Goal: Task Accomplishment & Management: Manage account settings

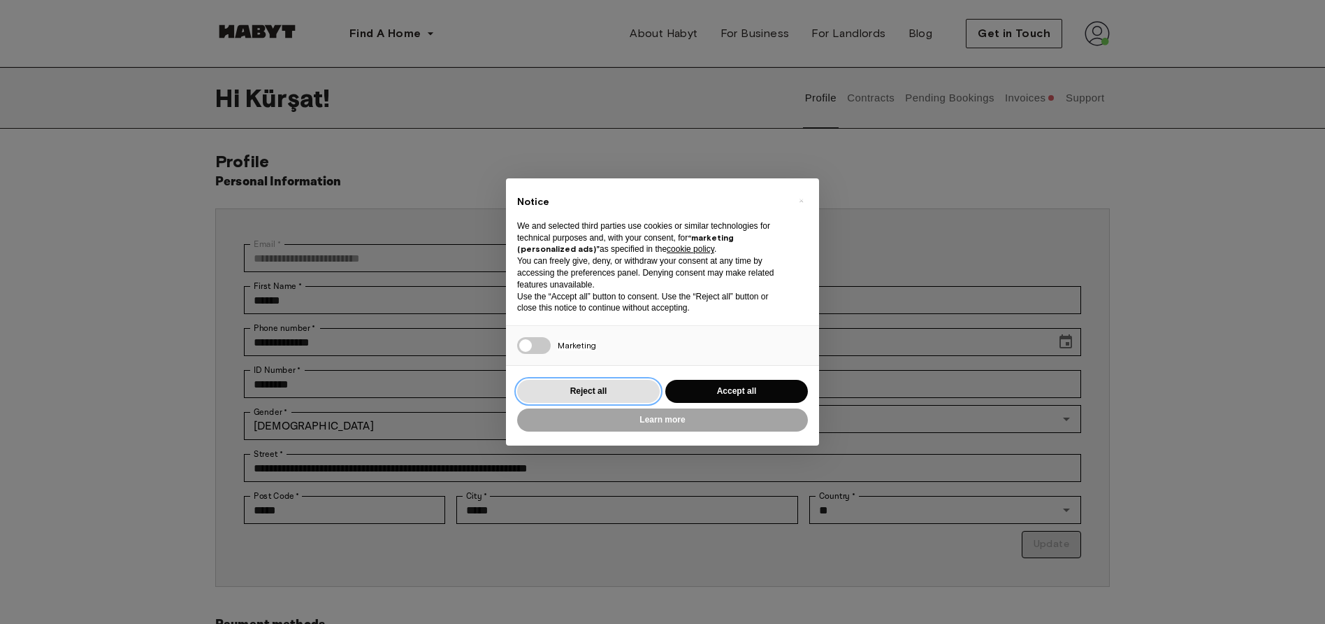
click at [646, 380] on button "Reject all" at bounding box center [588, 391] width 143 height 23
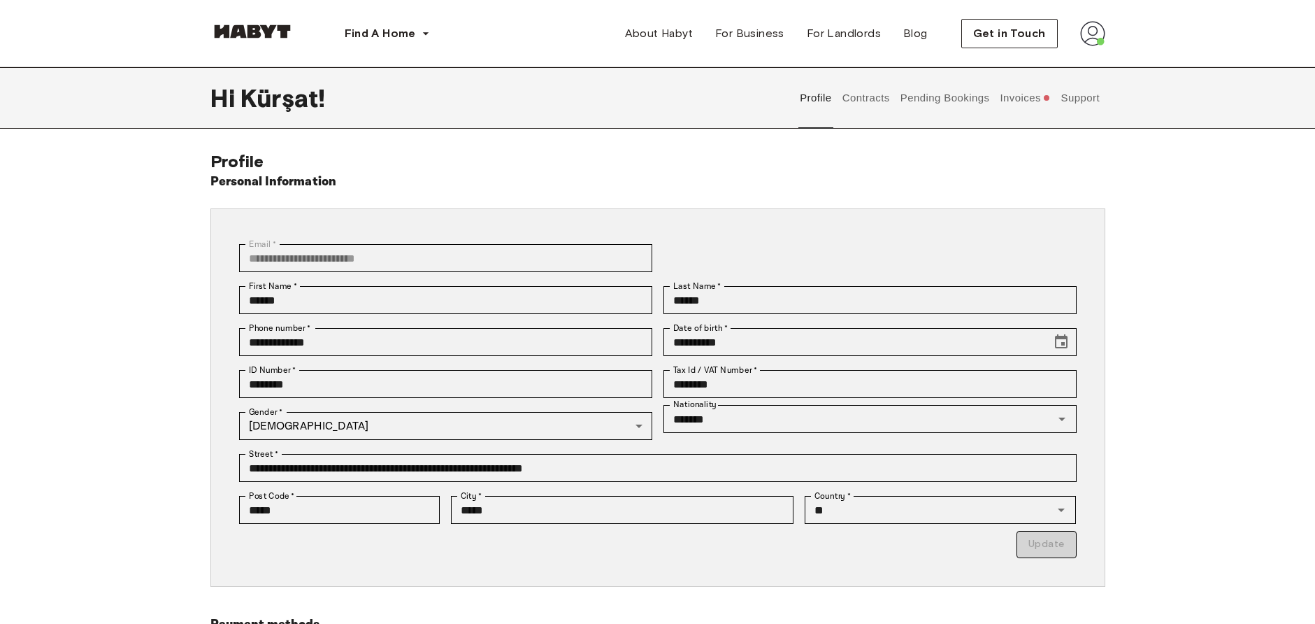
click at [875, 96] on button "Contracts" at bounding box center [865, 98] width 51 height 62
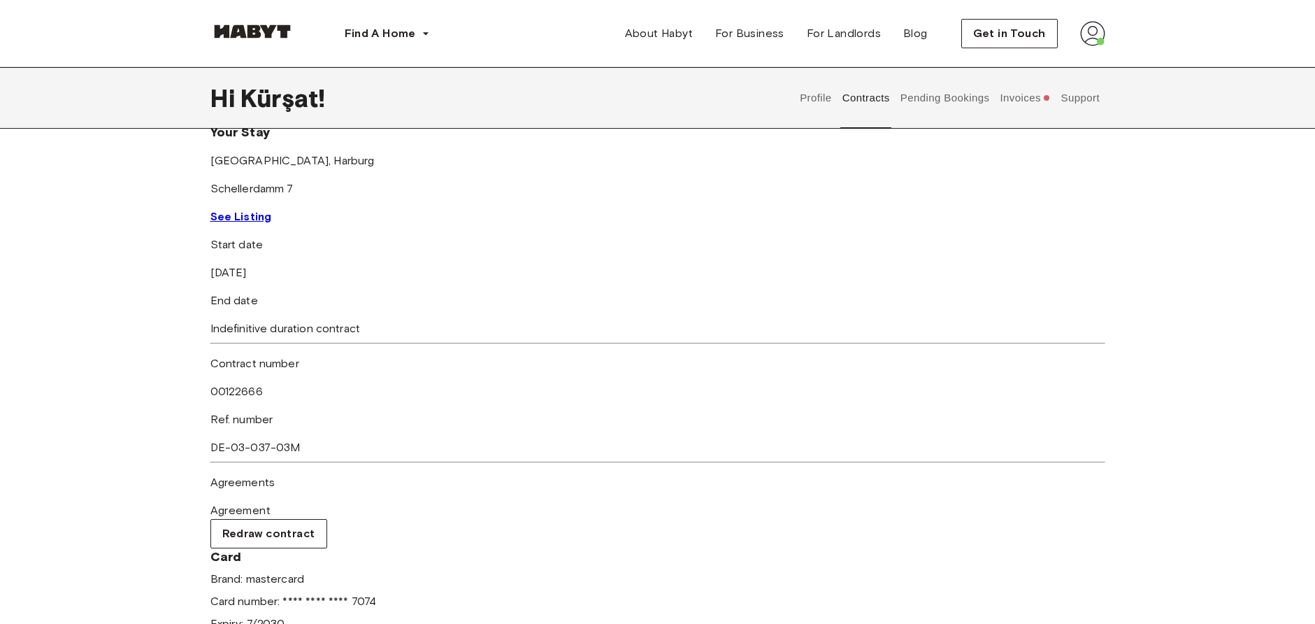
scroll to position [131, 0]
drag, startPoint x: 839, startPoint y: 422, endPoint x: 838, endPoint y: 518, distance: 96.5
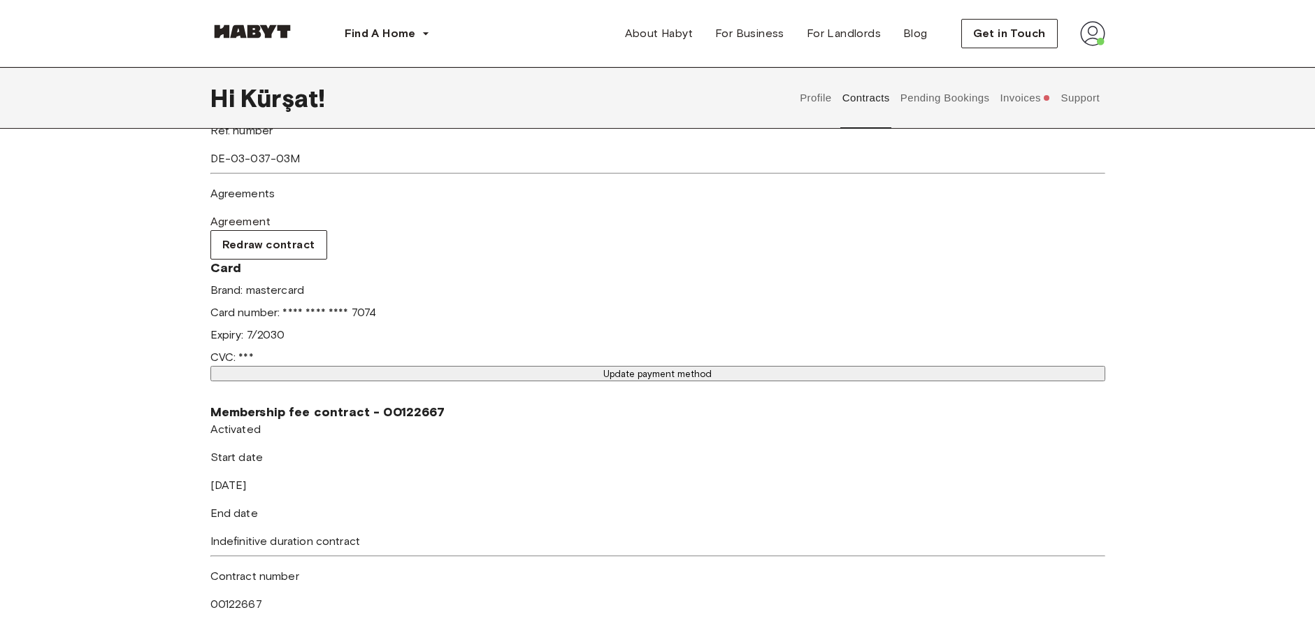
scroll to position [409, 0]
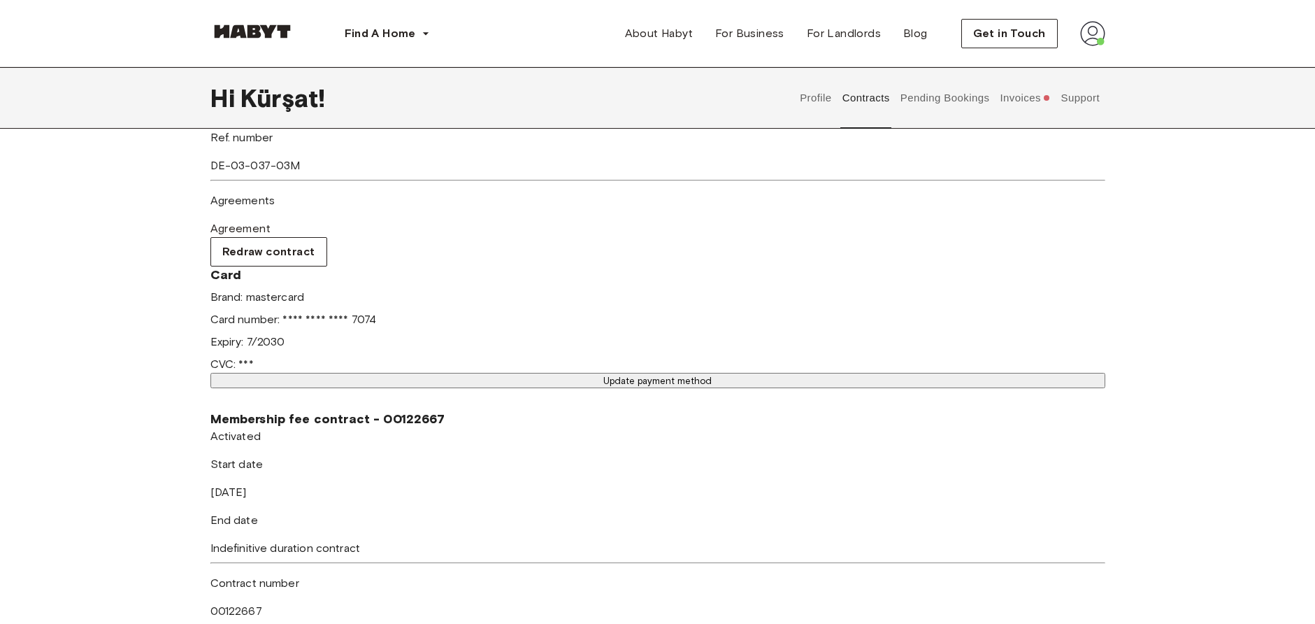
drag, startPoint x: 763, startPoint y: 303, endPoint x: 794, endPoint y: 390, distance: 92.2
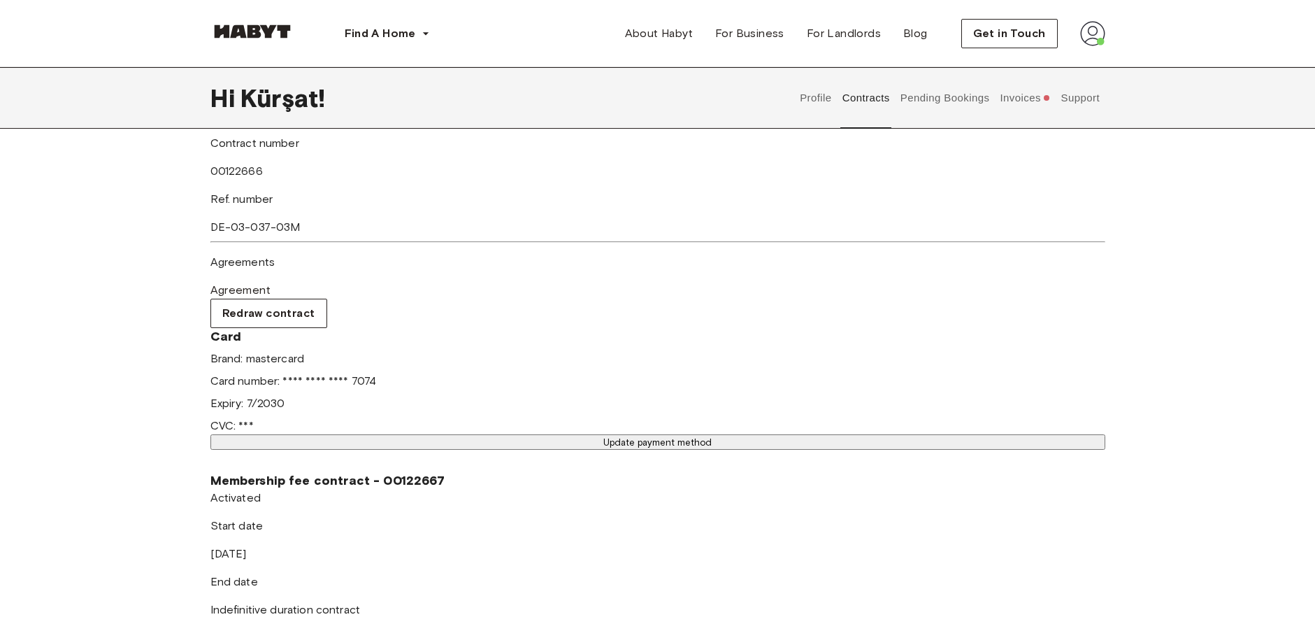
scroll to position [350, 0]
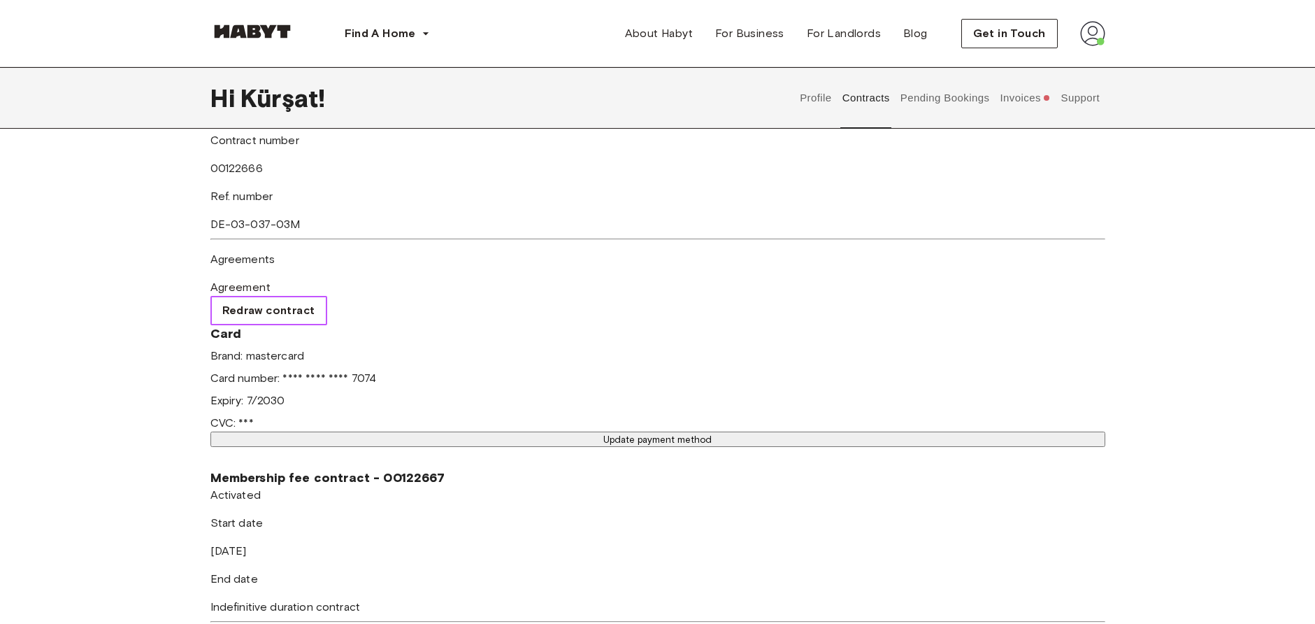
click at [315, 302] on span "Redraw contract" at bounding box center [268, 310] width 93 height 17
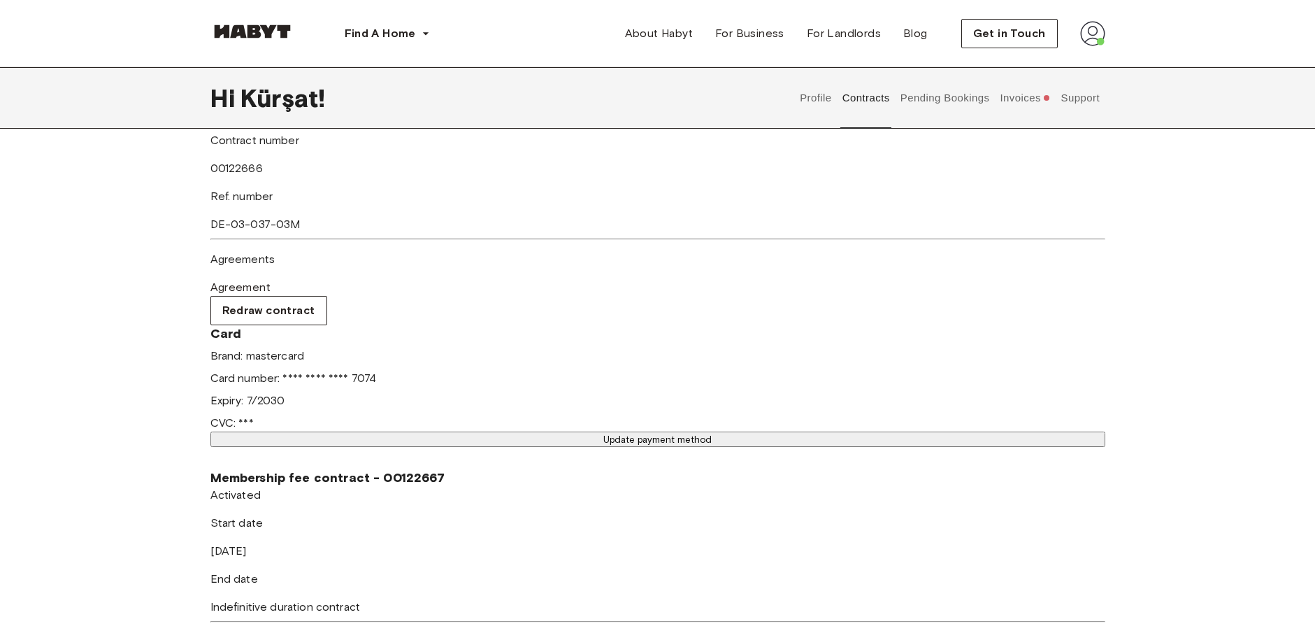
drag, startPoint x: 1009, startPoint y: 424, endPoint x: 958, endPoint y: 301, distance: 132.9
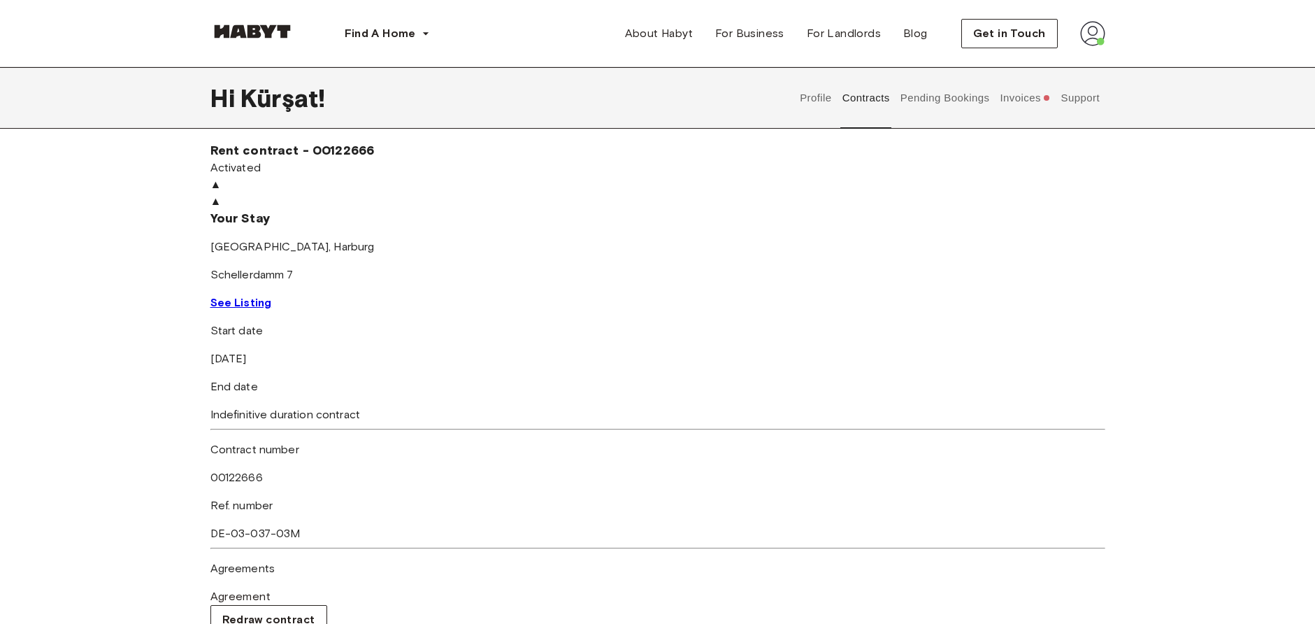
scroll to position [0, 0]
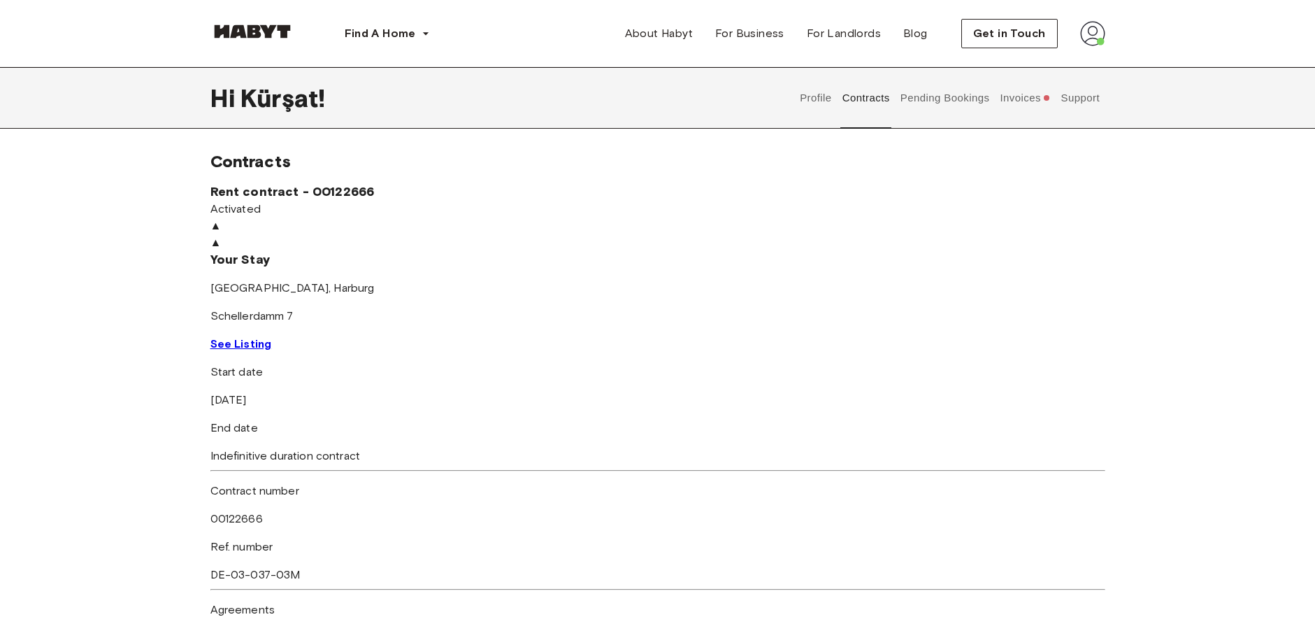
click at [926, 89] on button "Pending Bookings" at bounding box center [944, 98] width 93 height 62
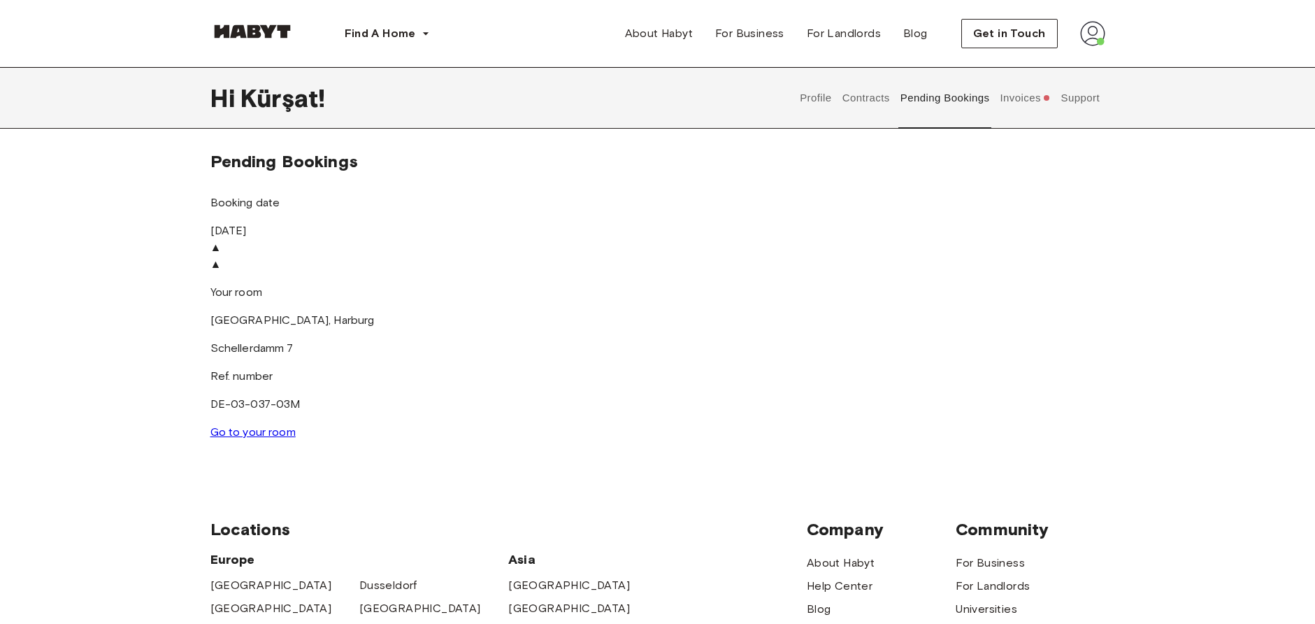
click at [1015, 95] on button "Invoices" at bounding box center [1025, 98] width 54 height 62
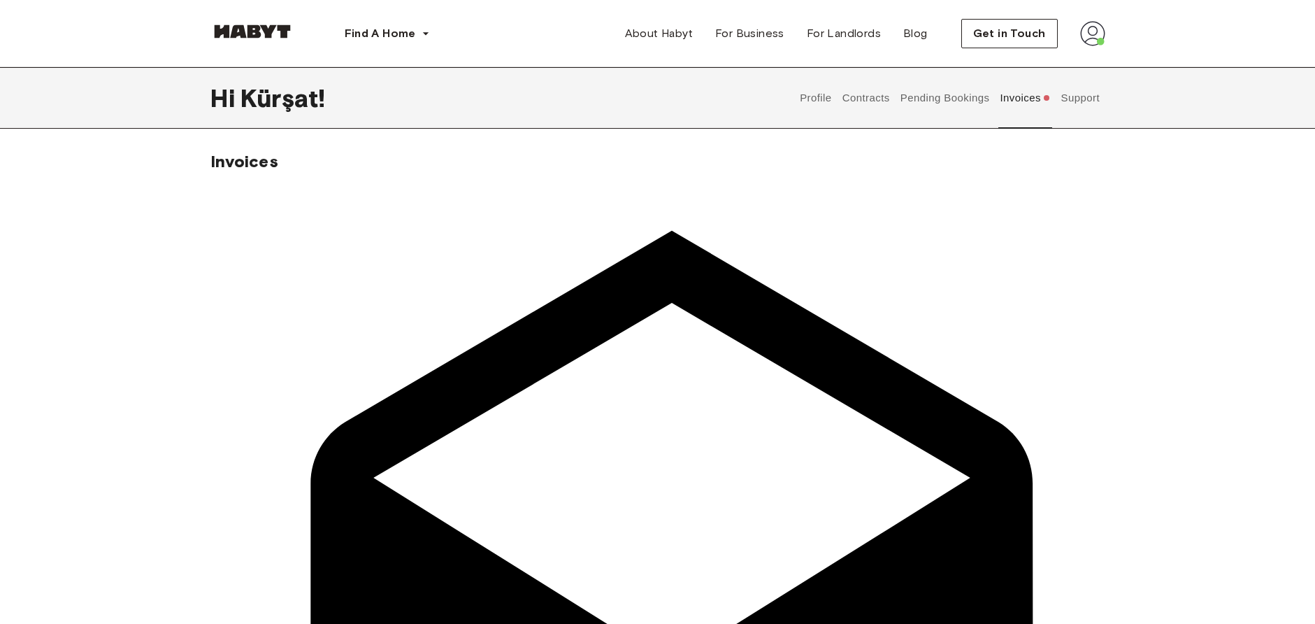
click at [1077, 101] on button "Support" at bounding box center [1080, 98] width 43 height 62
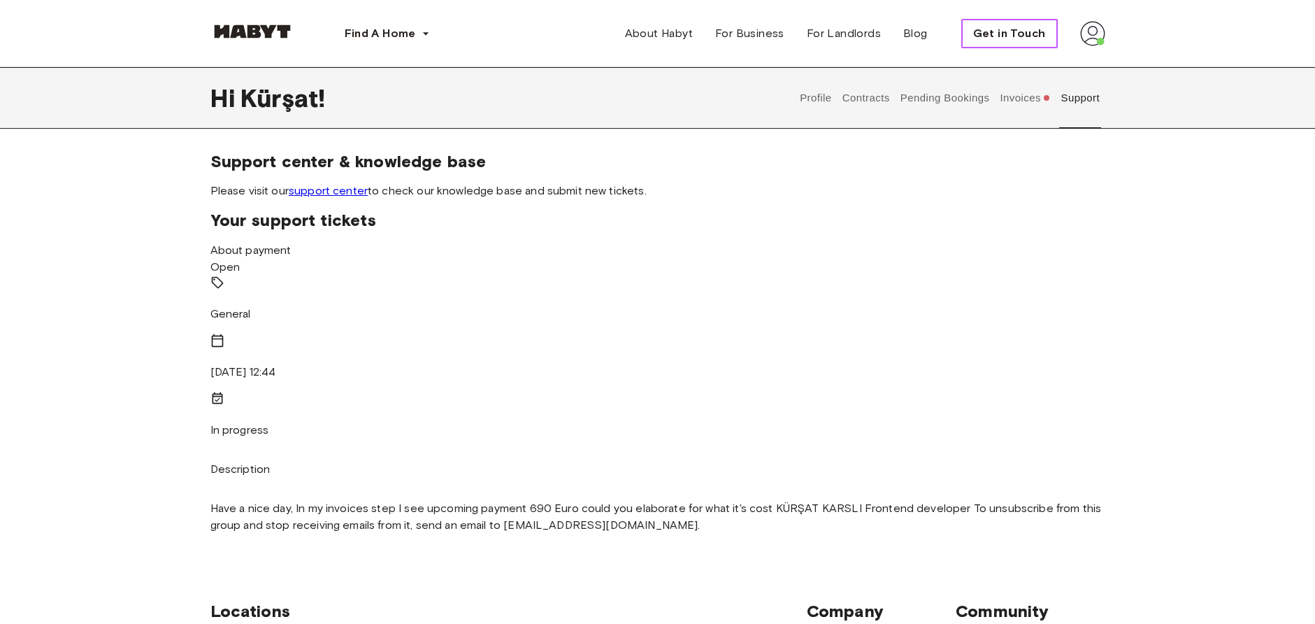
drag, startPoint x: 1052, startPoint y: 20, endPoint x: 1042, endPoint y: 34, distance: 16.9
click at [1051, 21] on button "Get in Touch" at bounding box center [1009, 33] width 96 height 29
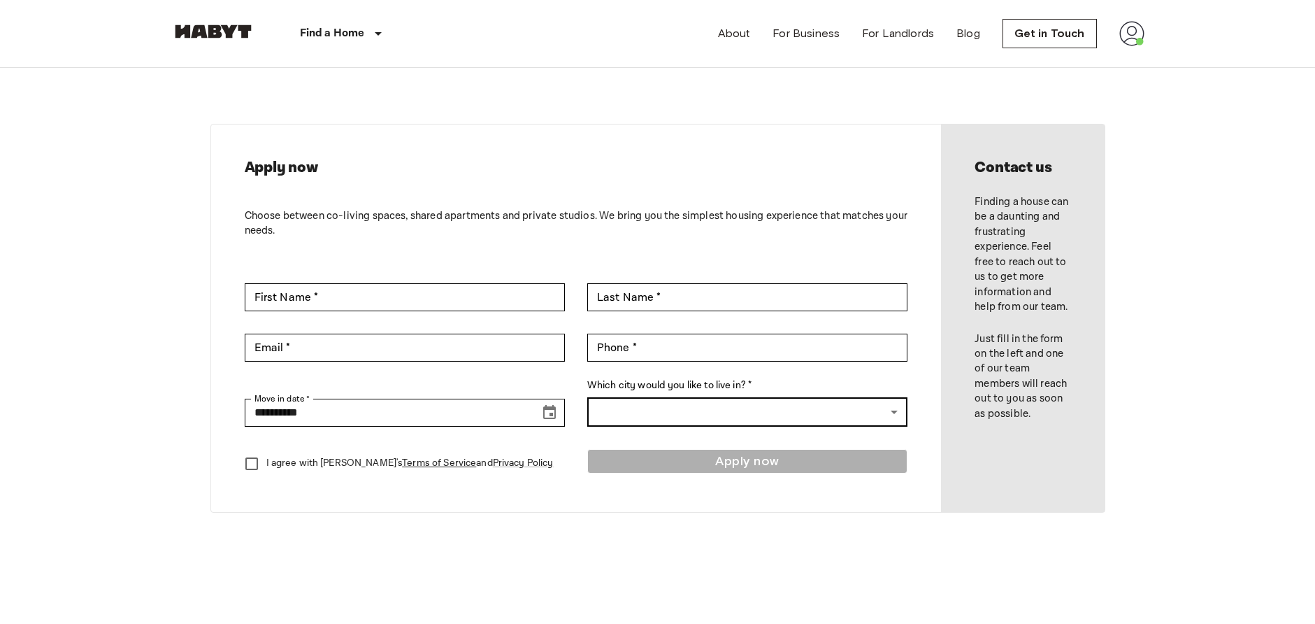
click at [781, 409] on body "**********" at bounding box center [657, 600] width 1315 height 1200
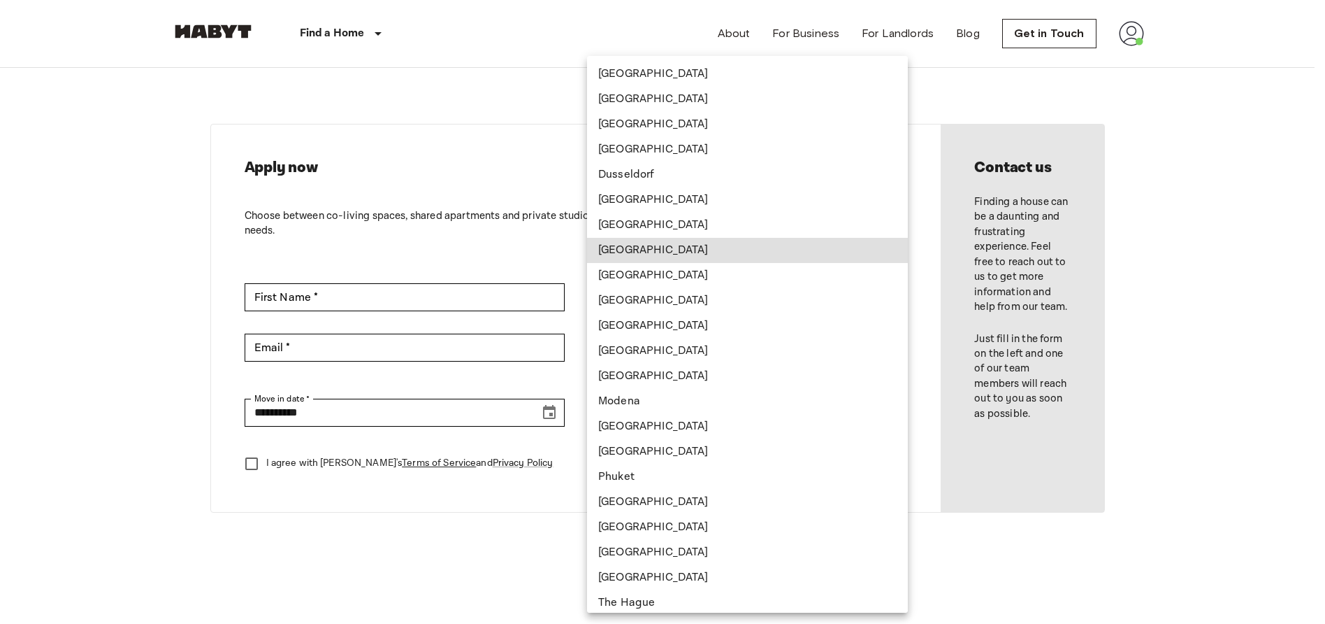
click at [652, 248] on li "[GEOGRAPHIC_DATA]" at bounding box center [747, 250] width 321 height 25
type input "*******"
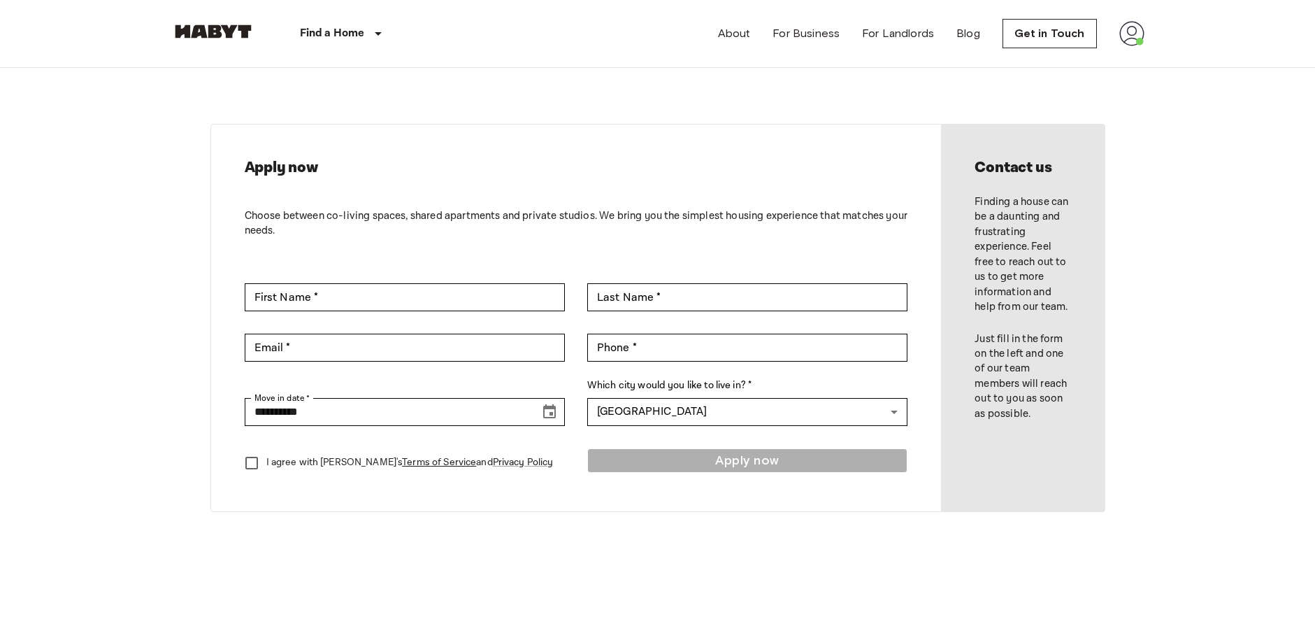
click at [294, 460] on p "I agree with [PERSON_NAME]'s Terms of Service and Privacy Policy" at bounding box center [409, 462] width 287 height 15
click at [762, 462] on div "Apply now" at bounding box center [747, 462] width 320 height 29
click at [551, 410] on icon "Choose date, selected date is Aug 16, 2025" at bounding box center [549, 411] width 17 height 17
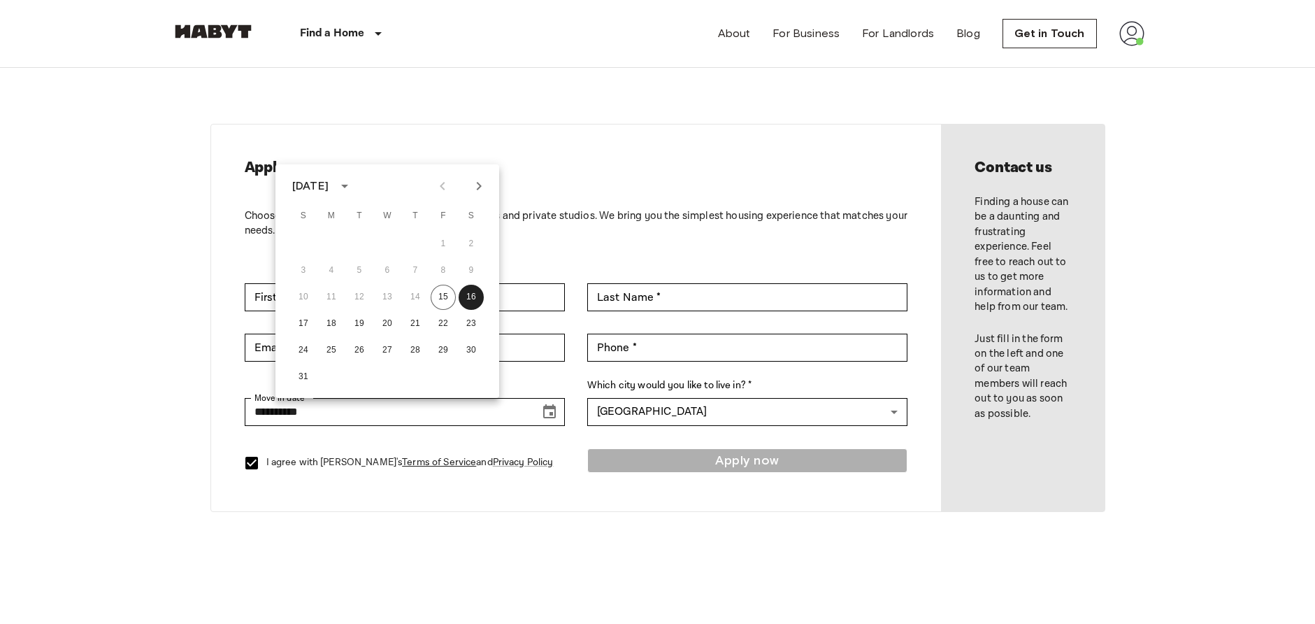
click at [475, 189] on icon "Next month" at bounding box center [478, 186] width 17 height 17
click at [388, 249] on button "3" at bounding box center [387, 243] width 25 height 25
type input "**********"
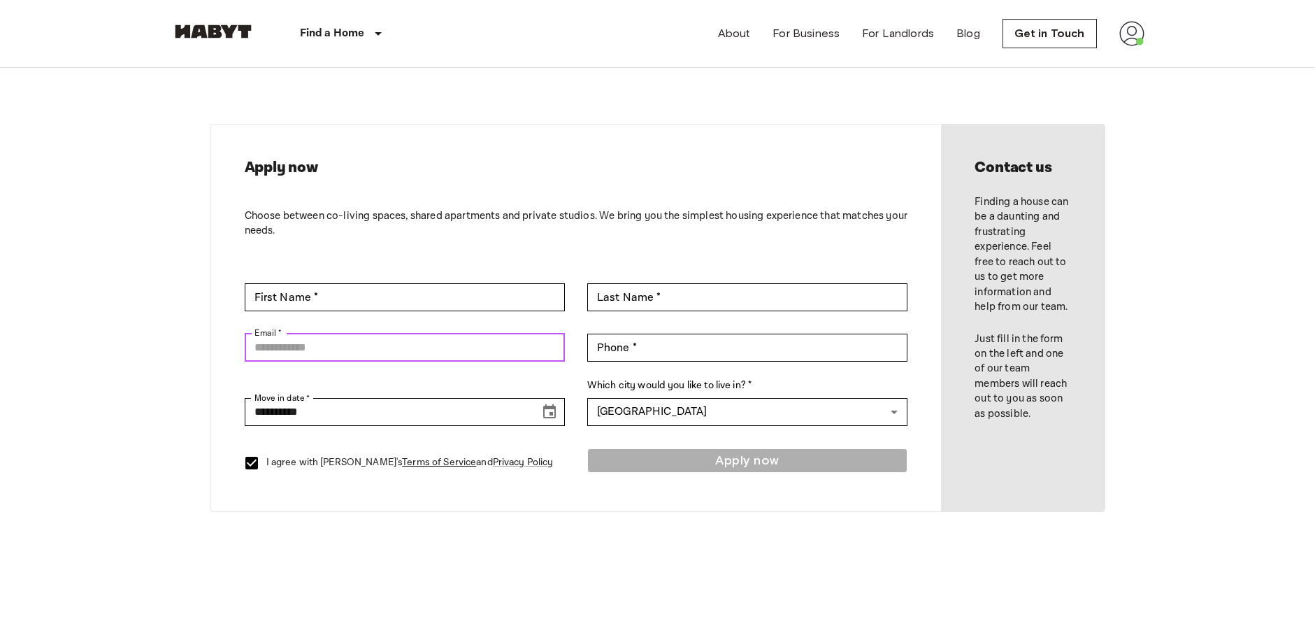
click at [486, 341] on input "Email *" at bounding box center [405, 347] width 320 height 28
type input "**********"
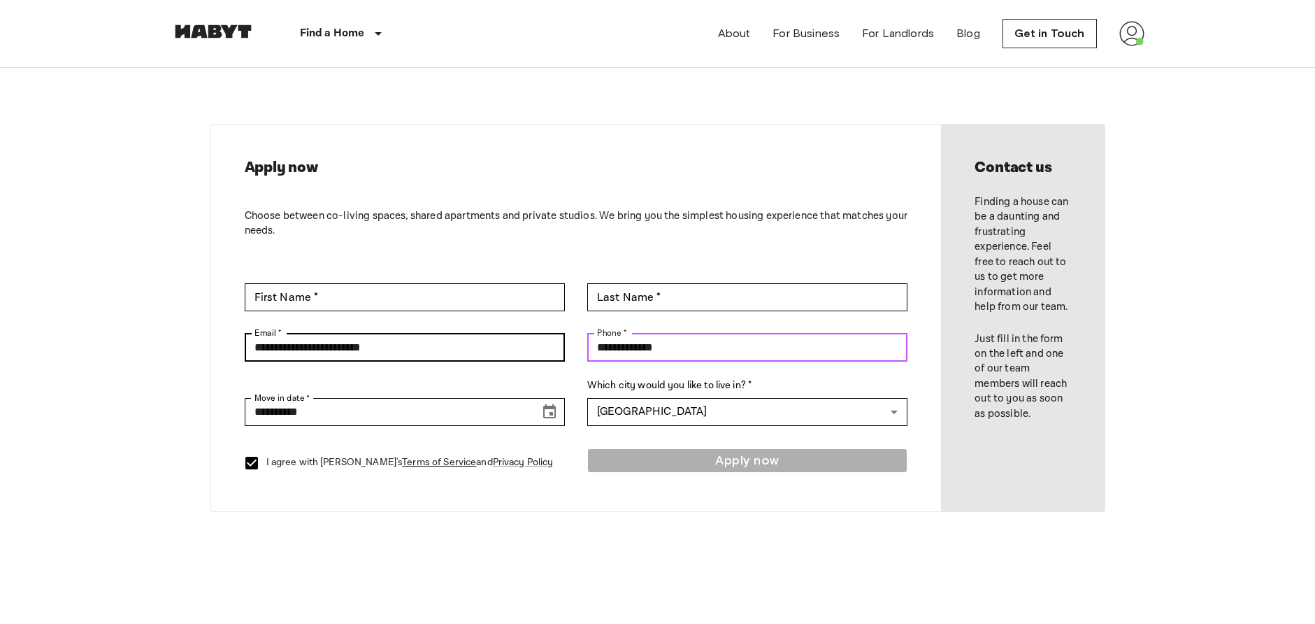
type input "**********"
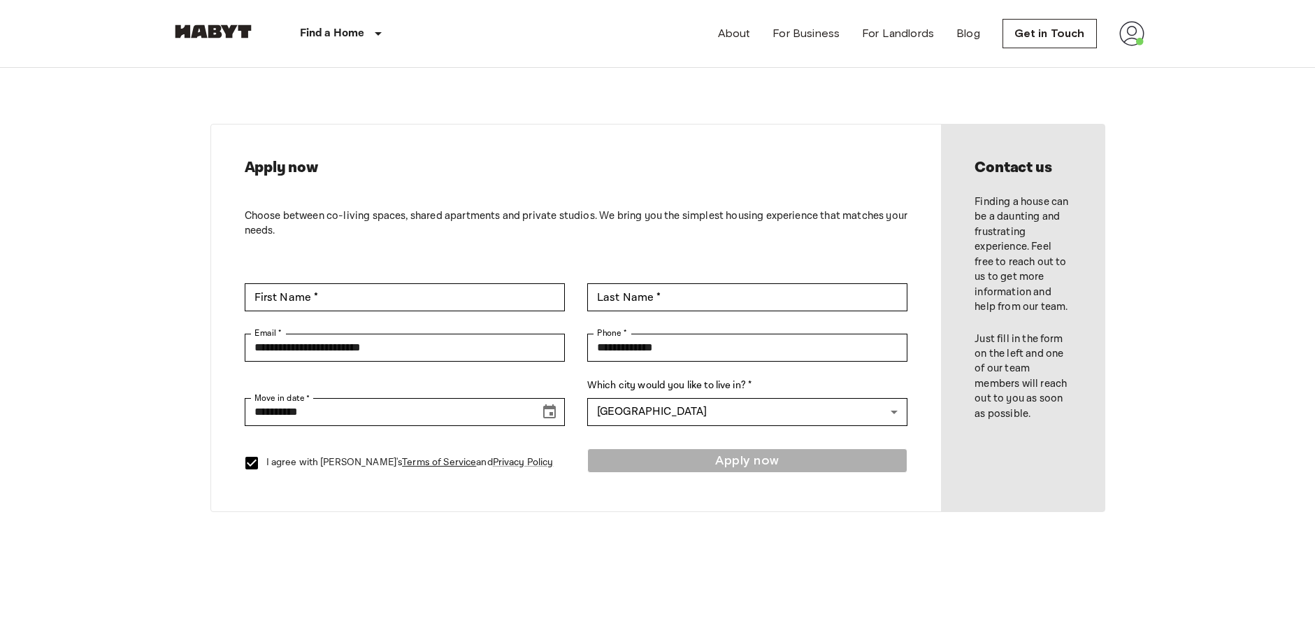
drag, startPoint x: 648, startPoint y: 604, endPoint x: 651, endPoint y: 578, distance: 26.0
click at [369, 310] on input "First Name *" at bounding box center [405, 297] width 320 height 28
type input "******"
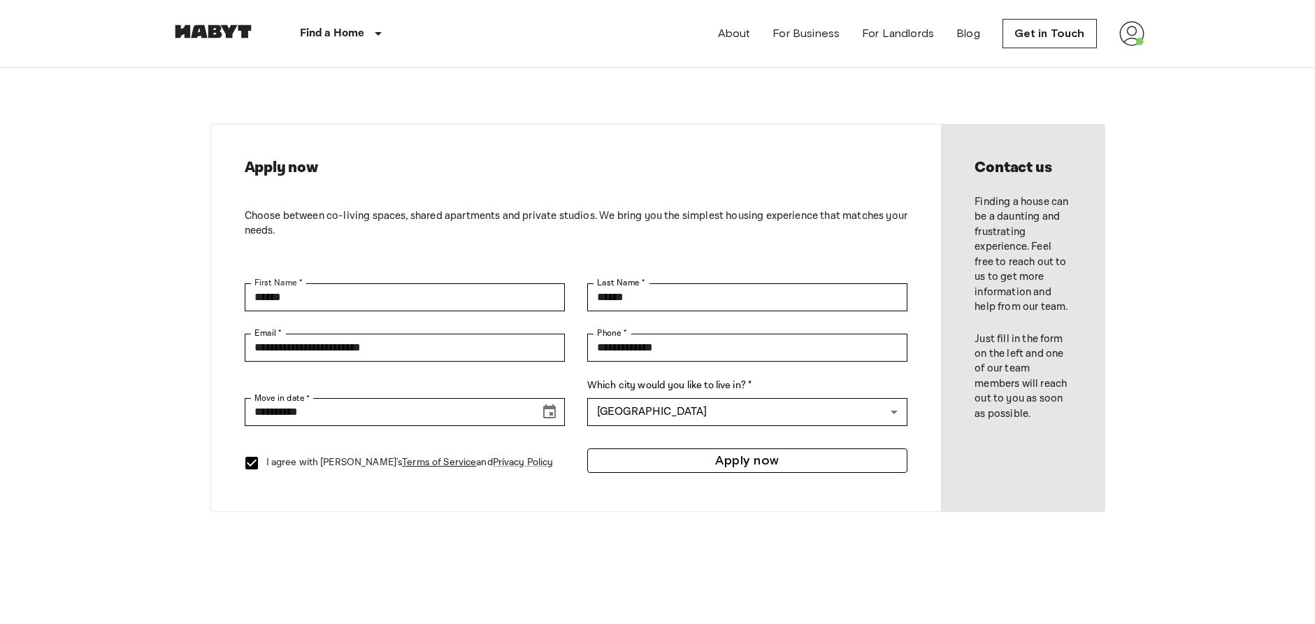
click at [705, 459] on button "Apply now" at bounding box center [747, 460] width 320 height 24
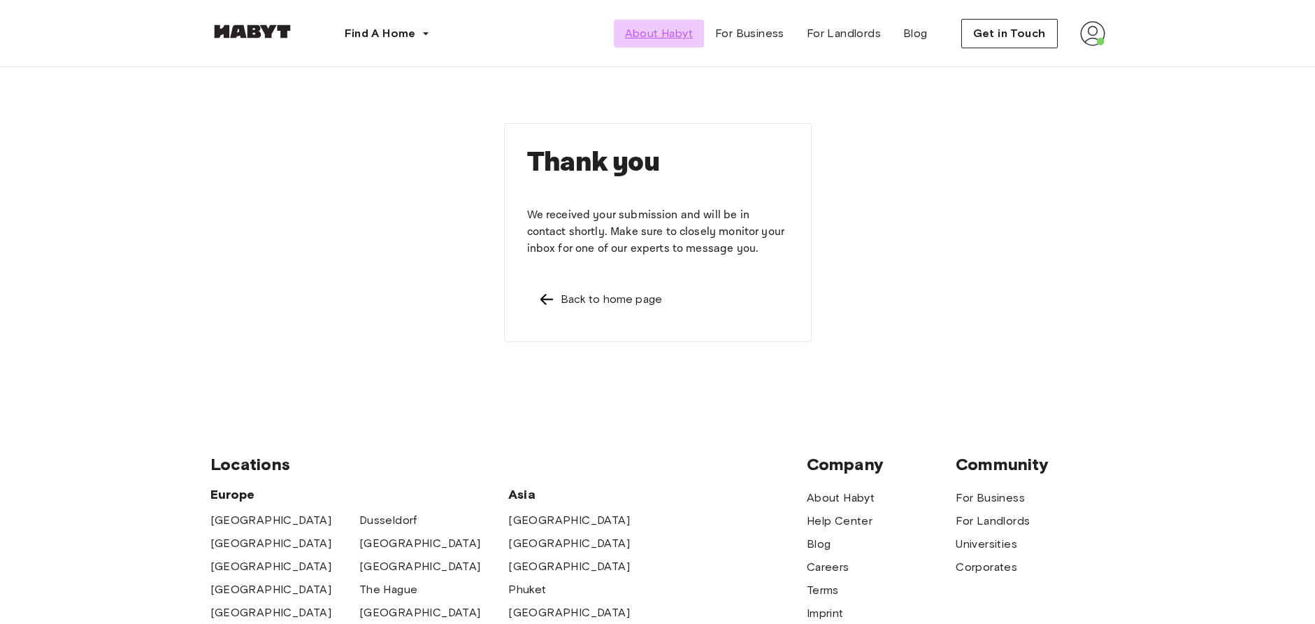
click at [673, 38] on span "About Habyt" at bounding box center [659, 33] width 68 height 17
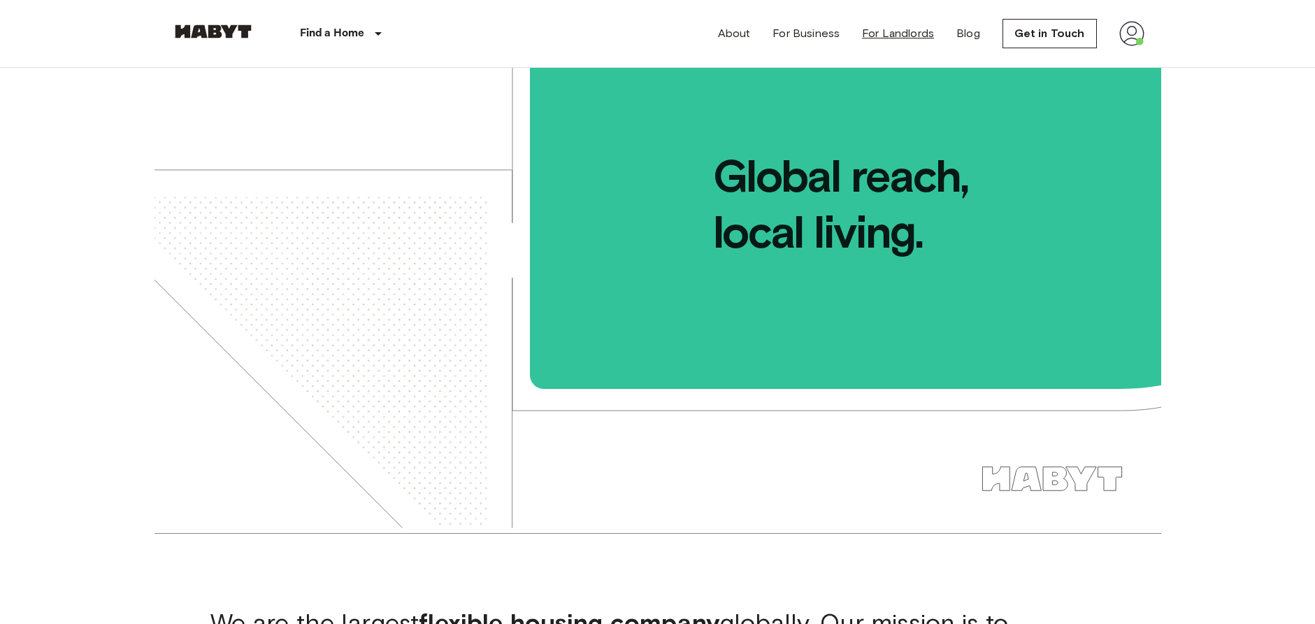
click at [908, 30] on link "For Landlords" at bounding box center [898, 33] width 72 height 17
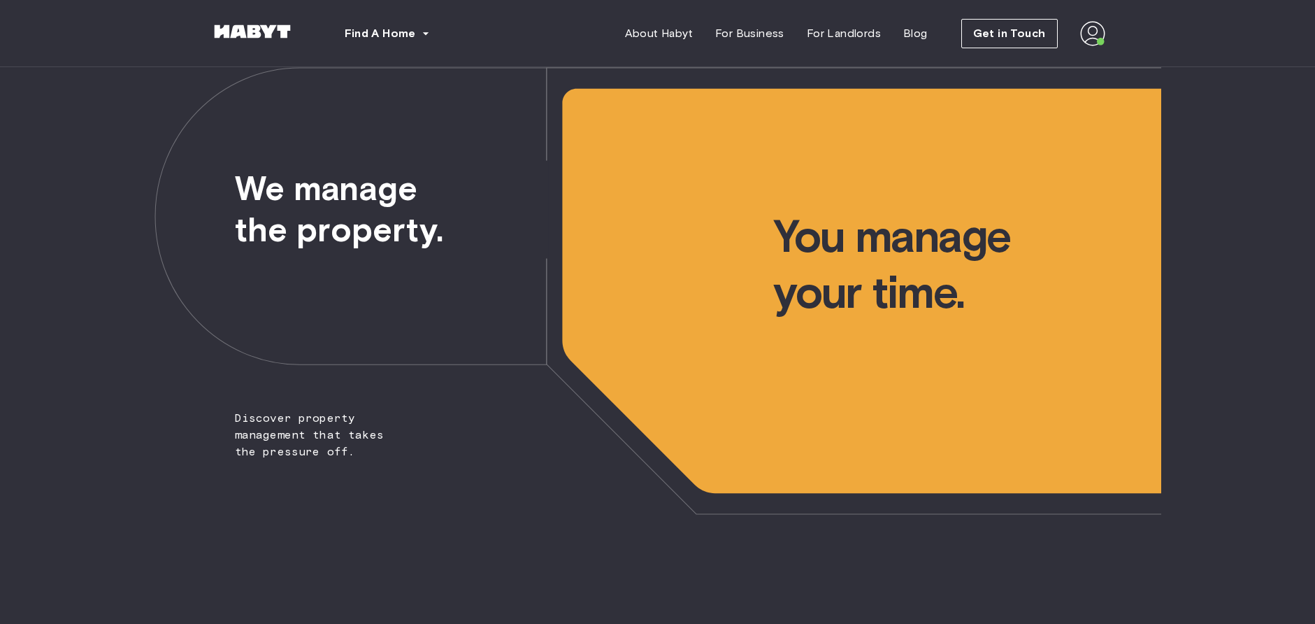
click at [1094, 36] on img at bounding box center [1092, 33] width 25 height 25
click at [1088, 66] on div "Profile Log out" at bounding box center [1063, 79] width 84 height 67
click at [1098, 27] on img at bounding box center [1092, 33] width 25 height 25
click at [1058, 66] on span "Profile" at bounding box center [1050, 65] width 35 height 17
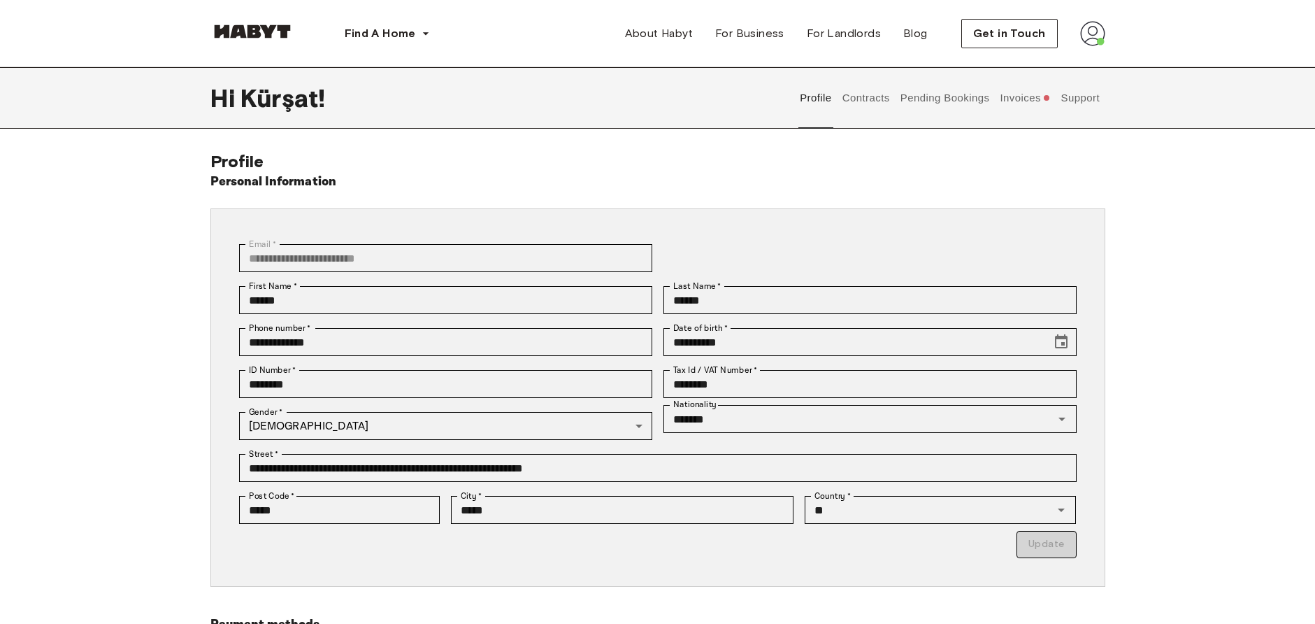
click at [1013, 104] on button "Invoices" at bounding box center [1025, 98] width 54 height 62
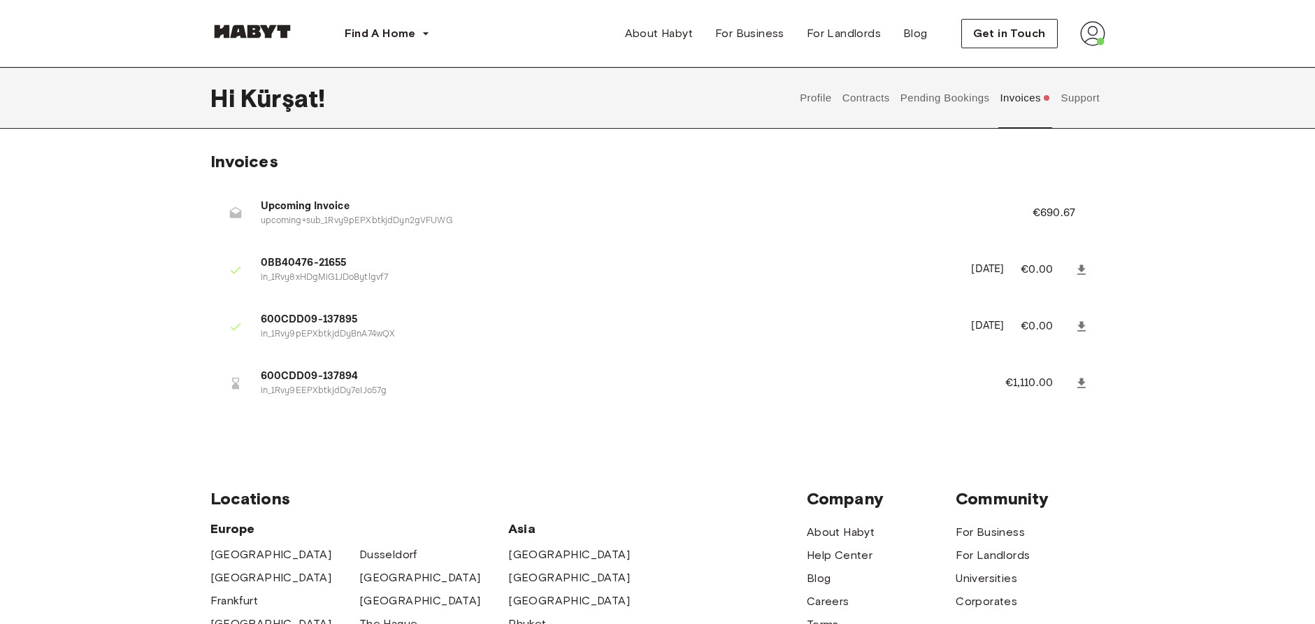
click at [1078, 382] on icon at bounding box center [1081, 383] width 8 height 10
click at [940, 99] on button "Pending Bookings" at bounding box center [944, 98] width 93 height 62
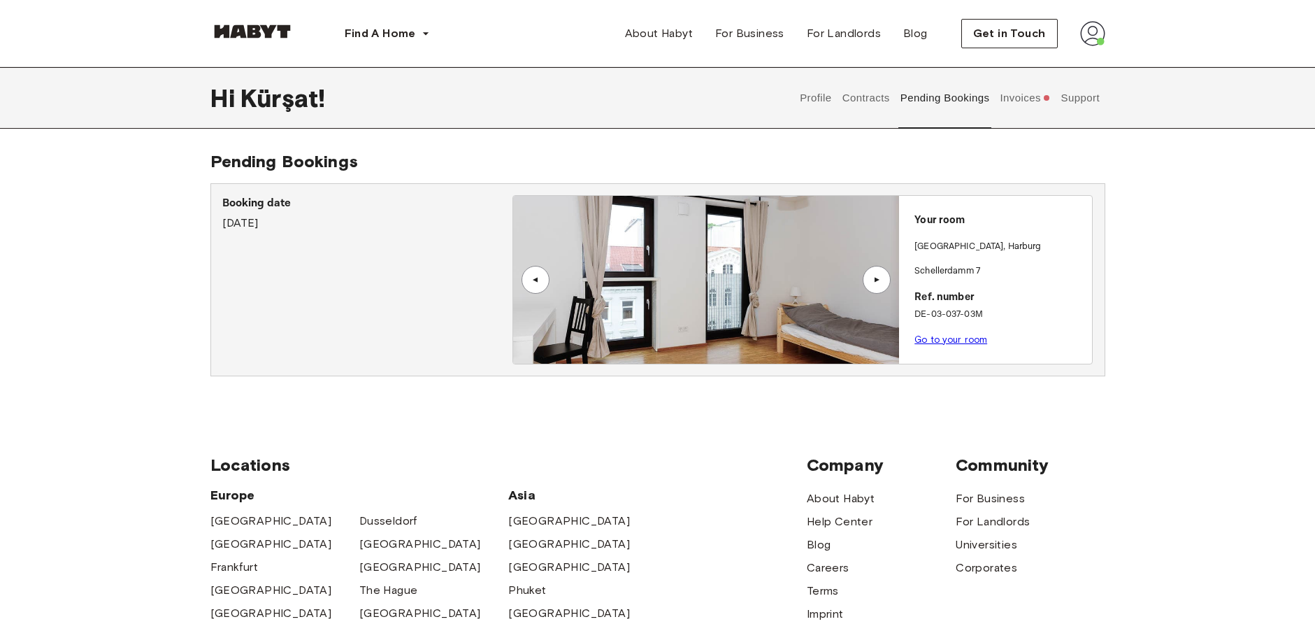
click at [1084, 93] on button "Support" at bounding box center [1080, 98] width 43 height 62
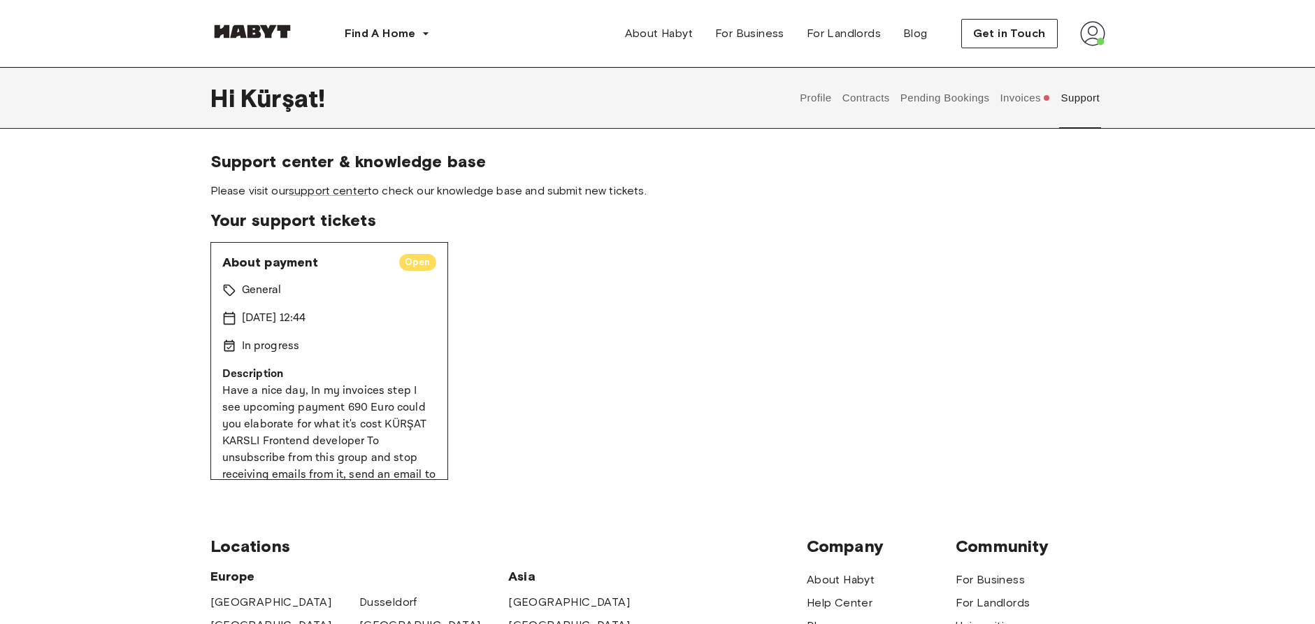
drag, startPoint x: 804, startPoint y: 197, endPoint x: 765, endPoint y: 327, distance: 135.8
click at [878, 96] on button "Contracts" at bounding box center [865, 98] width 51 height 62
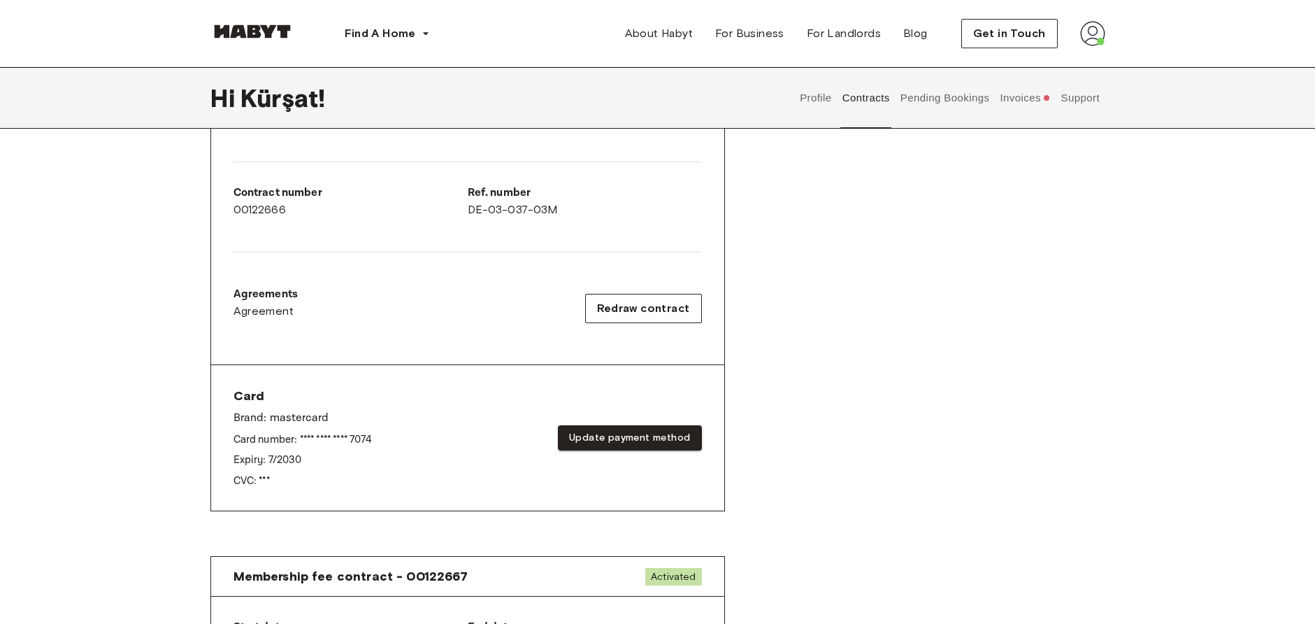
scroll to position [324, 0]
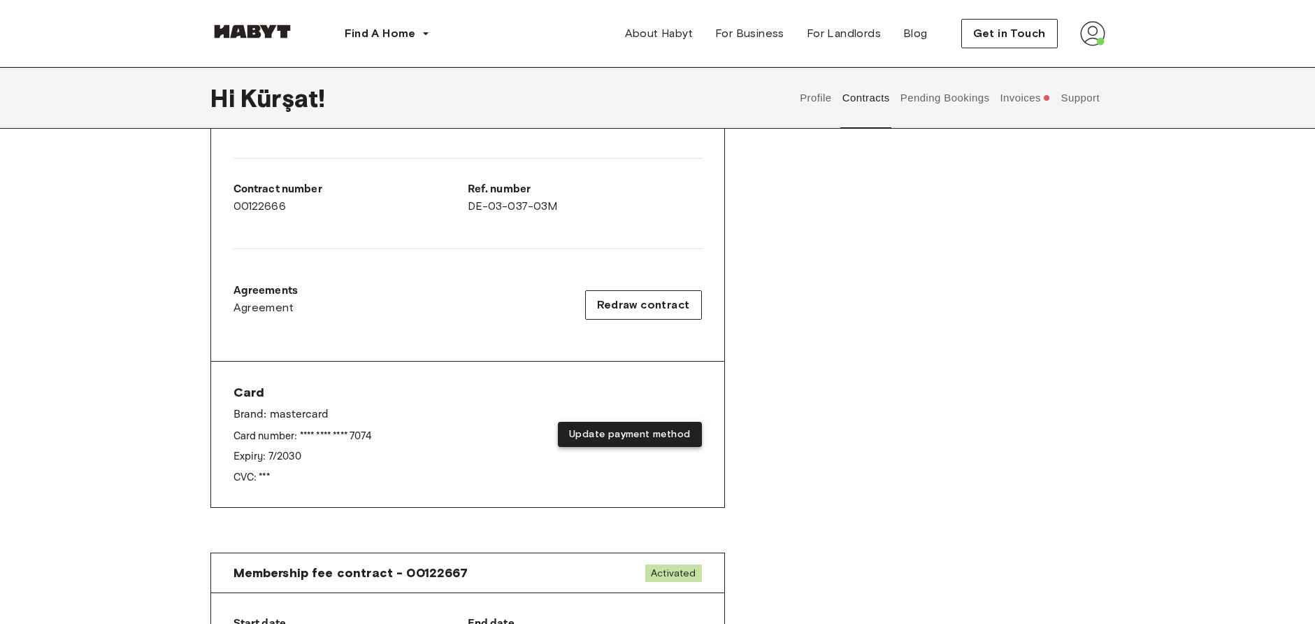
click at [631, 433] on button "Update payment method" at bounding box center [629, 435] width 143 height 26
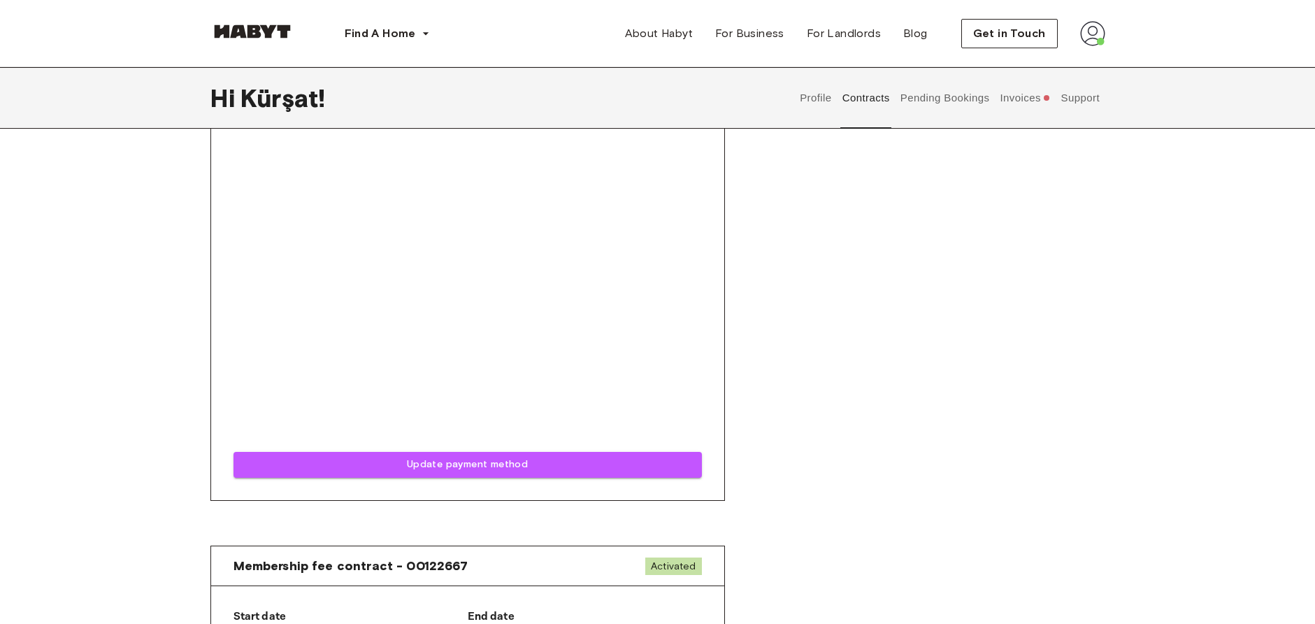
scroll to position [654, 0]
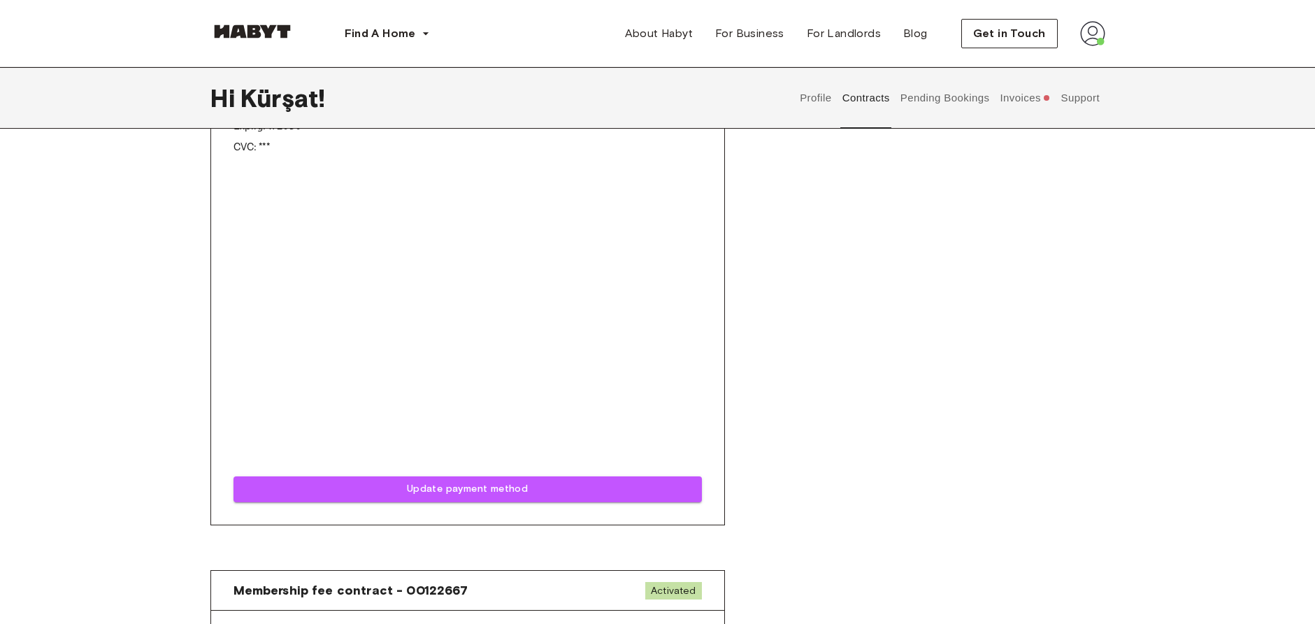
click at [863, 308] on div "Rent contract - 00122666 Activated ▲ ▲ Your Stay HAMBURG , Harburg Schellerdamm…" at bounding box center [657, 38] width 895 height 1040
drag, startPoint x: 905, startPoint y: 286, endPoint x: 907, endPoint y: 226, distance: 60.1
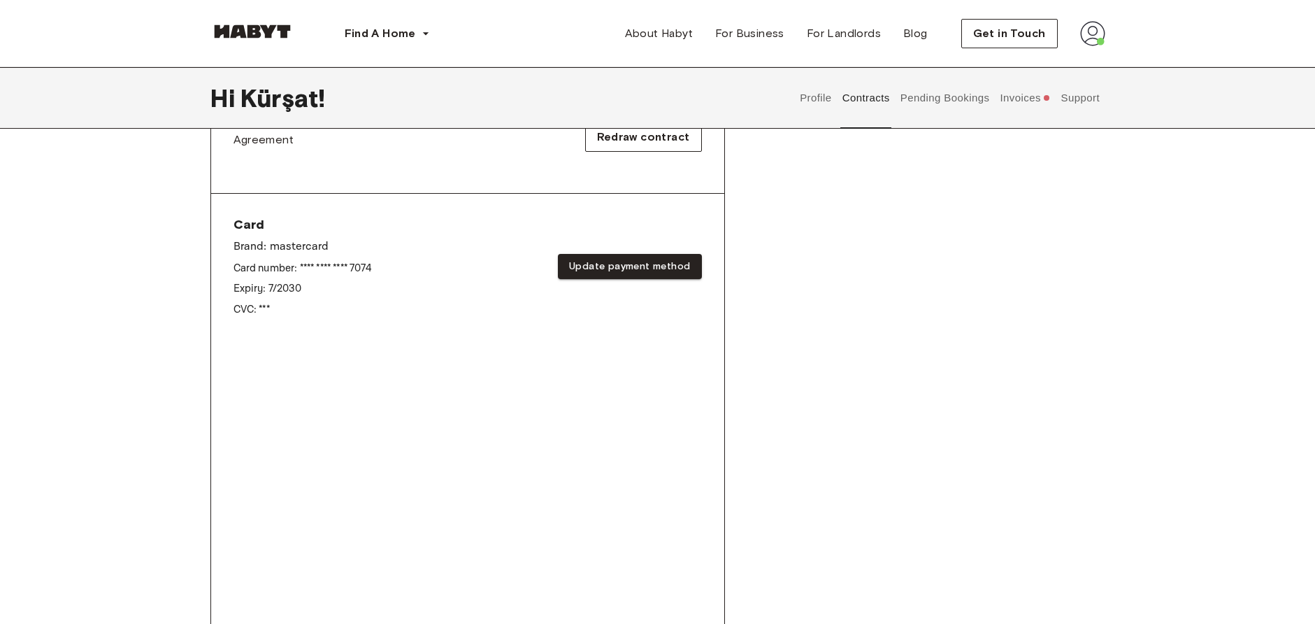
scroll to position [887, 0]
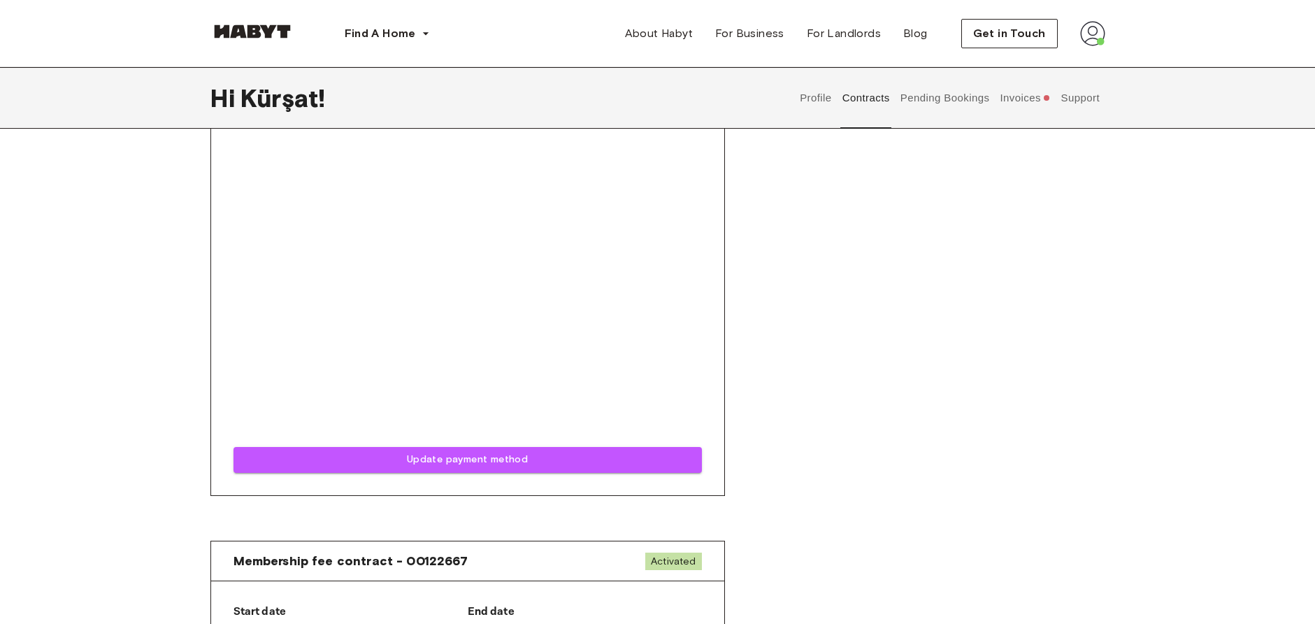
click at [536, 461] on button "Update payment method" at bounding box center [467, 460] width 468 height 26
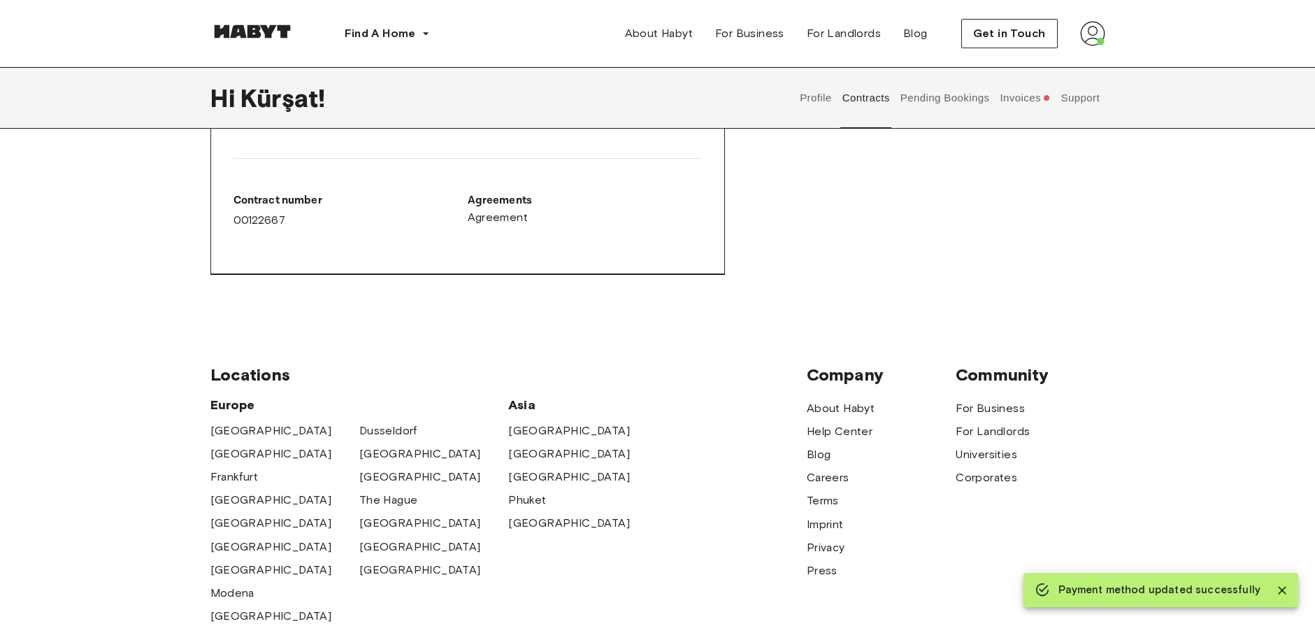
drag, startPoint x: 780, startPoint y: 291, endPoint x: 781, endPoint y: 257, distance: 33.6
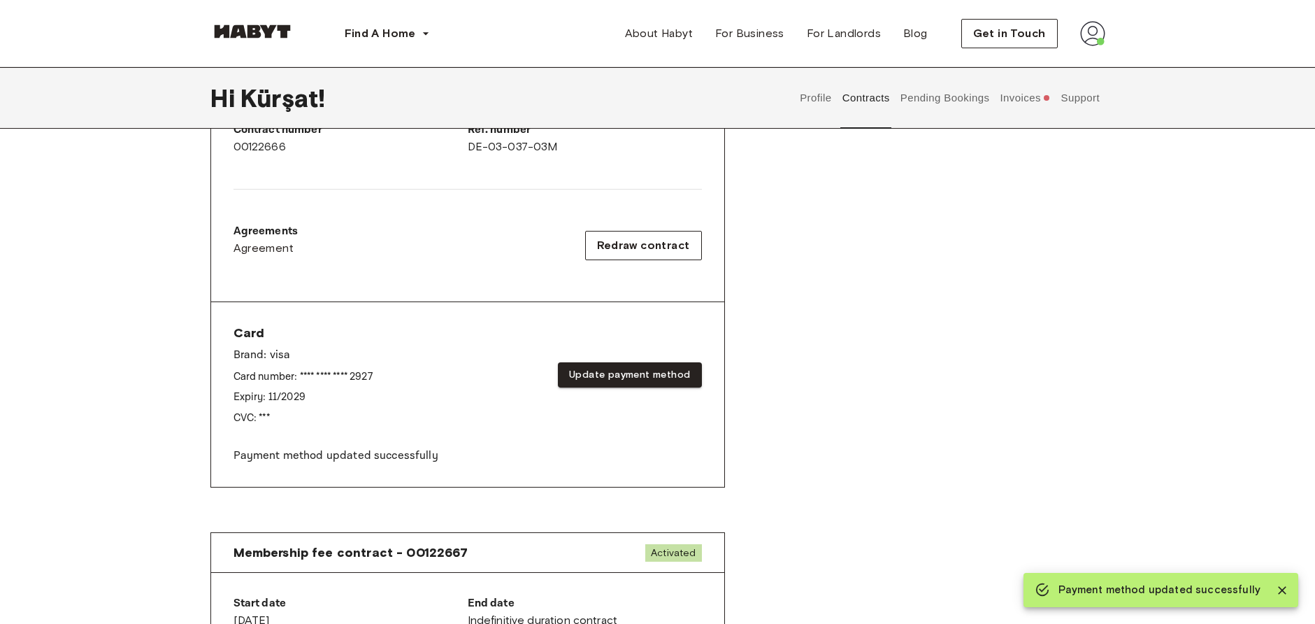
scroll to position [387, 0]
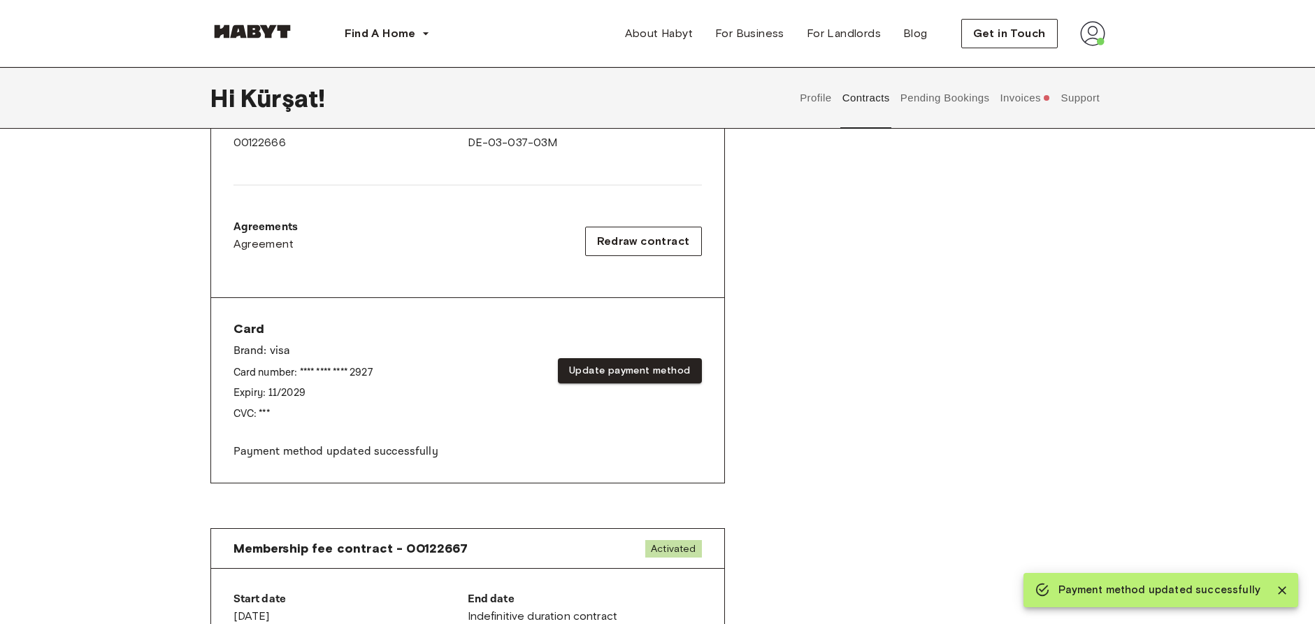
drag, startPoint x: 807, startPoint y: 294, endPoint x: 807, endPoint y: 280, distance: 13.3
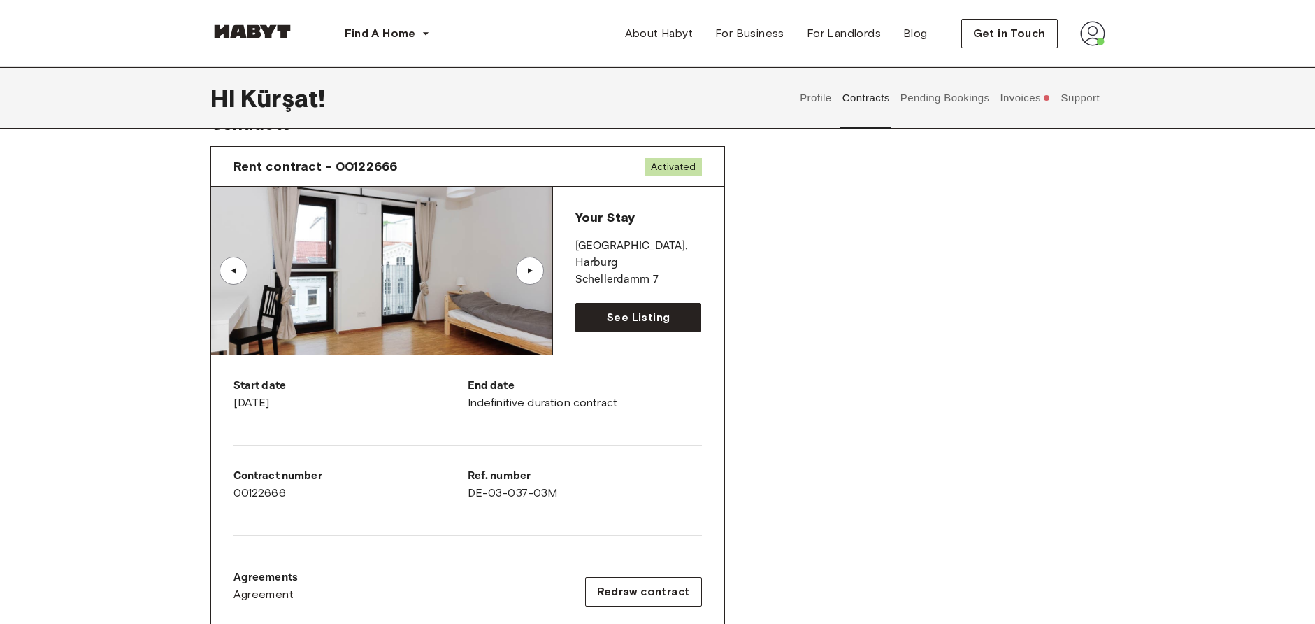
scroll to position [0, 0]
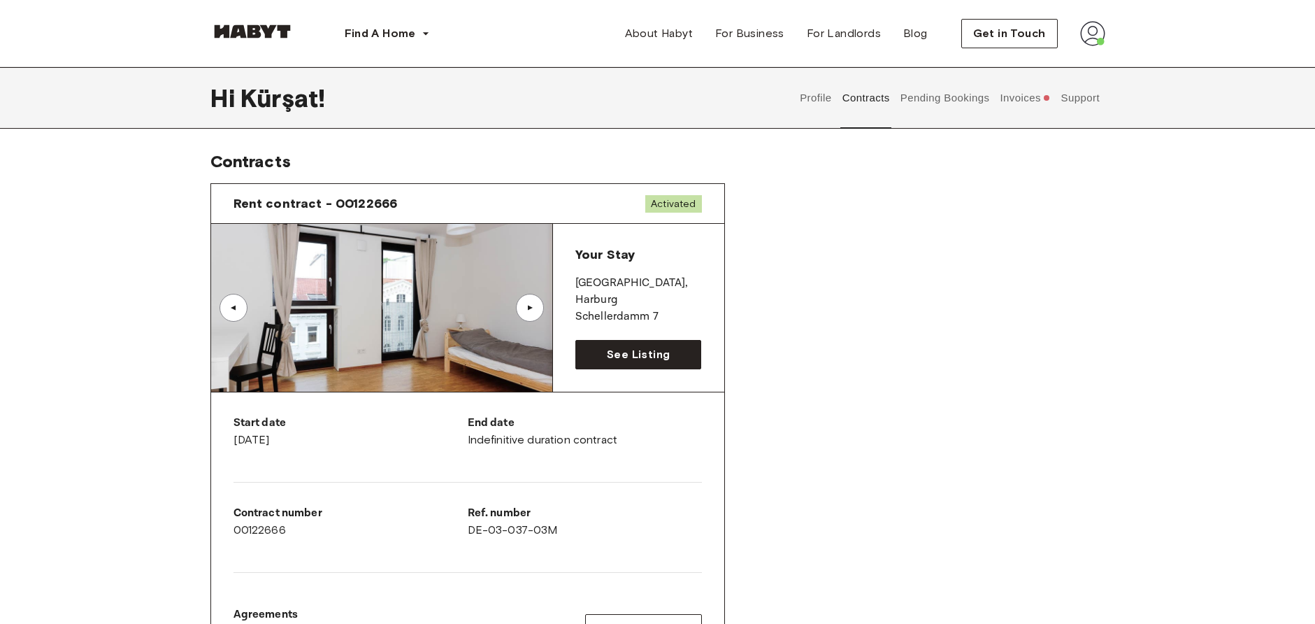
click at [1028, 99] on button "Invoices" at bounding box center [1025, 98] width 54 height 62
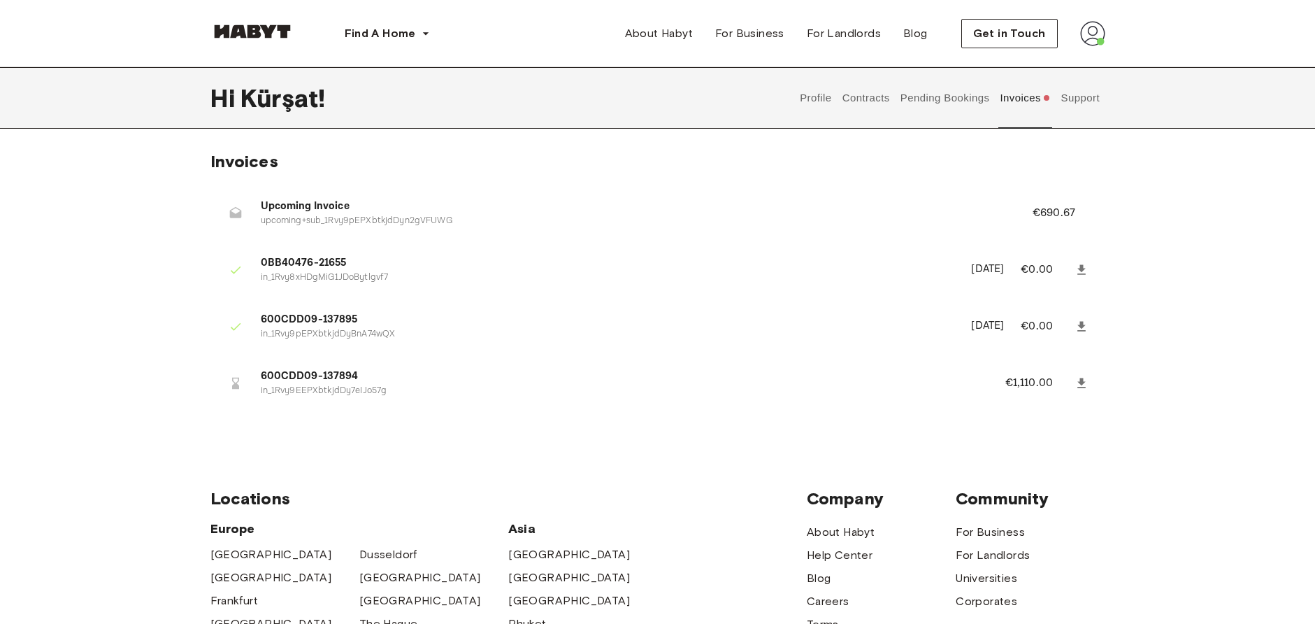
click at [319, 368] on span "600CDD09-137894" at bounding box center [616, 376] width 711 height 16
click at [1048, 380] on p "€1,110.00" at bounding box center [1038, 383] width 66 height 17
click at [1046, 380] on p "€1,110.00" at bounding box center [1038, 383] width 66 height 17
click at [933, 391] on p "in_1Rvy9EEPXbtkjdDy7eIJo57g" at bounding box center [616, 391] width 711 height 13
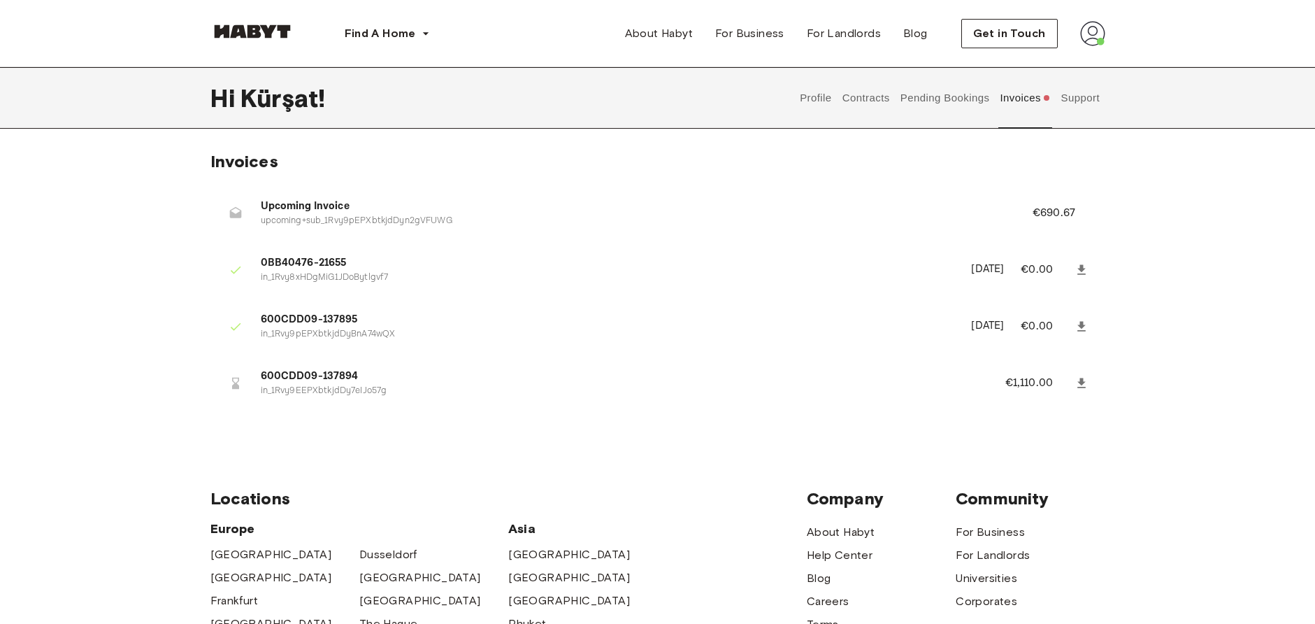
click at [919, 103] on button "Pending Bookings" at bounding box center [944, 98] width 93 height 62
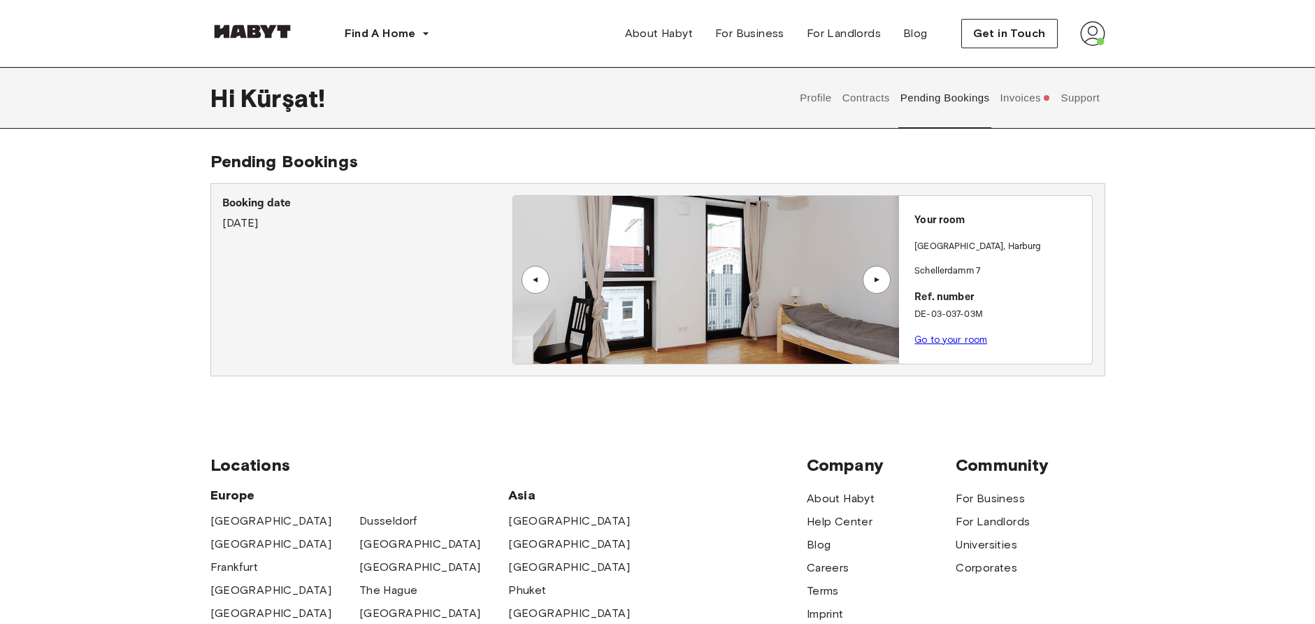
click at [1094, 92] on button "Support" at bounding box center [1080, 98] width 43 height 62
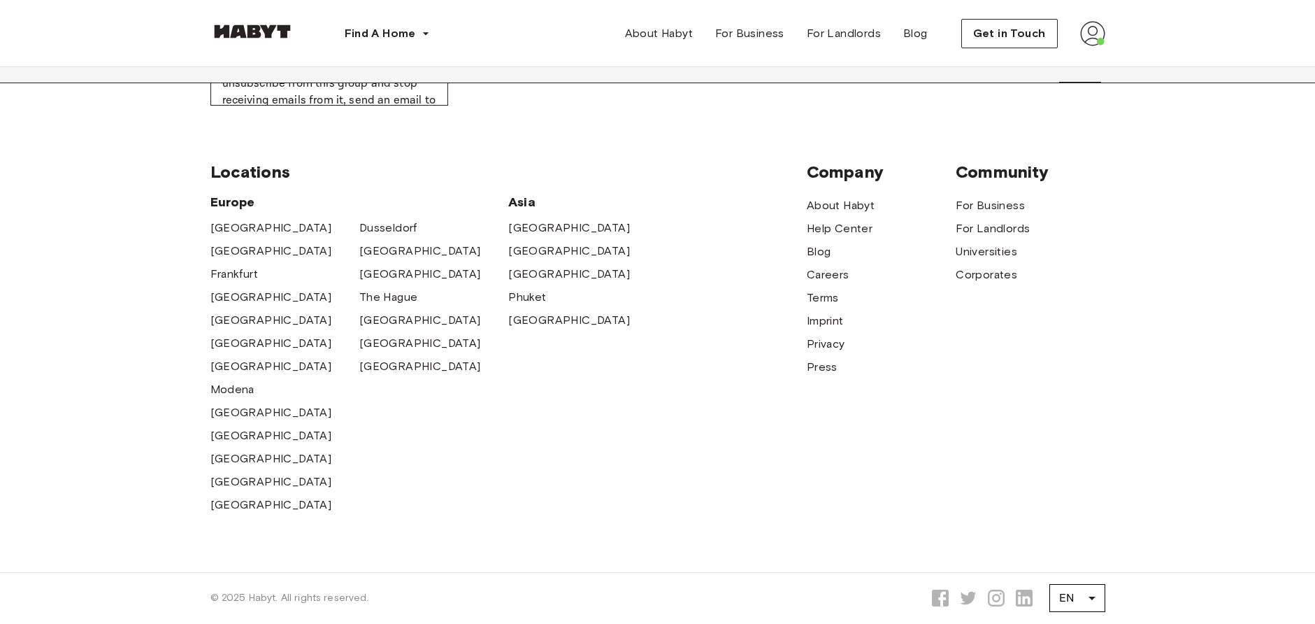
scroll to position [370, 0]
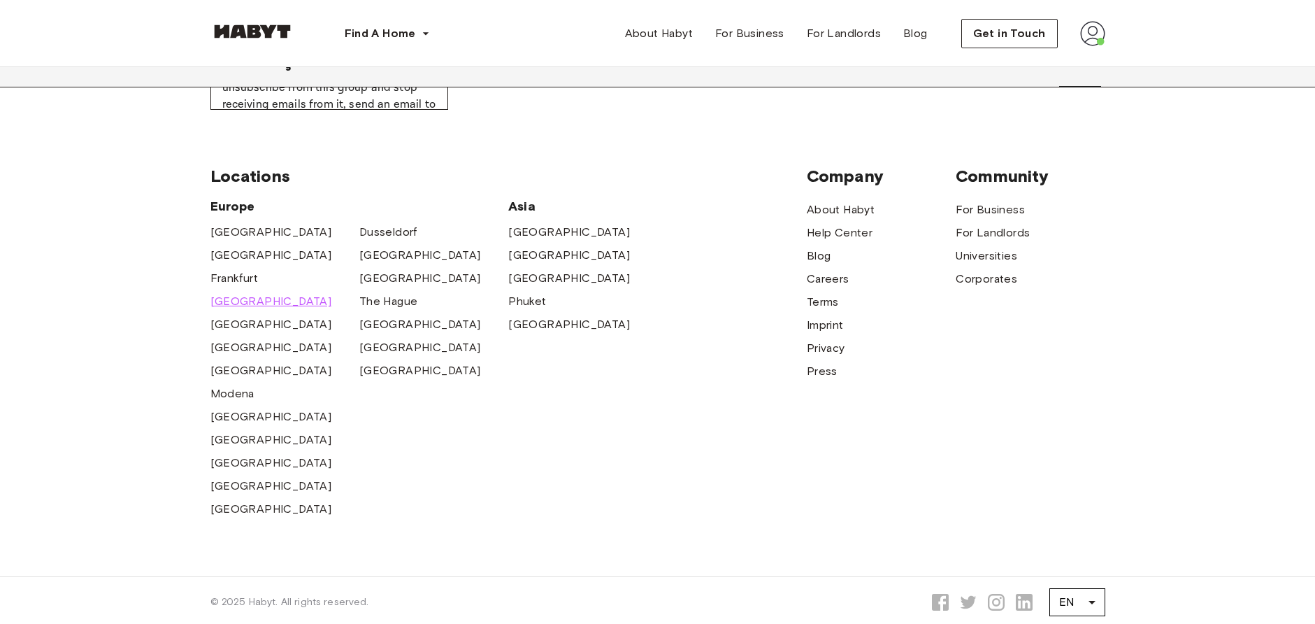
click at [244, 300] on span "[GEOGRAPHIC_DATA]" at bounding box center [271, 301] width 122 height 17
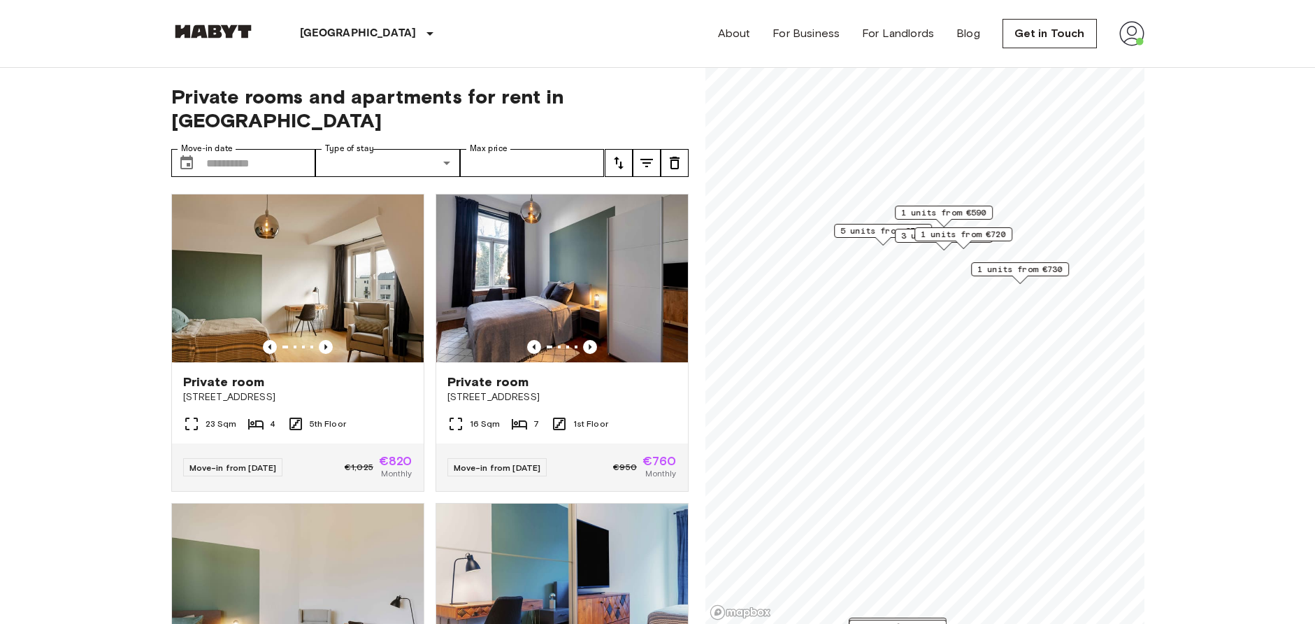
click at [1142, 35] on img at bounding box center [1131, 33] width 25 height 25
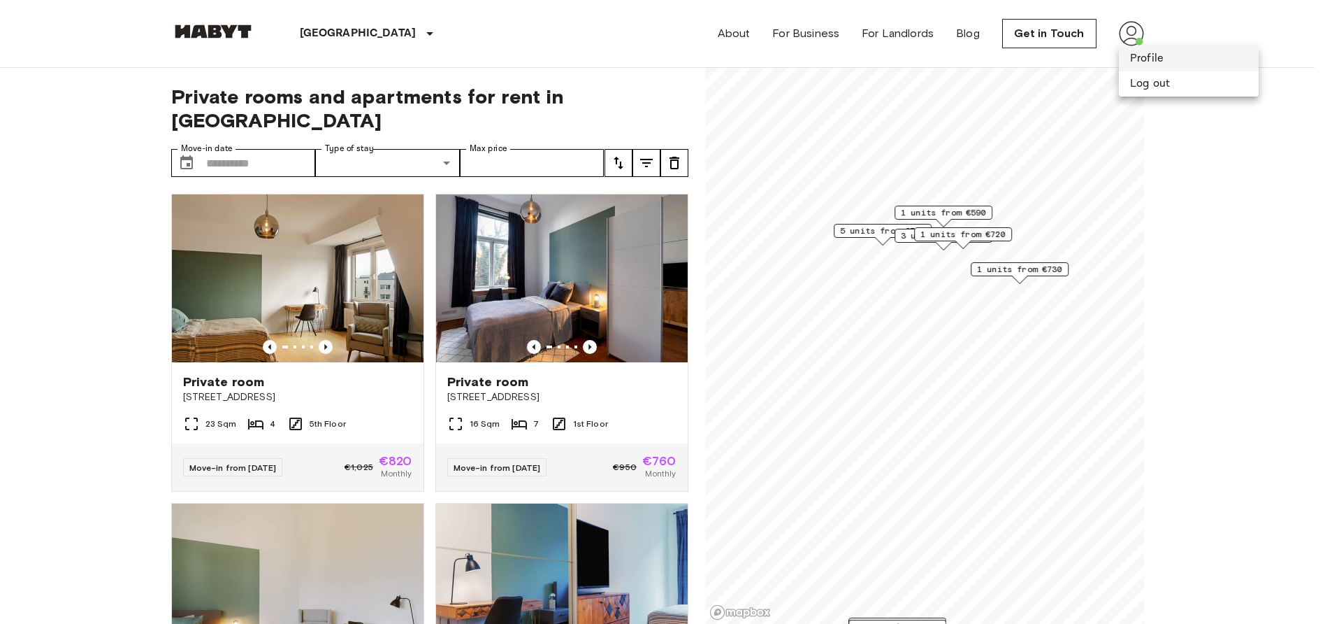
click at [1161, 53] on li "Profile" at bounding box center [1189, 58] width 140 height 25
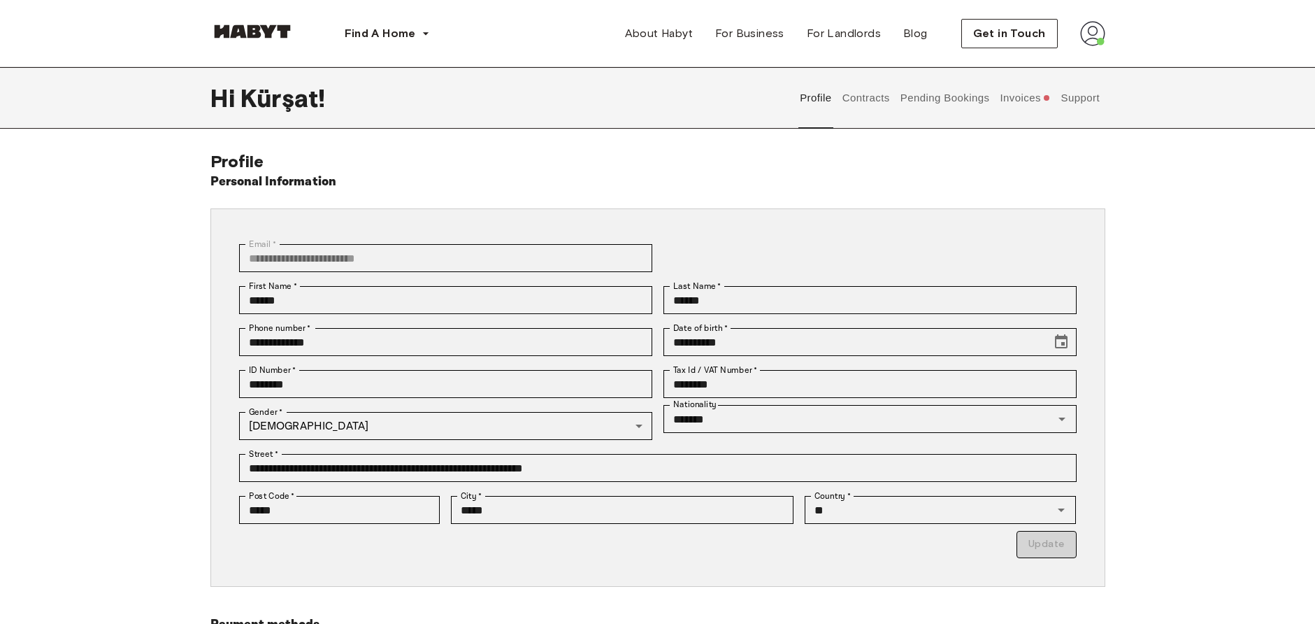
click at [1019, 102] on button "Invoices" at bounding box center [1025, 98] width 54 height 62
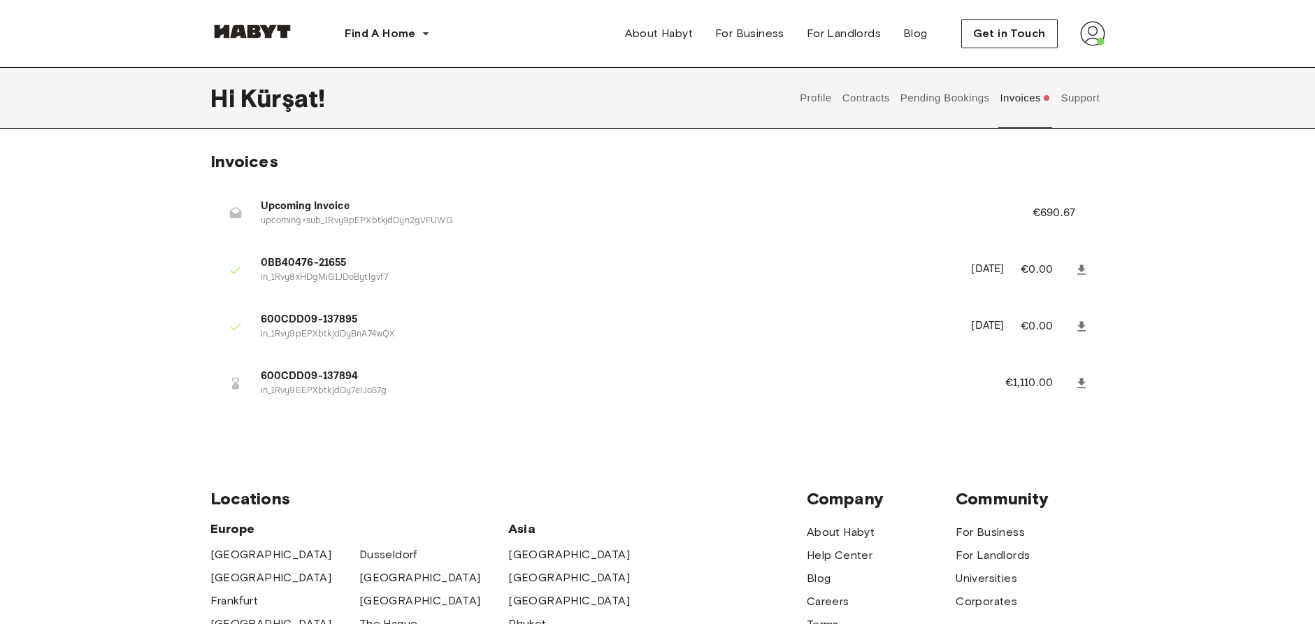
click at [884, 99] on button "Contracts" at bounding box center [865, 98] width 51 height 62
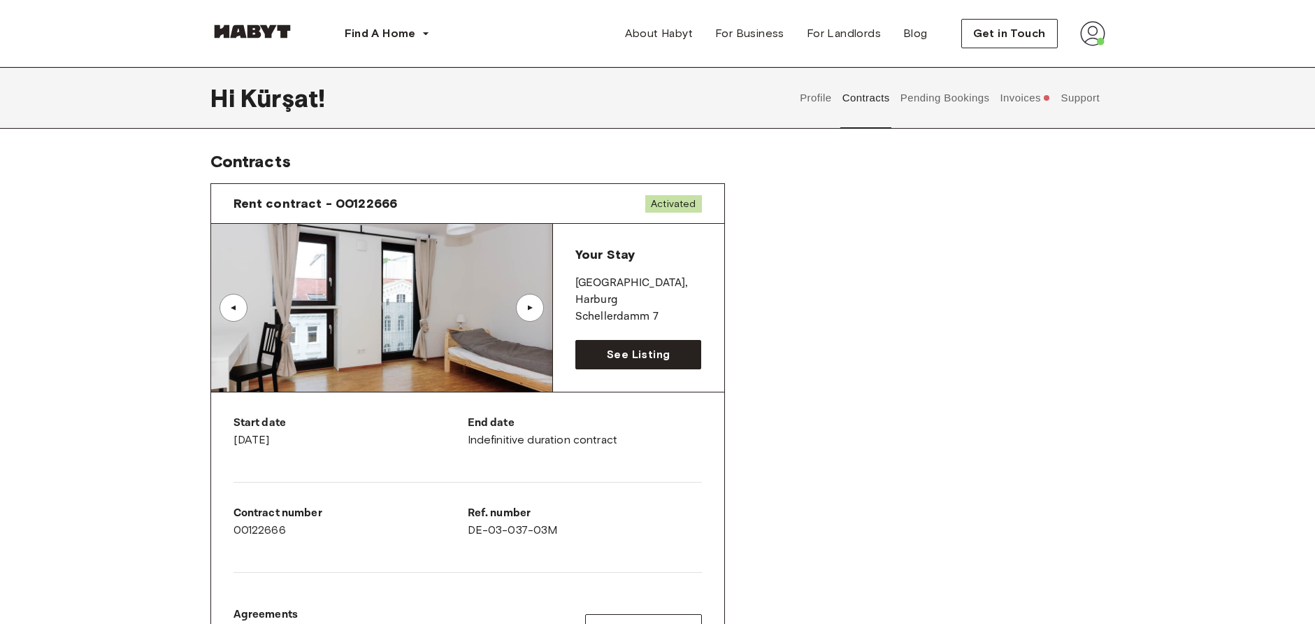
click at [812, 102] on button "Profile" at bounding box center [816, 98] width 36 height 62
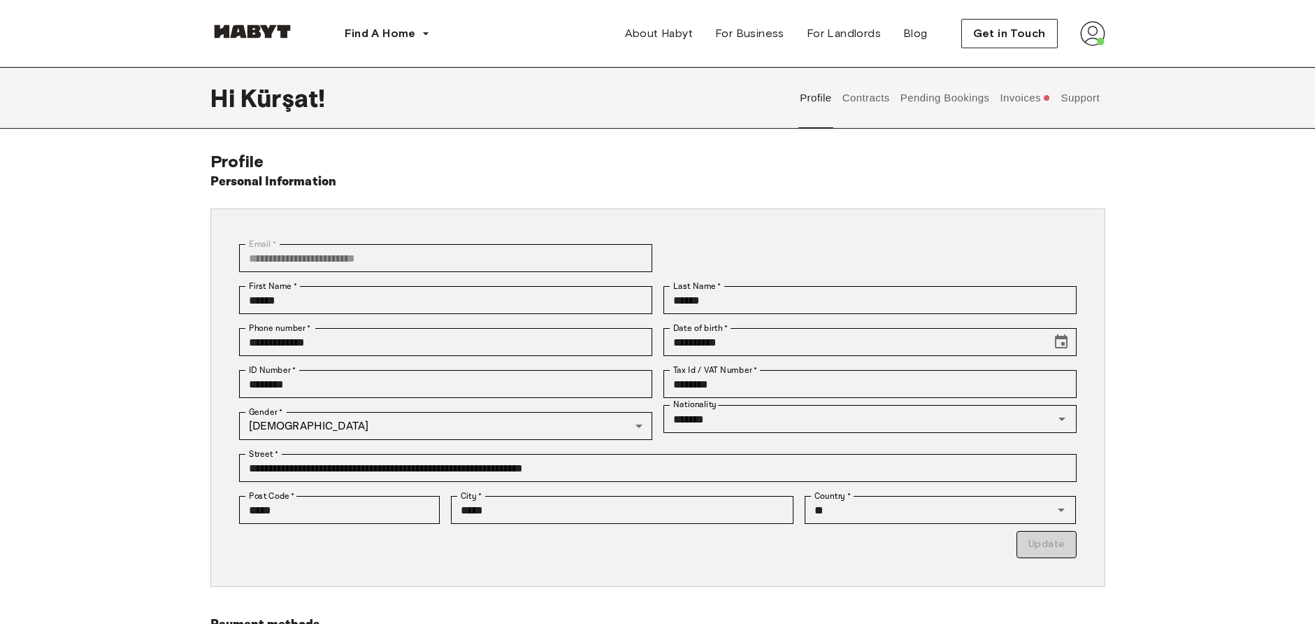
click at [1042, 107] on button "Invoices" at bounding box center [1025, 98] width 54 height 62
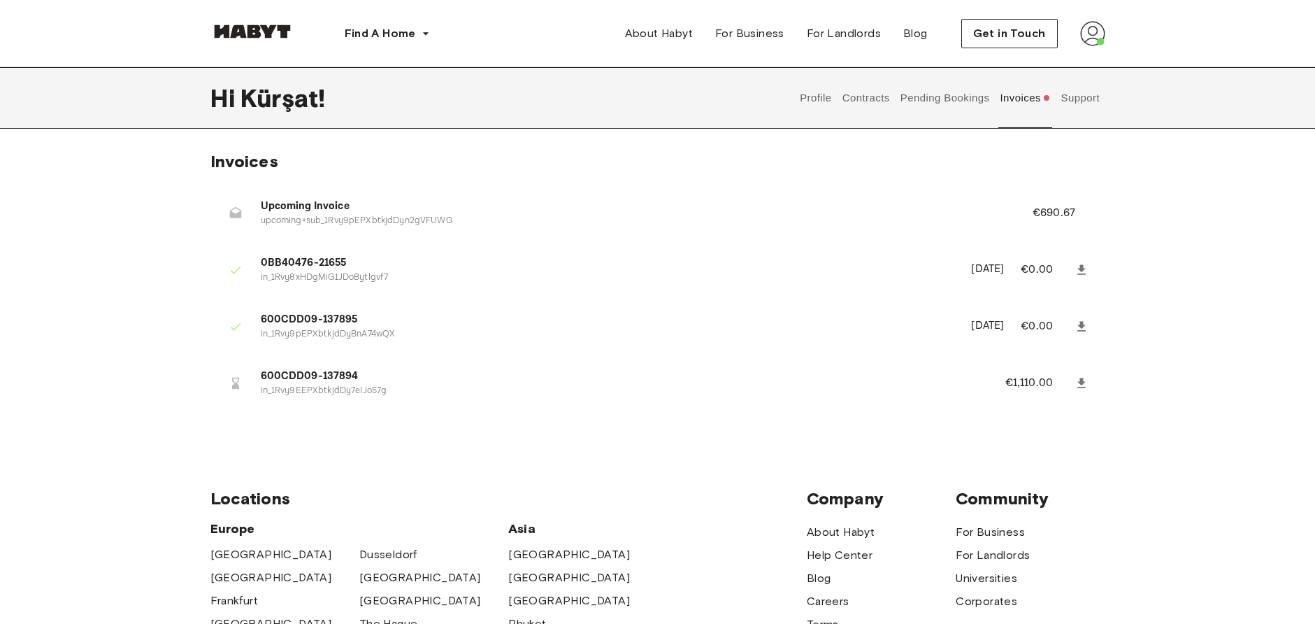
click at [1096, 94] on button "Support" at bounding box center [1080, 98] width 43 height 62
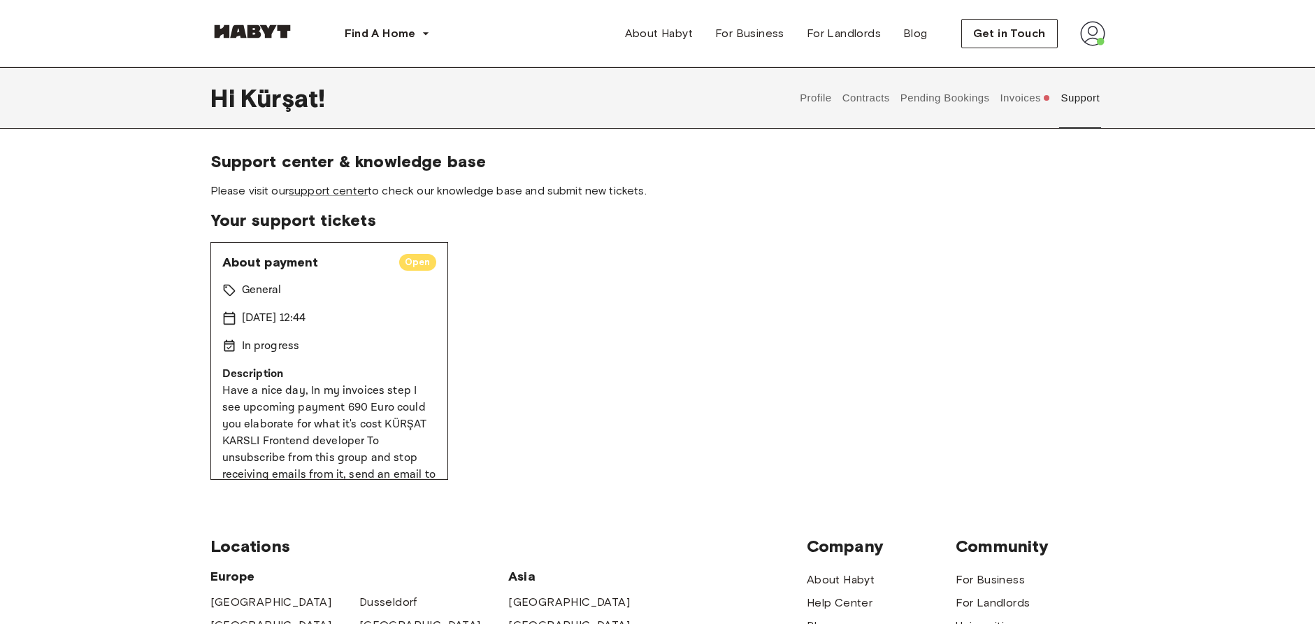
click at [703, 344] on div "About payment Open General 14 Aug 2025 12:44 In progress Description Have a nic…" at bounding box center [657, 361] width 895 height 238
click at [346, 189] on link "support center" at bounding box center [328, 190] width 79 height 13
click at [815, 99] on button "Profile" at bounding box center [816, 98] width 36 height 62
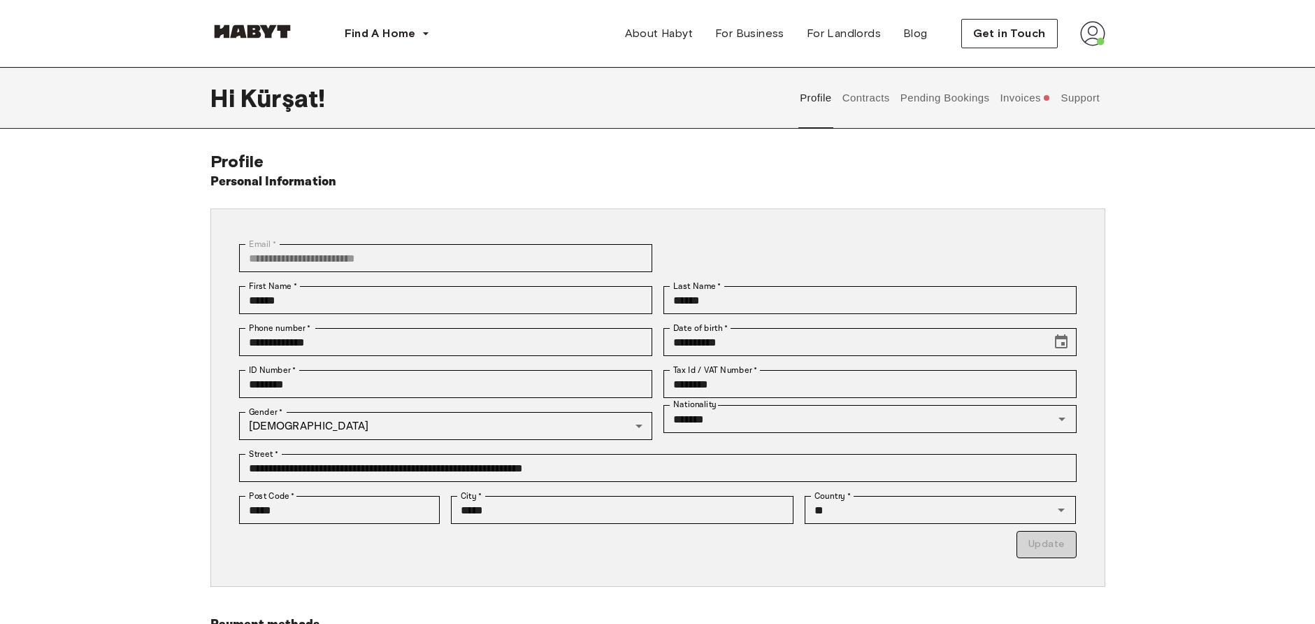
click at [872, 102] on button "Contracts" at bounding box center [865, 98] width 51 height 62
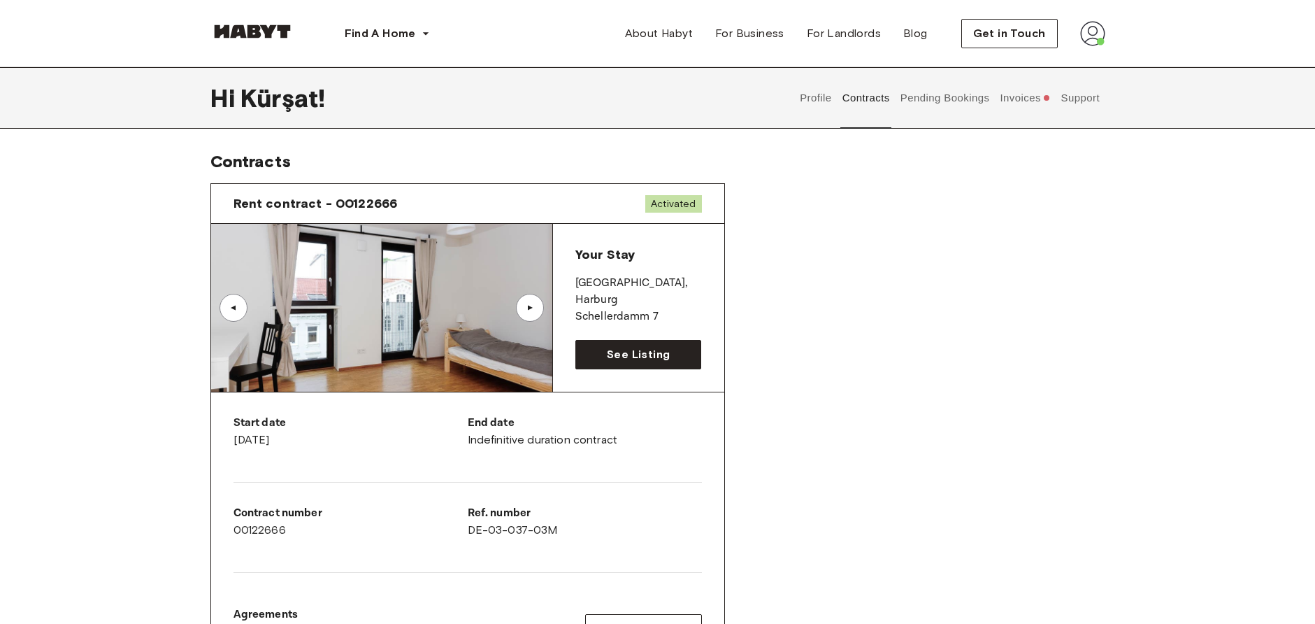
click at [1026, 94] on button "Invoices" at bounding box center [1025, 98] width 54 height 62
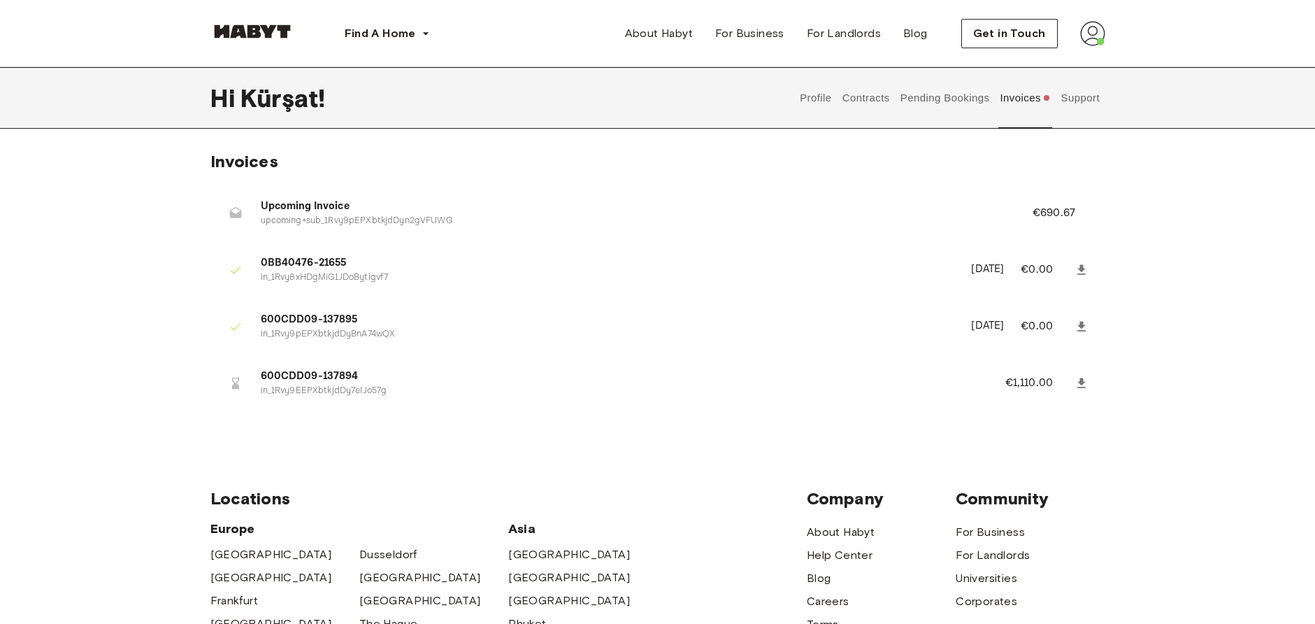
click at [1085, 92] on button "Support" at bounding box center [1080, 98] width 43 height 62
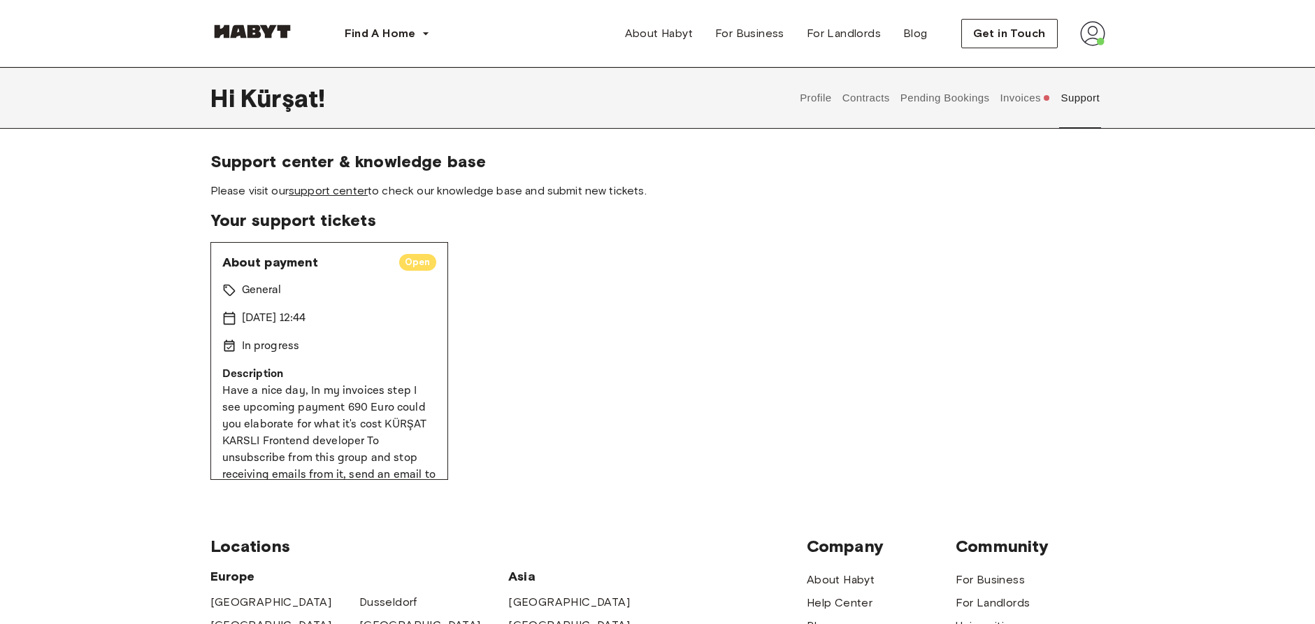
click at [360, 187] on link "support center" at bounding box center [328, 190] width 79 height 13
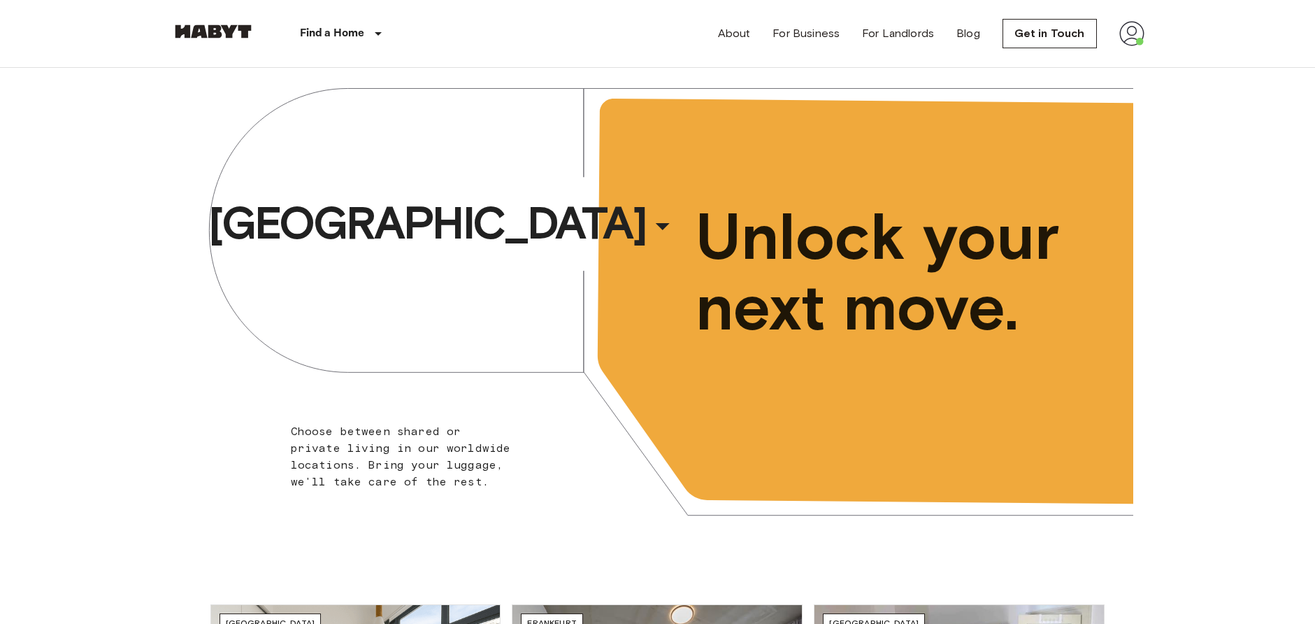
click at [1133, 37] on img at bounding box center [1131, 33] width 25 height 25
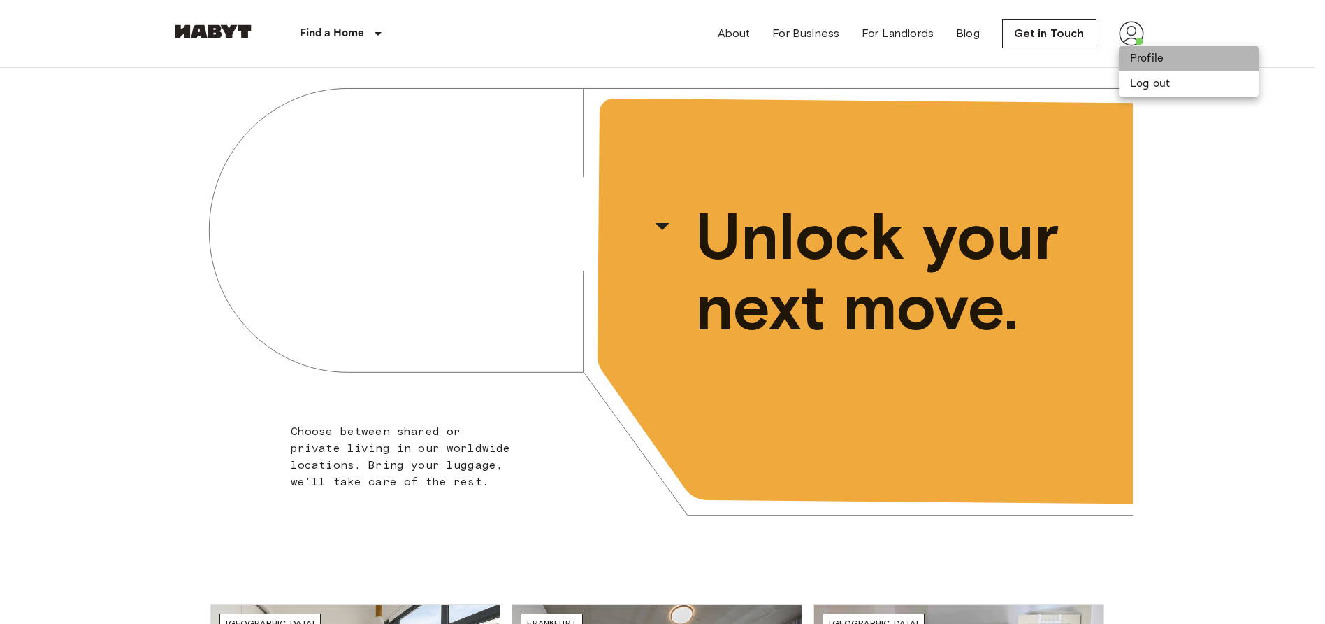
click at [1163, 61] on li "Profile" at bounding box center [1189, 58] width 140 height 25
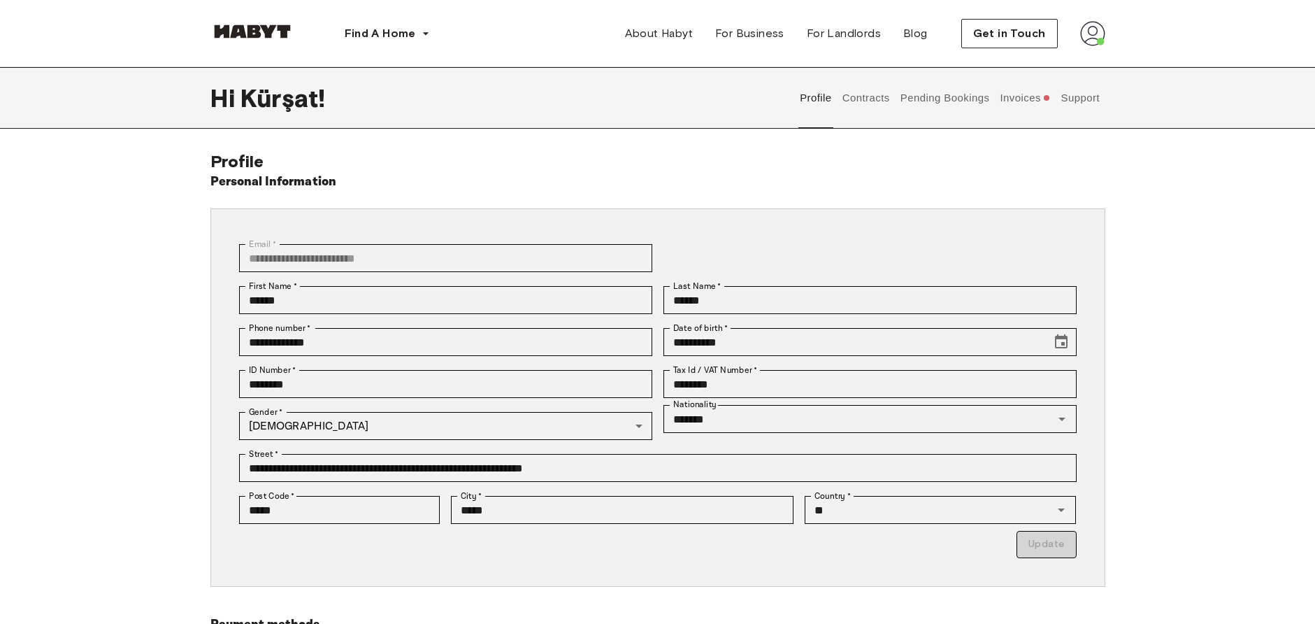
click at [1018, 100] on button "Invoices" at bounding box center [1025, 98] width 54 height 62
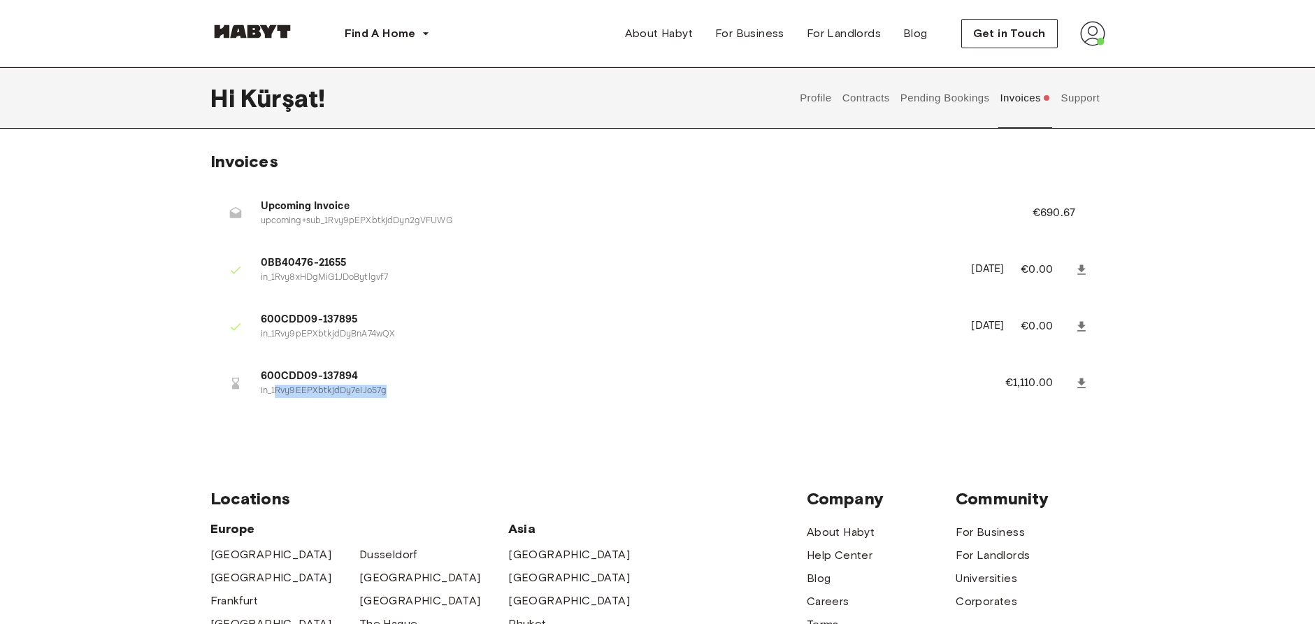
drag, startPoint x: 378, startPoint y: 387, endPoint x: 615, endPoint y: 387, distance: 237.7
click at [608, 387] on p "in_1Rvy9EEPXbtkjdDy7eIJo57g" at bounding box center [616, 391] width 711 height 13
click at [924, 92] on button "Pending Bookings" at bounding box center [944, 98] width 93 height 62
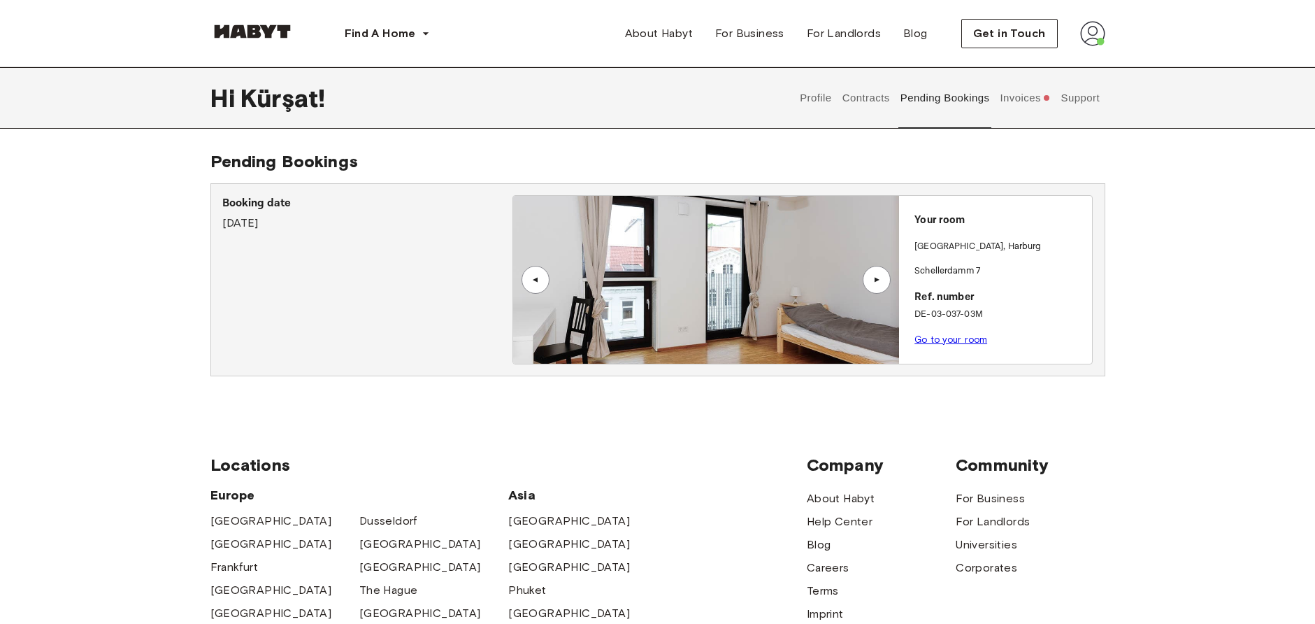
click at [952, 338] on link "Go to your room" at bounding box center [950, 339] width 73 height 10
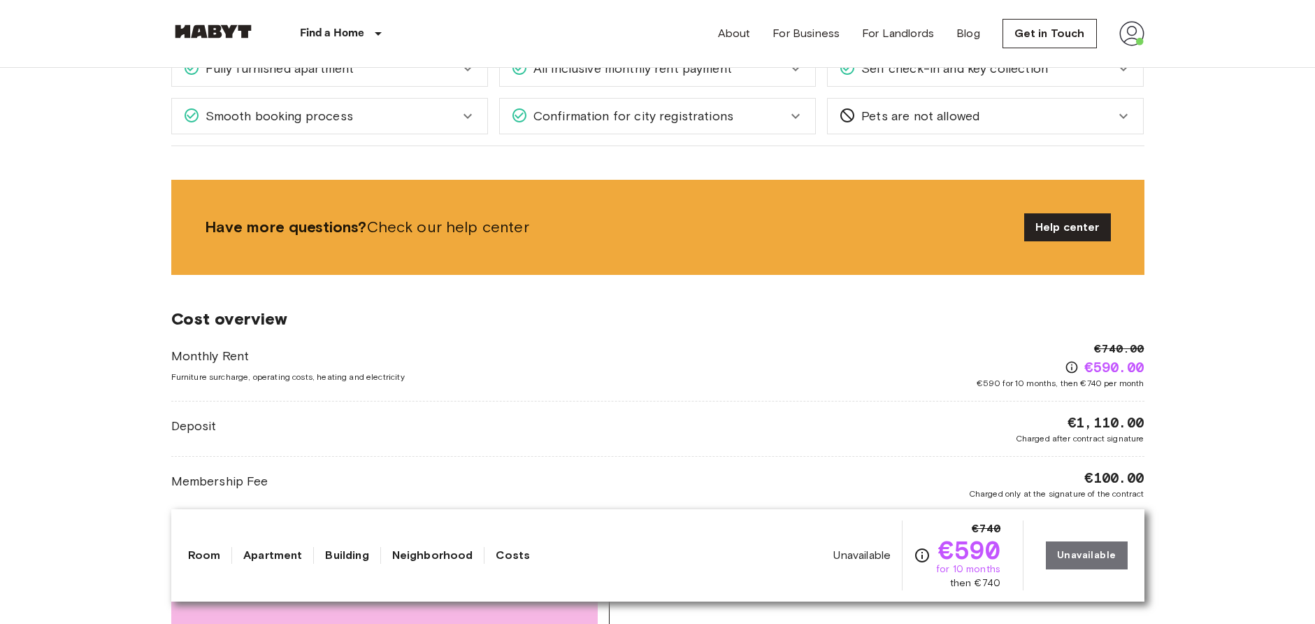
scroll to position [957, 0]
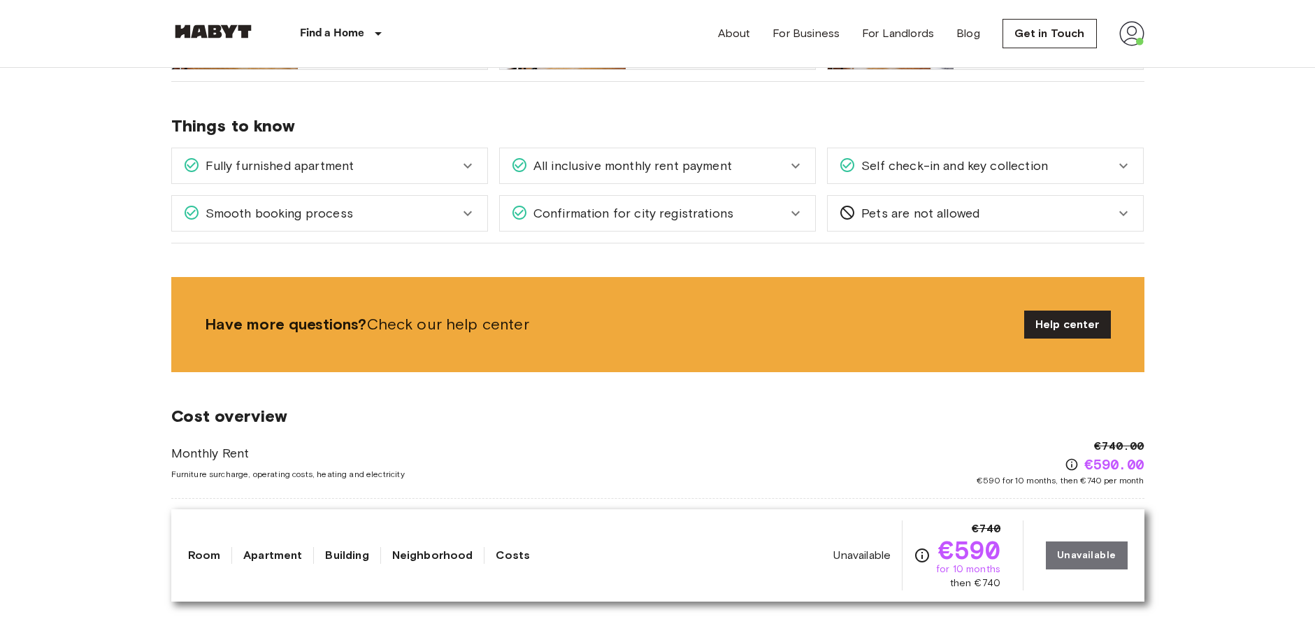
drag, startPoint x: 1198, startPoint y: 382, endPoint x: 1205, endPoint y: 311, distance: 71.7
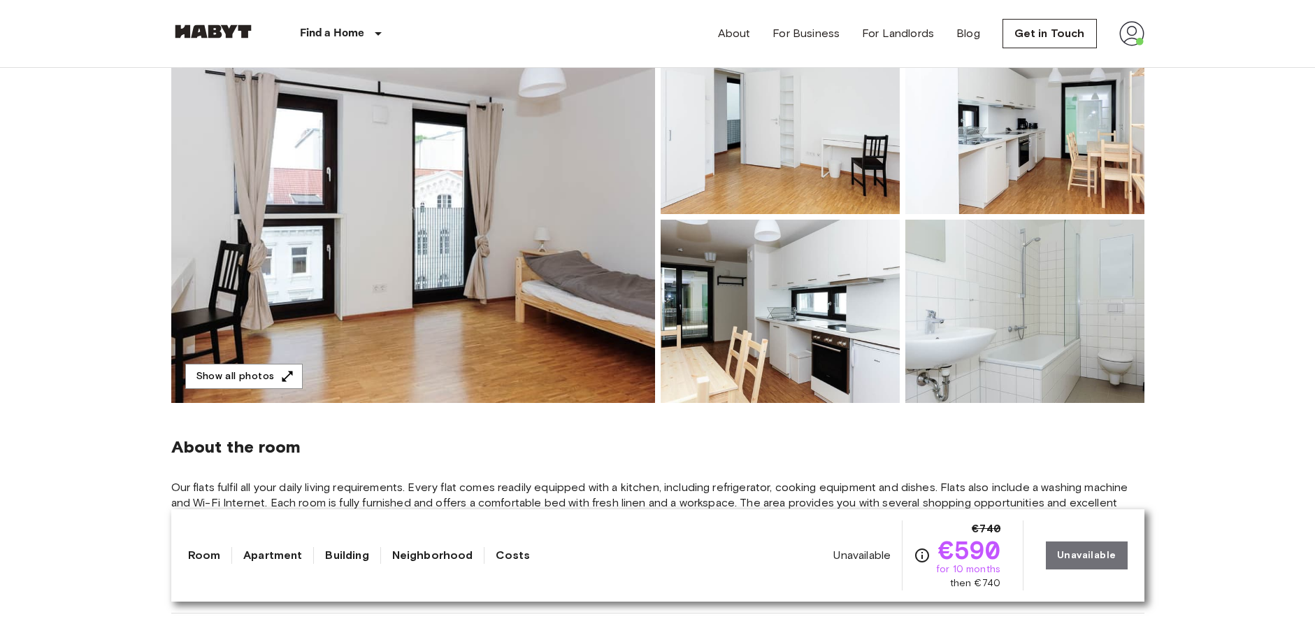
scroll to position [168, 0]
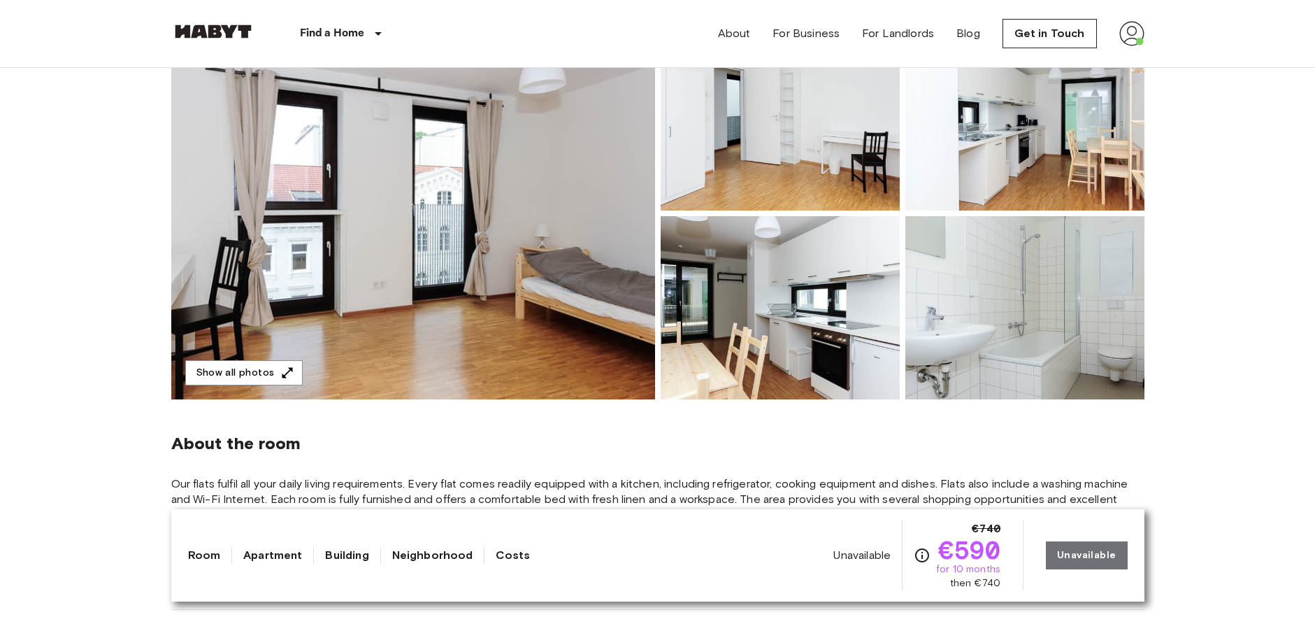
drag, startPoint x: 1223, startPoint y: 115, endPoint x: 1224, endPoint y: 101, distance: 14.1
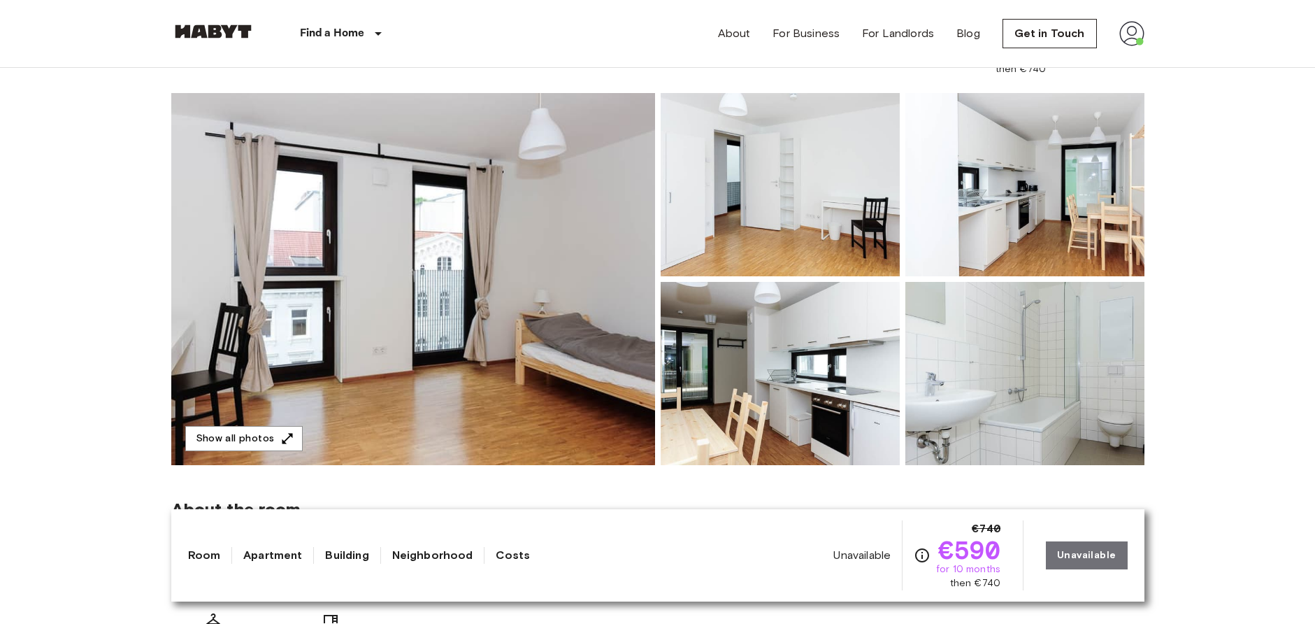
scroll to position [80, 0]
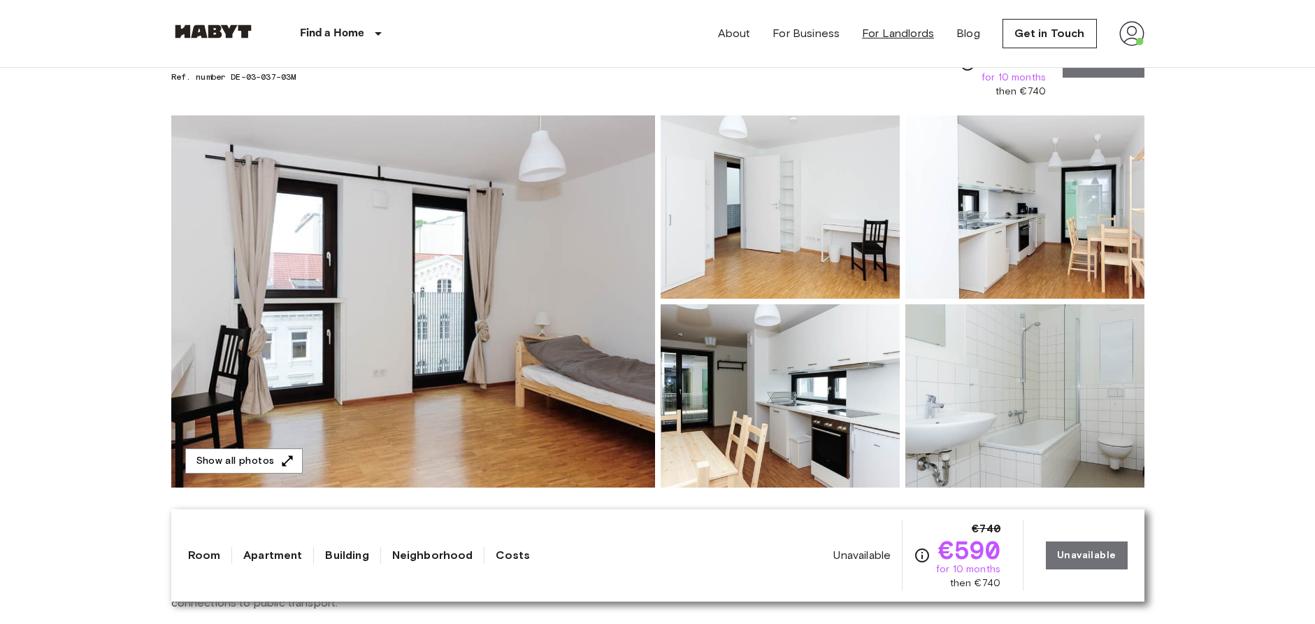
click at [875, 27] on link "For Landlords" at bounding box center [898, 33] width 72 height 17
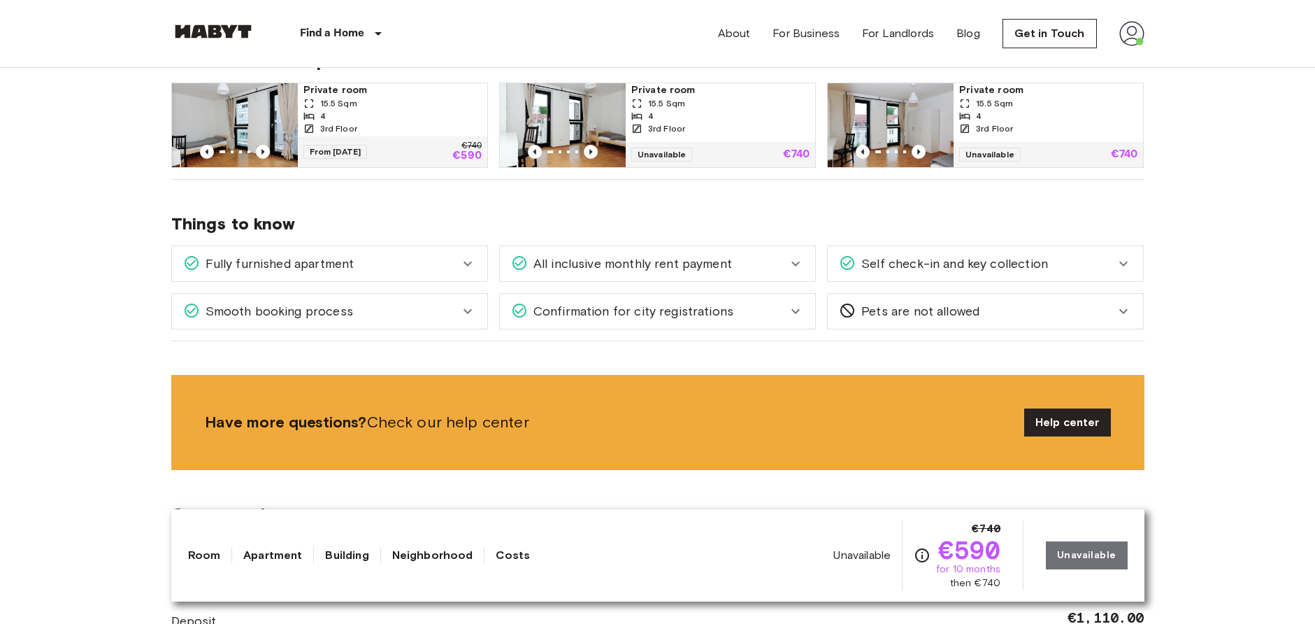
scroll to position [762, 0]
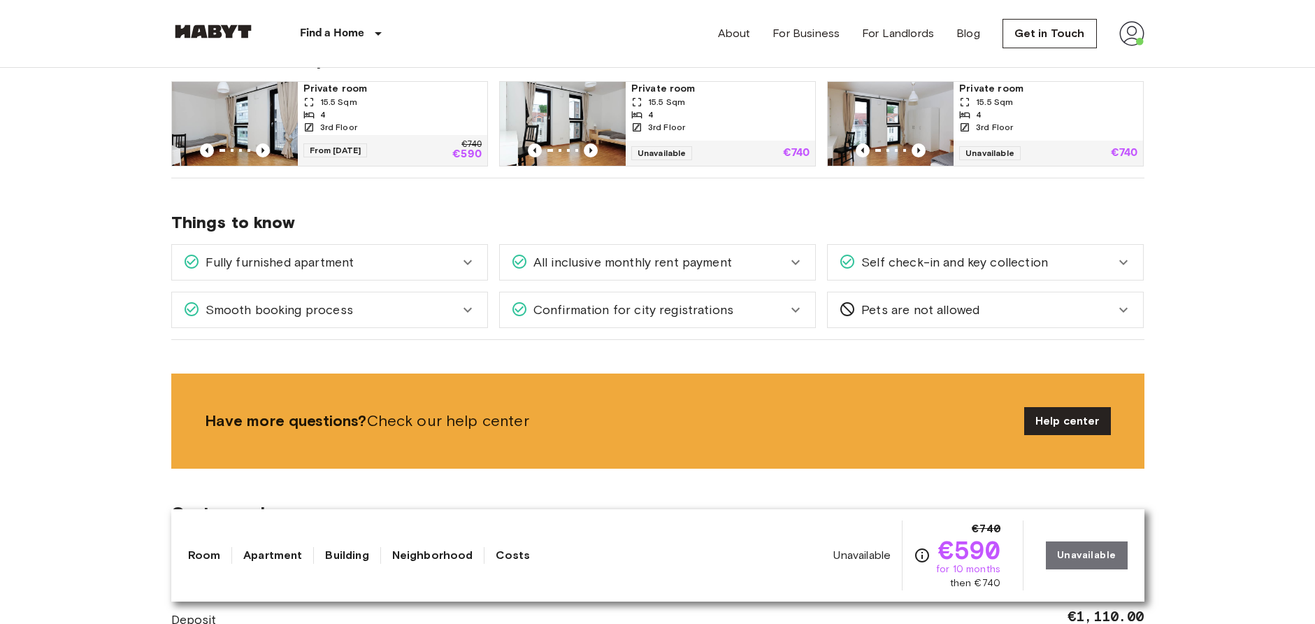
click at [417, 562] on link "Neighborhood" at bounding box center [432, 555] width 81 height 17
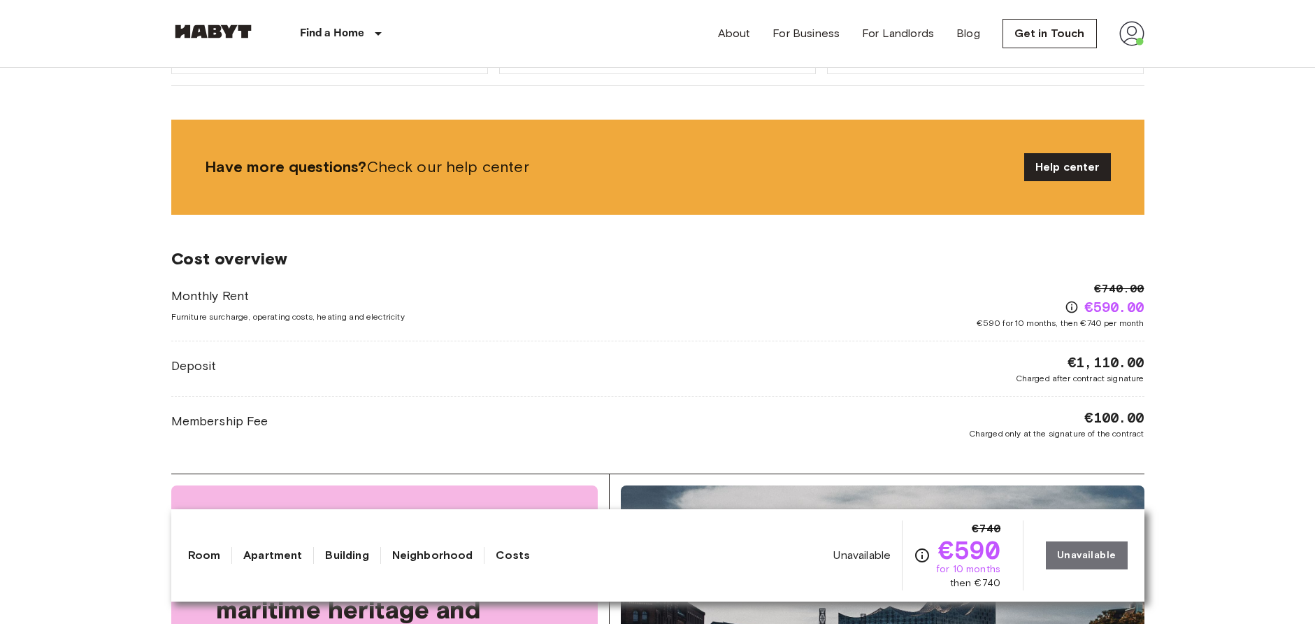
scroll to position [1016, 0]
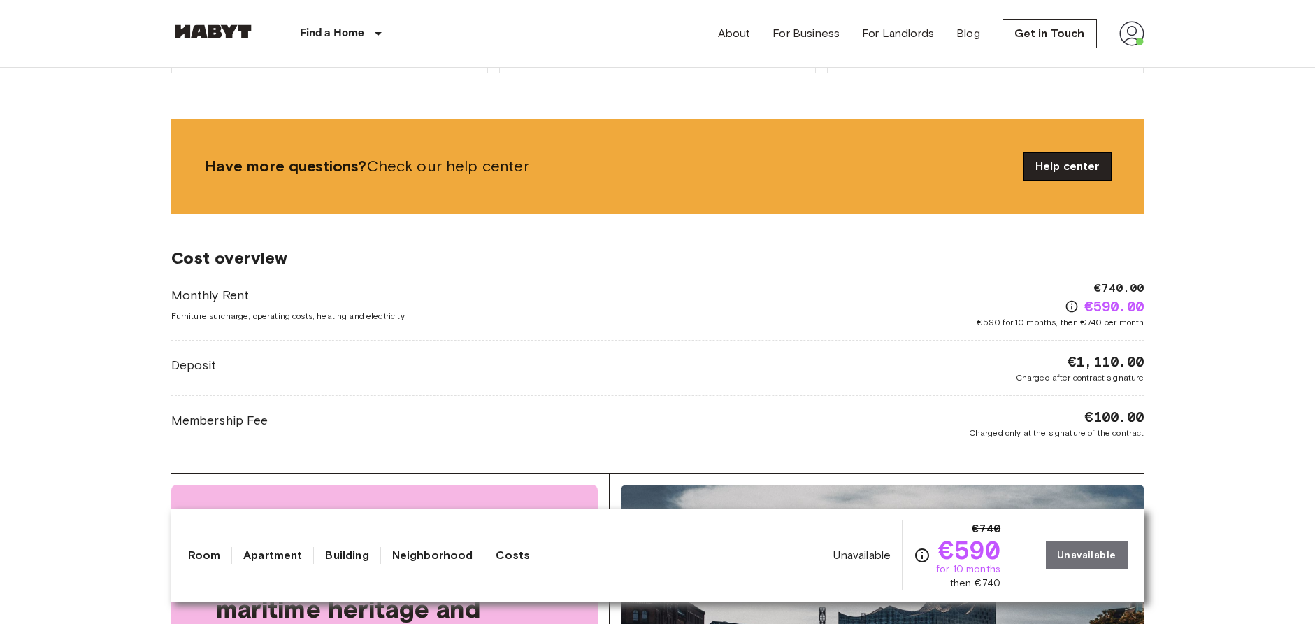
click at [1084, 166] on link "Help center" at bounding box center [1067, 166] width 87 height 28
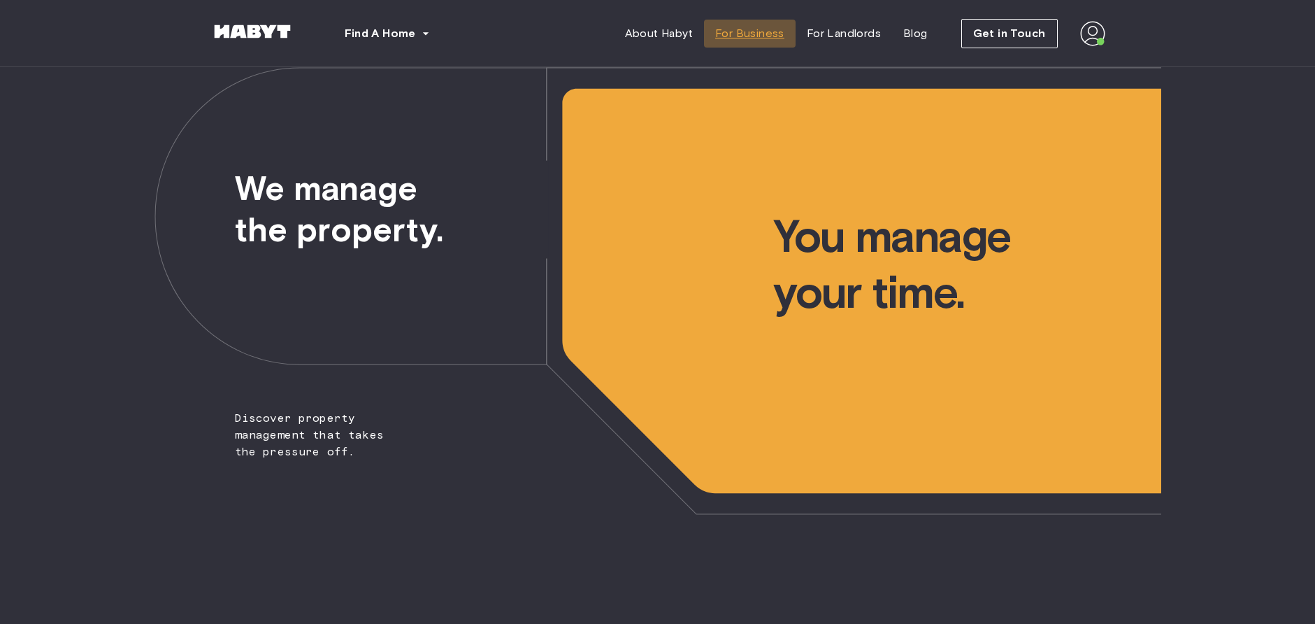
click at [762, 36] on span "For Business" at bounding box center [749, 33] width 69 height 17
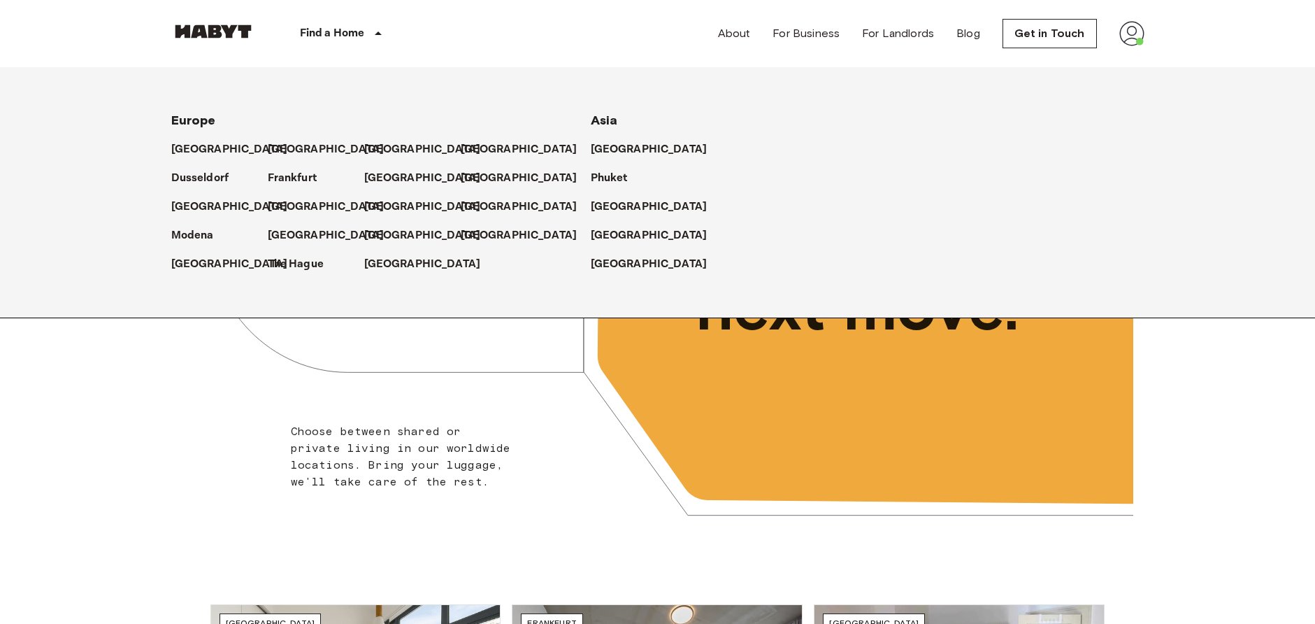
click at [351, 33] on p "Find a Home" at bounding box center [332, 33] width 65 height 17
click at [1128, 36] on img at bounding box center [1131, 33] width 25 height 25
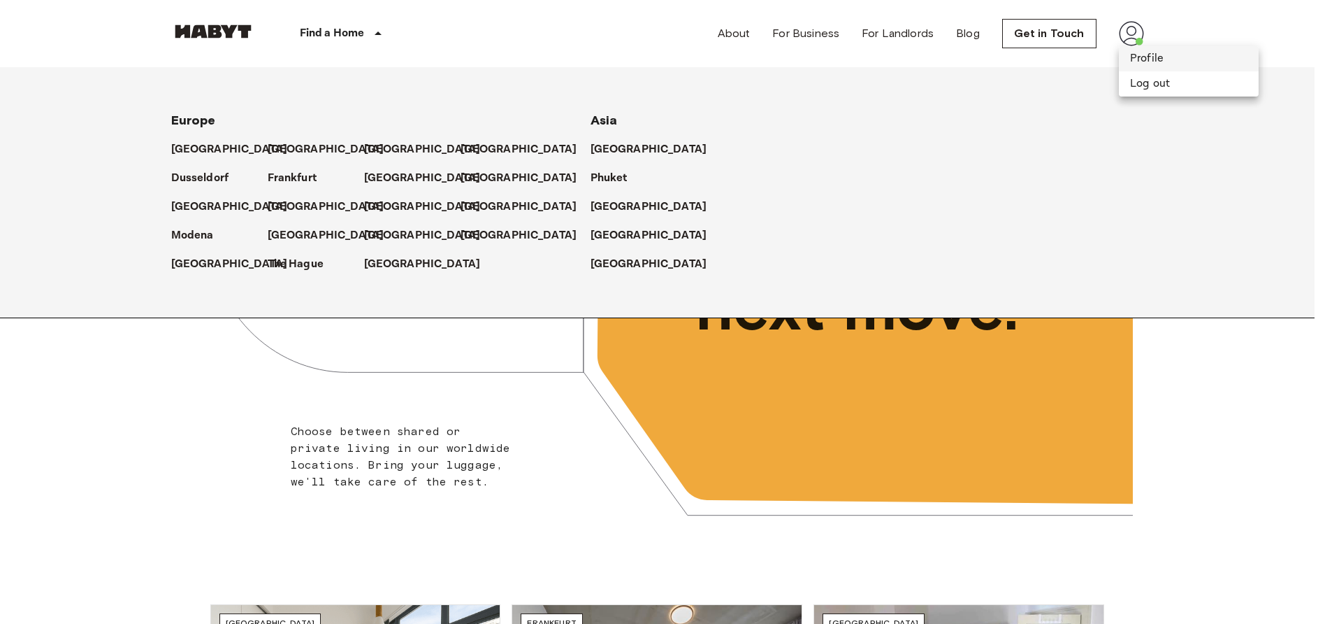
click at [1155, 64] on li "Profile" at bounding box center [1189, 58] width 140 height 25
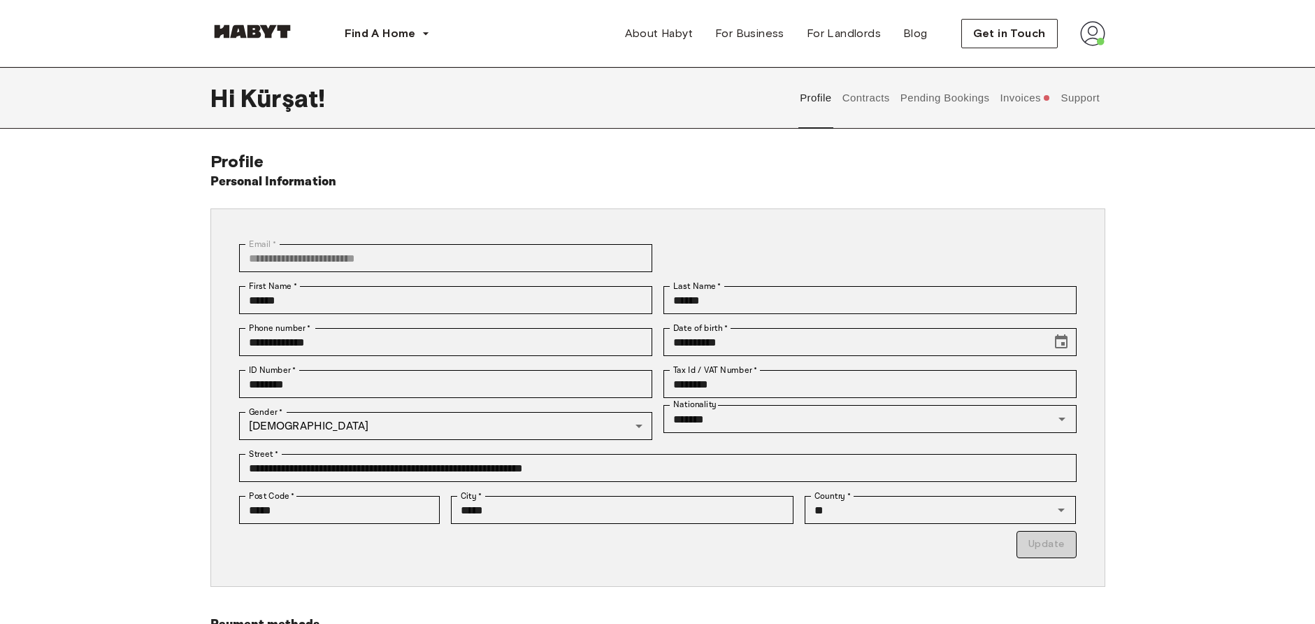
click at [859, 101] on button "Contracts" at bounding box center [865, 98] width 51 height 62
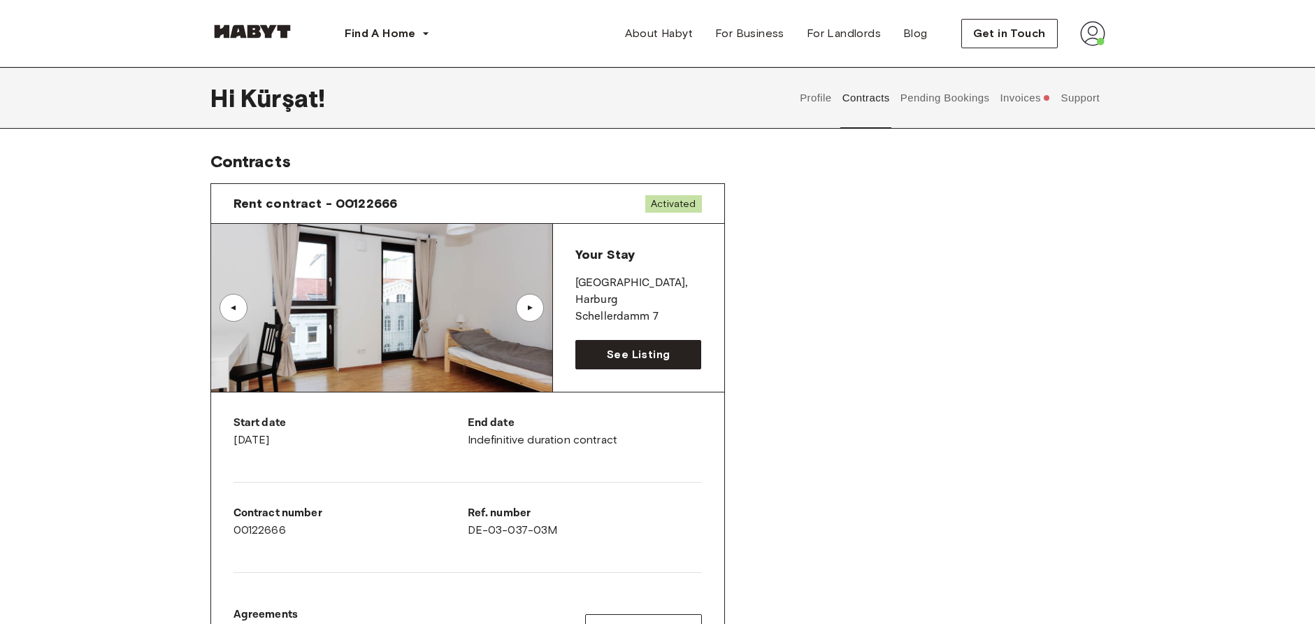
click at [951, 101] on button "Pending Bookings" at bounding box center [944, 98] width 93 height 62
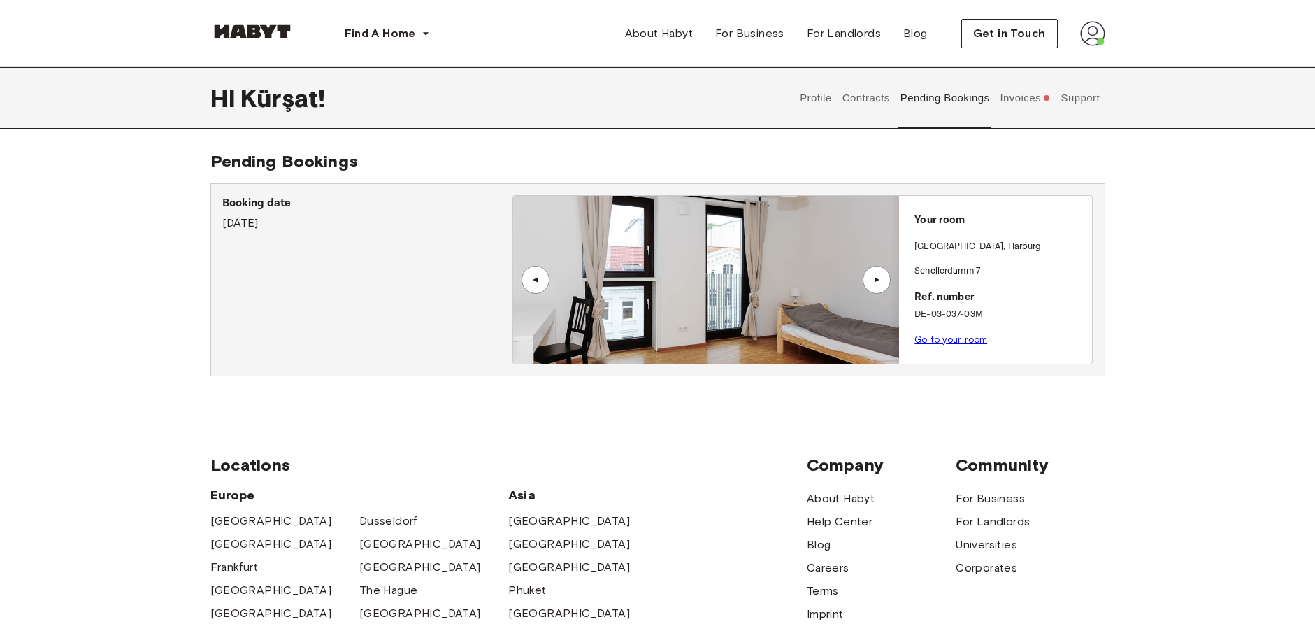
click at [872, 285] on div "▲" at bounding box center [877, 280] width 28 height 28
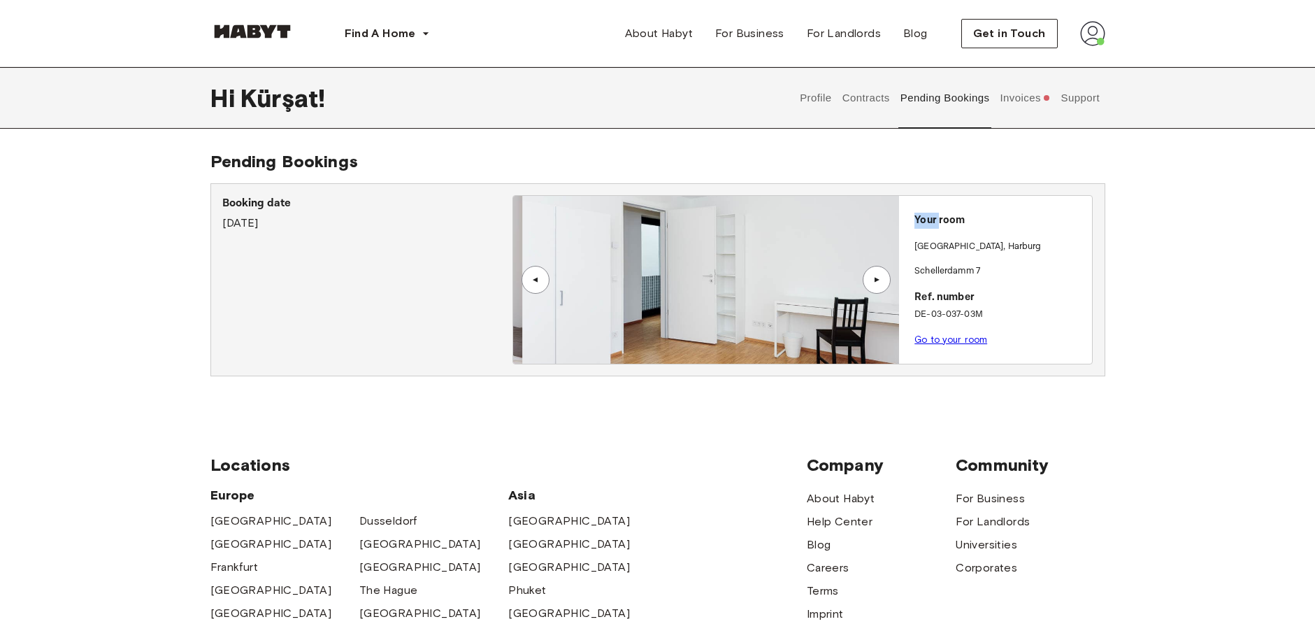
click at [872, 285] on div "▲" at bounding box center [877, 280] width 28 height 28
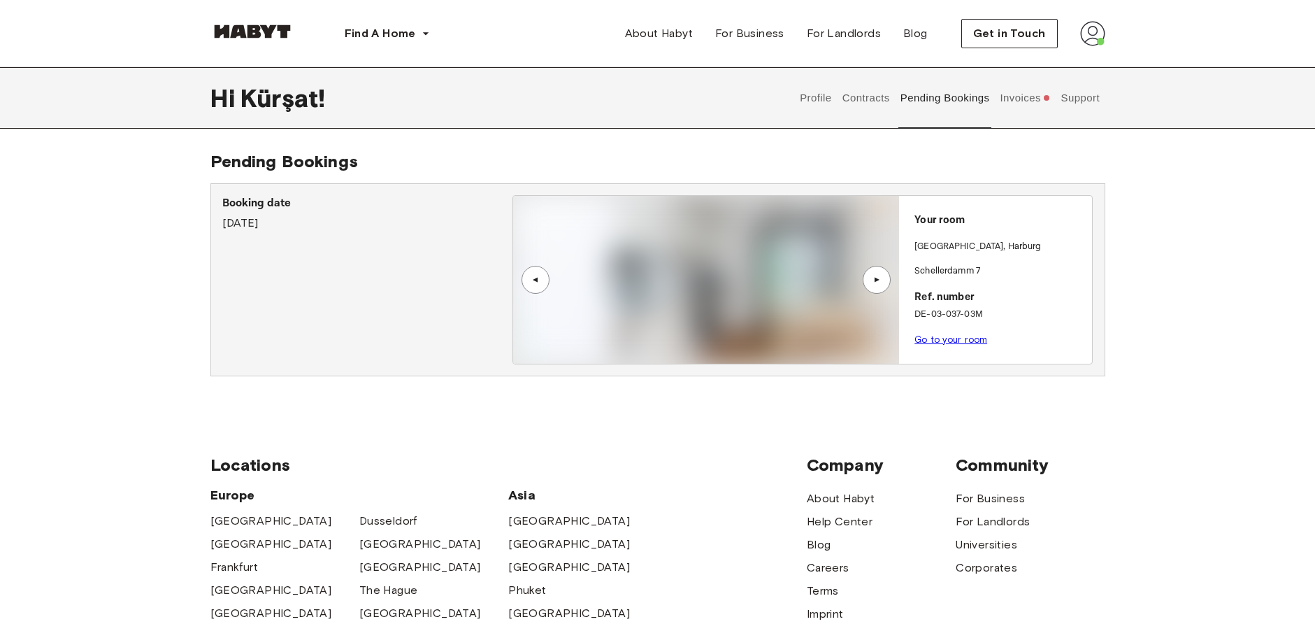
click at [1104, 262] on div "Booking date [DATE] ▲ ▲ Your room [GEOGRAPHIC_DATA] , [GEOGRAPHIC_DATA] 7 Ref. …" at bounding box center [657, 279] width 895 height 193
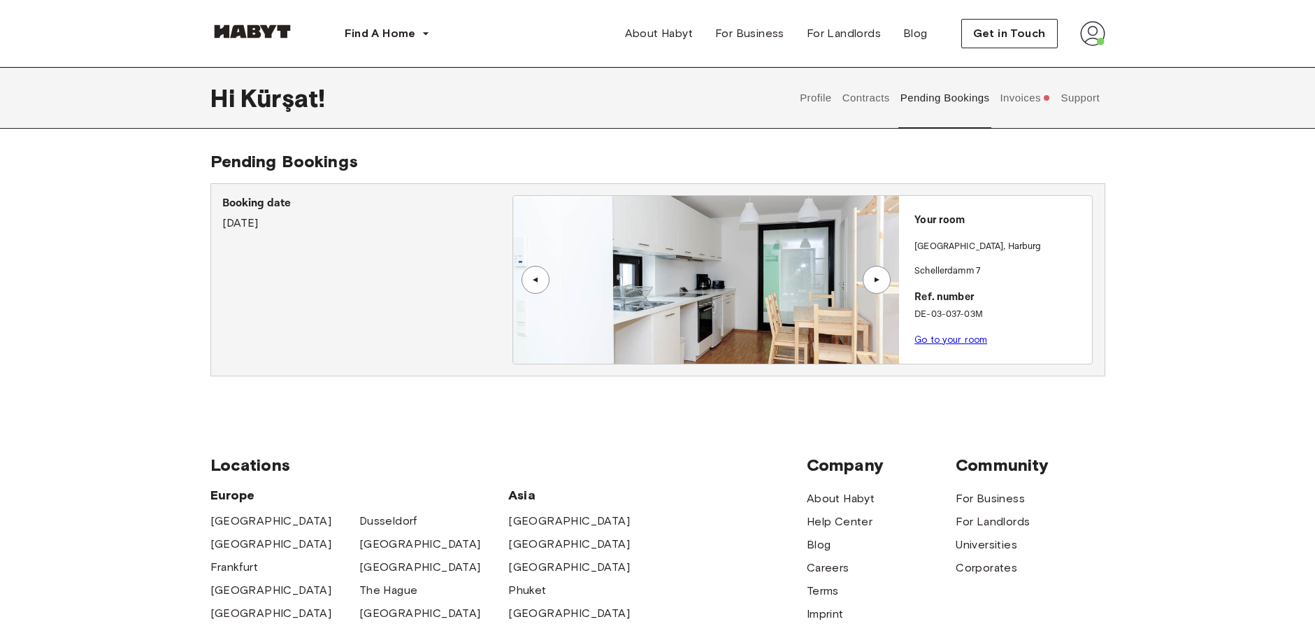
click at [1023, 107] on button "Invoices" at bounding box center [1025, 98] width 54 height 62
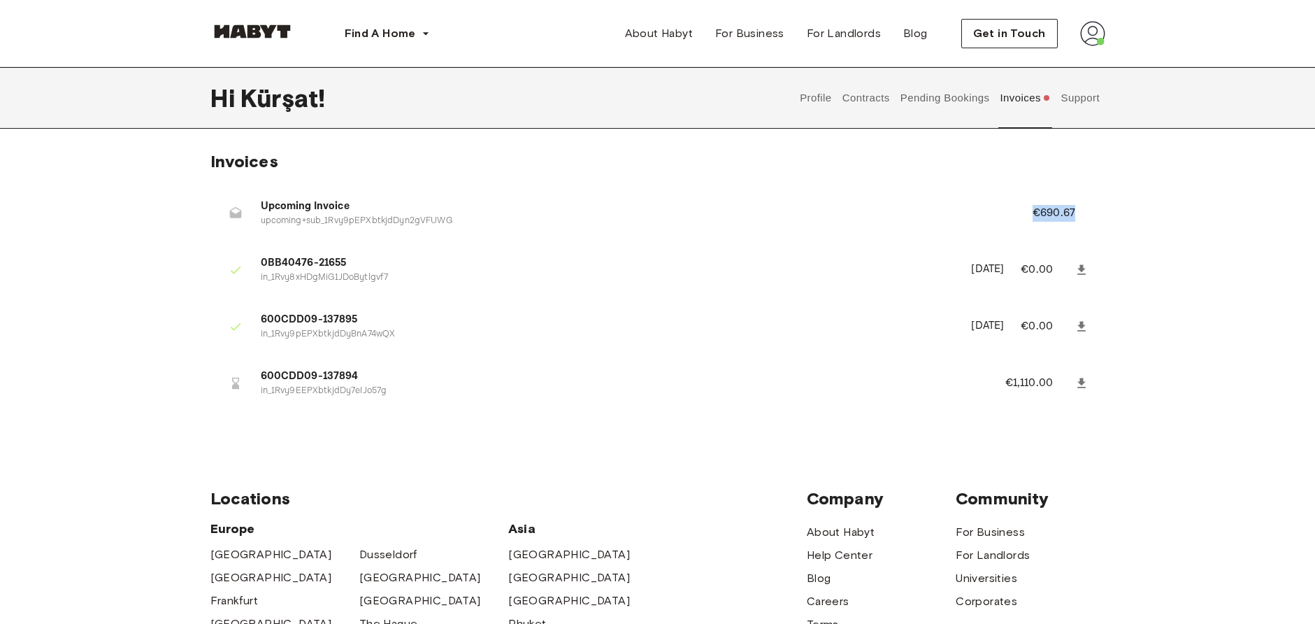
drag, startPoint x: 1094, startPoint y: 207, endPoint x: 857, endPoint y: 218, distance: 237.3
click at [857, 218] on li "Upcoming Invoice upcoming+sub_1Rvy9pEPXbtkjdDyn2gVFUWG €690.67" at bounding box center [657, 213] width 895 height 48
click at [868, 196] on li "Upcoming Invoice upcoming+sub_1Rvy9pEPXbtkjdDyn2gVFUWG €690.67" at bounding box center [657, 213] width 895 height 48
click at [229, 213] on icon at bounding box center [236, 213] width 14 height 14
click at [1068, 99] on button "Support" at bounding box center [1080, 98] width 43 height 62
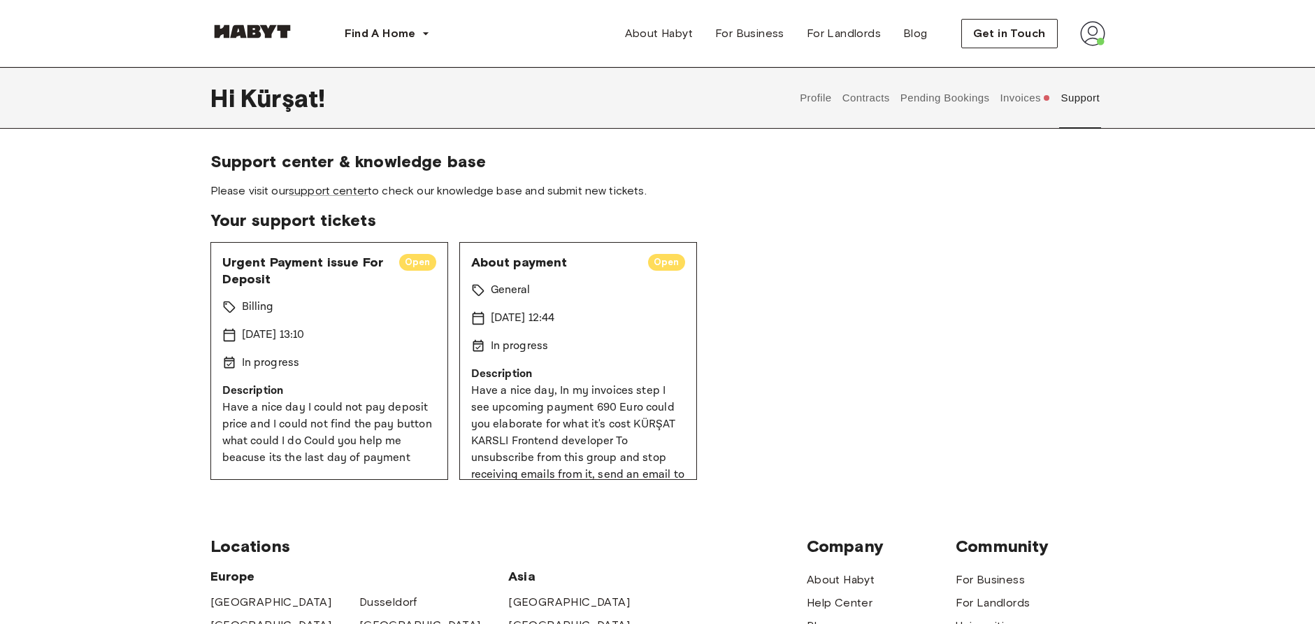
click at [1038, 101] on button "Invoices" at bounding box center [1025, 98] width 54 height 62
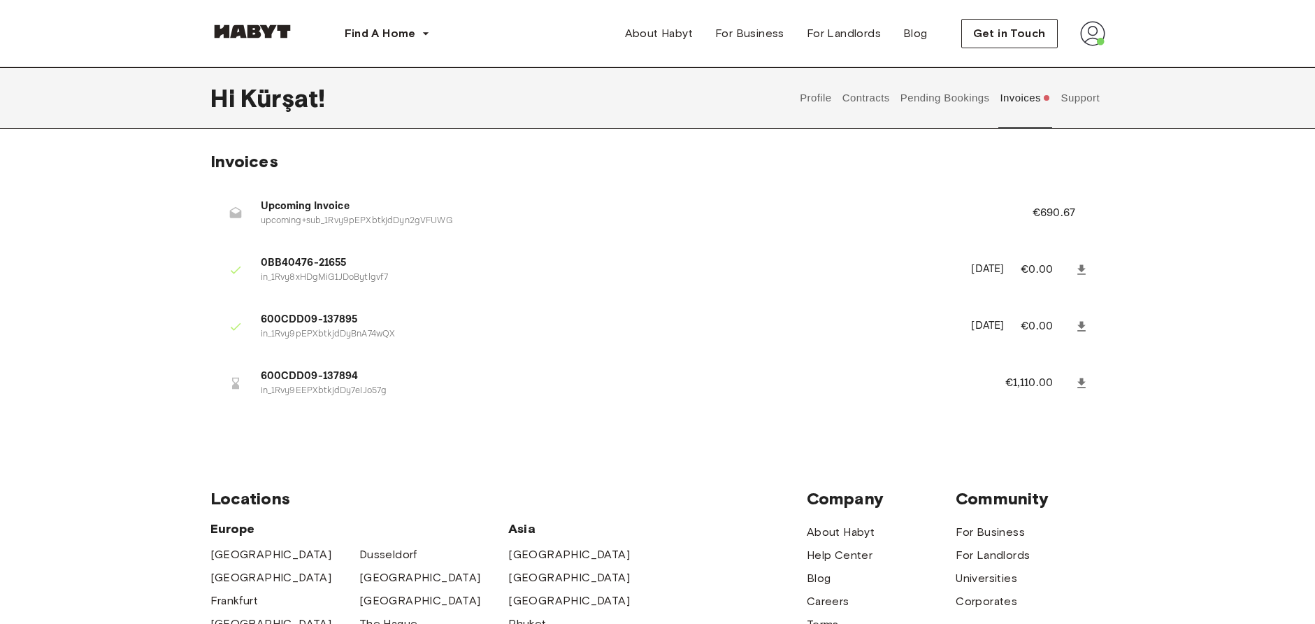
click at [826, 93] on button "Profile" at bounding box center [816, 98] width 36 height 62
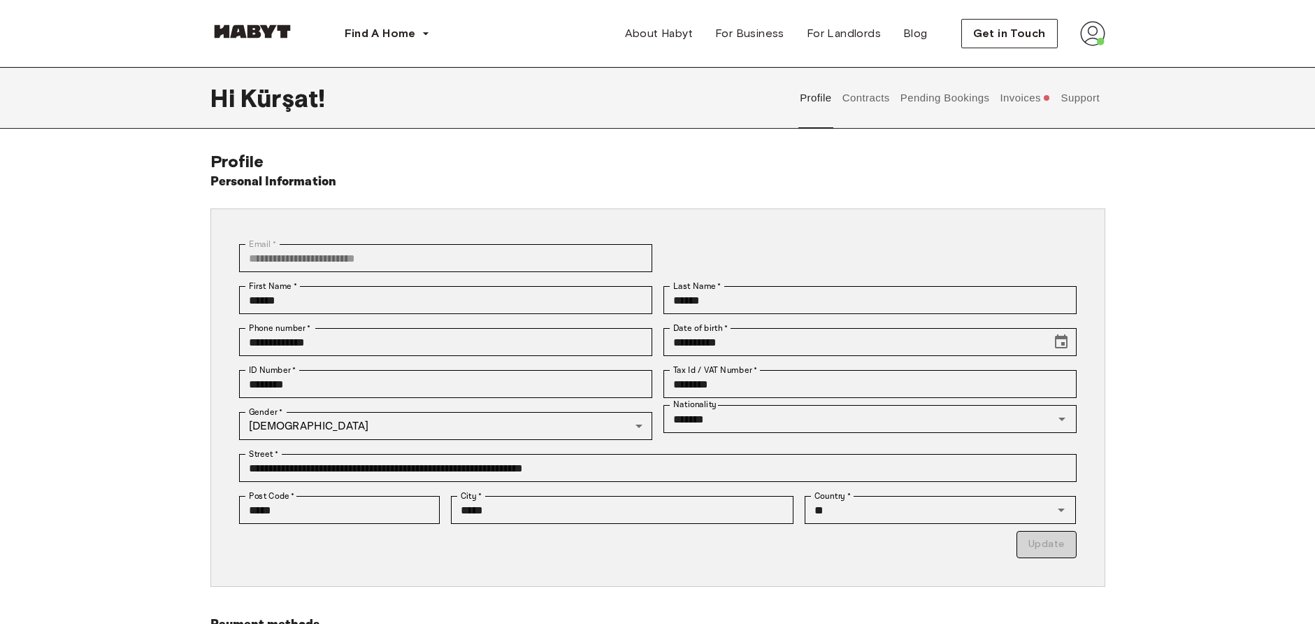
click at [857, 103] on button "Contracts" at bounding box center [865, 98] width 51 height 62
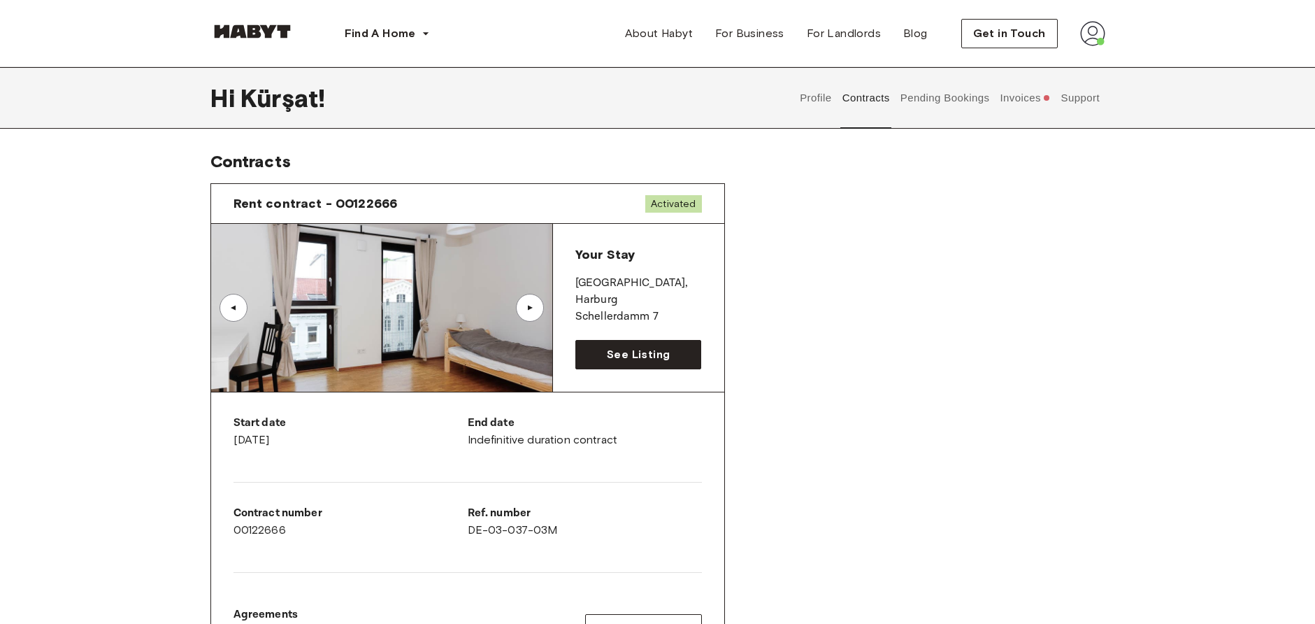
drag, startPoint x: 821, startPoint y: 398, endPoint x: 821, endPoint y: 407, distance: 9.1
click at [995, 33] on span "Get in Touch" at bounding box center [1009, 33] width 73 height 17
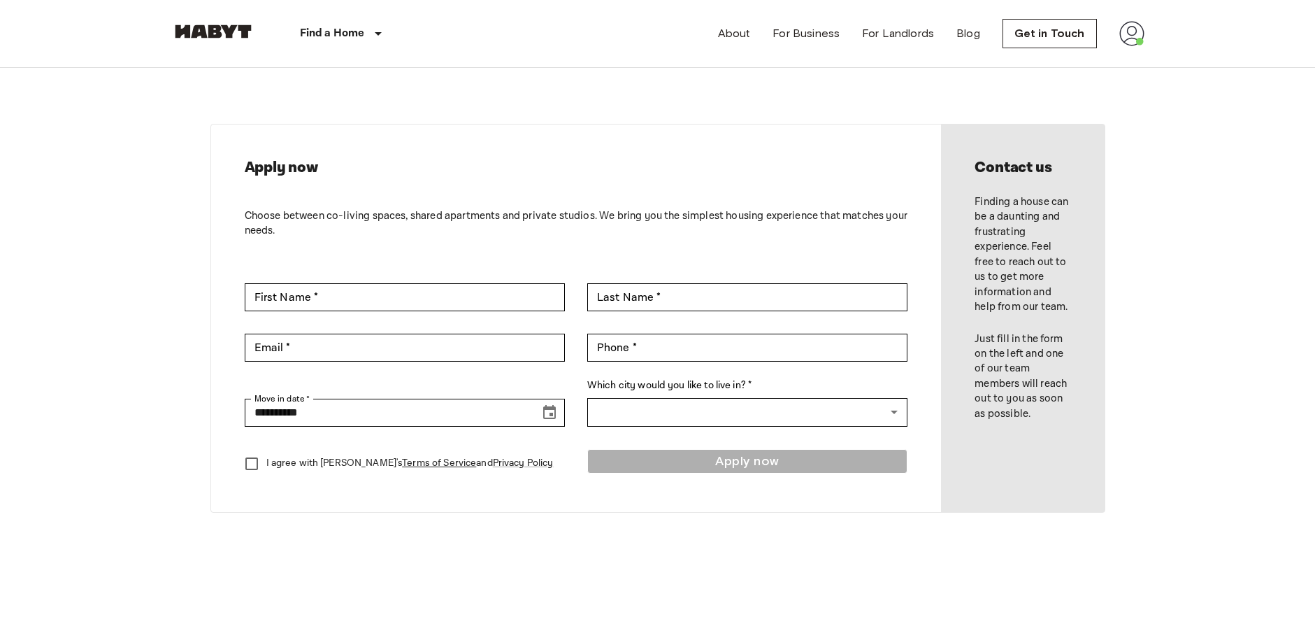
click at [282, 457] on p "I agree with Habyt's Terms of Service and Privacy Policy" at bounding box center [409, 463] width 287 height 15
click at [333, 301] on input "First Name *" at bounding box center [405, 297] width 320 height 28
type input "******"
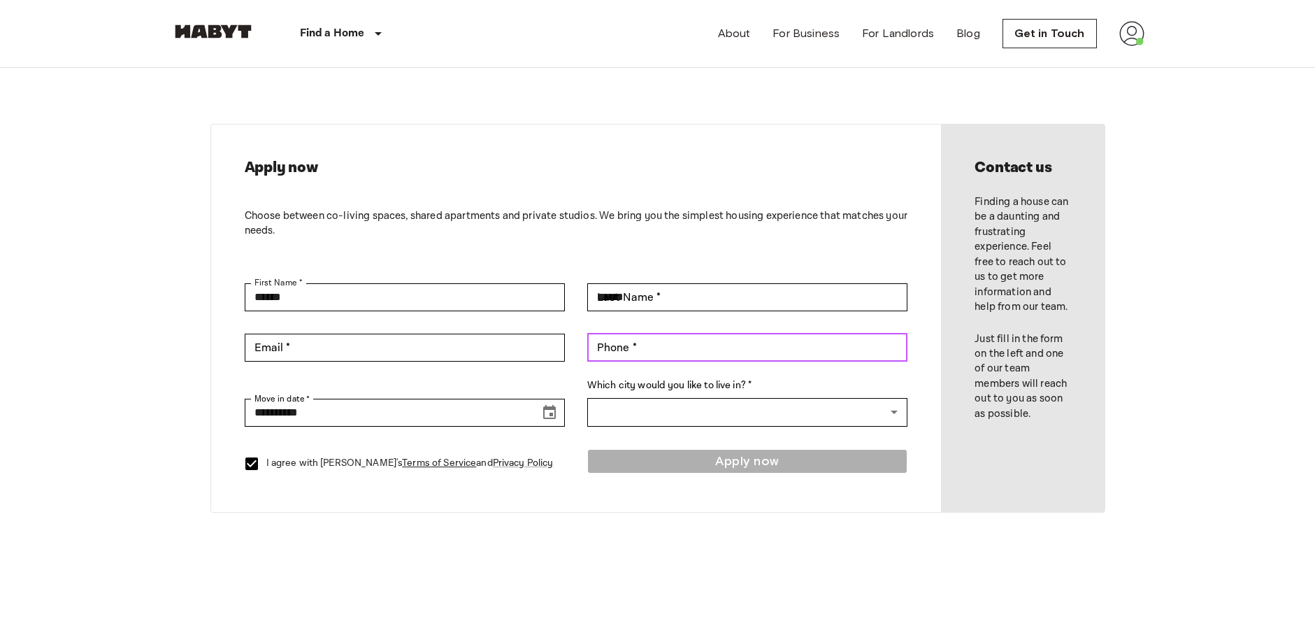
type input "**********"
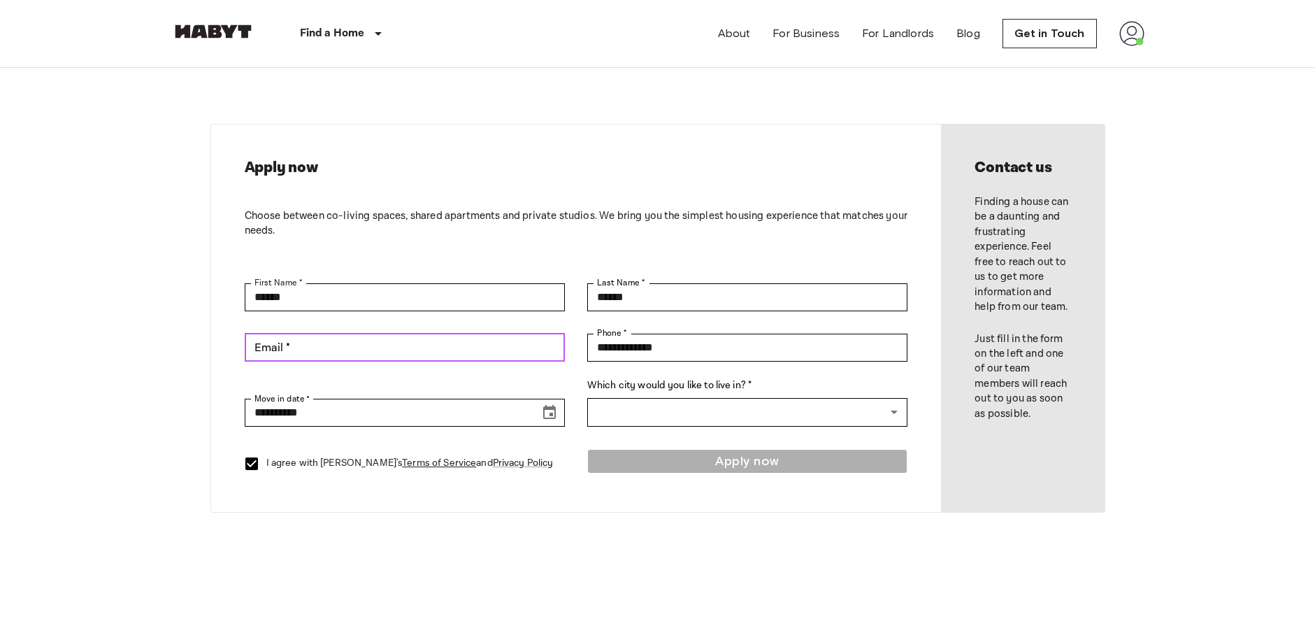
click at [321, 350] on input "Email *" at bounding box center [405, 347] width 320 height 28
type input "**********"
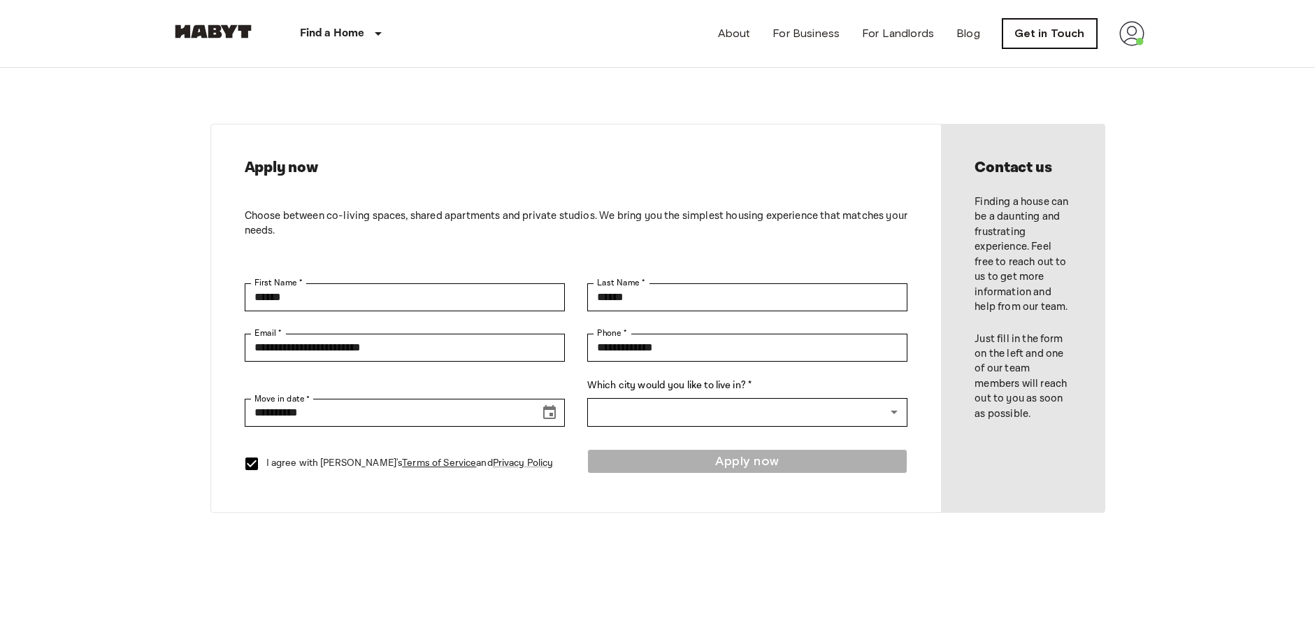
click at [1057, 43] on link "Get in Touch" at bounding box center [1050, 33] width 94 height 29
click at [1057, 25] on link "Get in Touch" at bounding box center [1050, 33] width 94 height 29
click at [224, 31] on img at bounding box center [213, 31] width 84 height 14
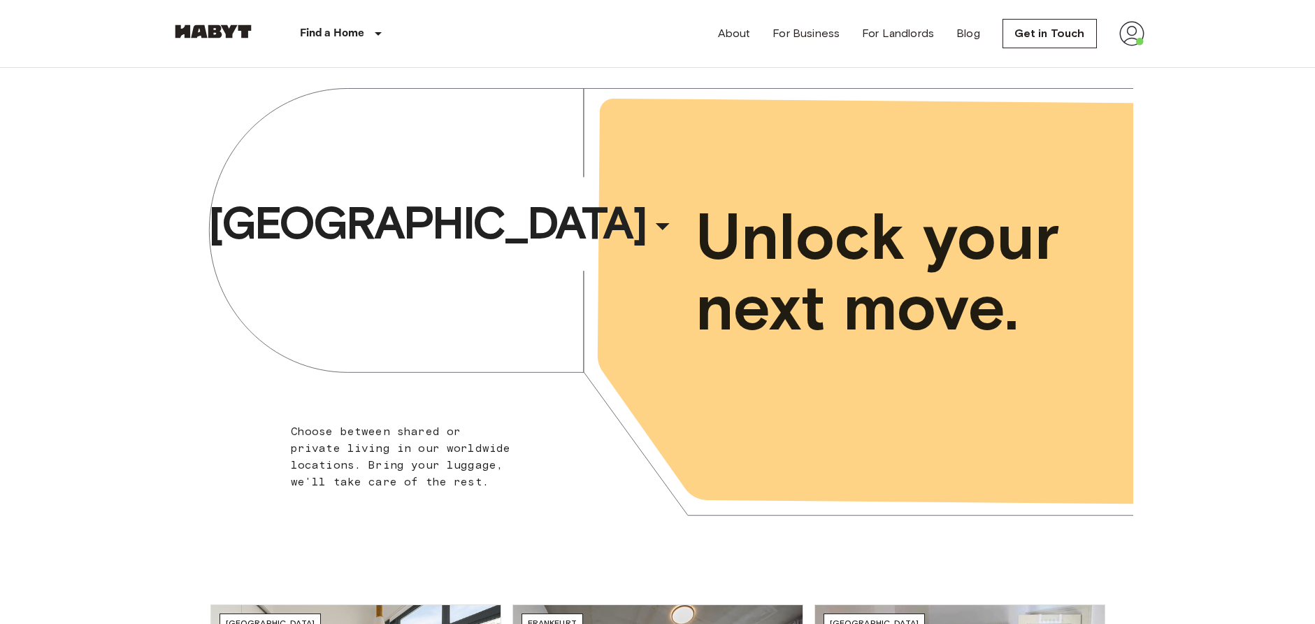
click at [190, 27] on img at bounding box center [213, 31] width 84 height 14
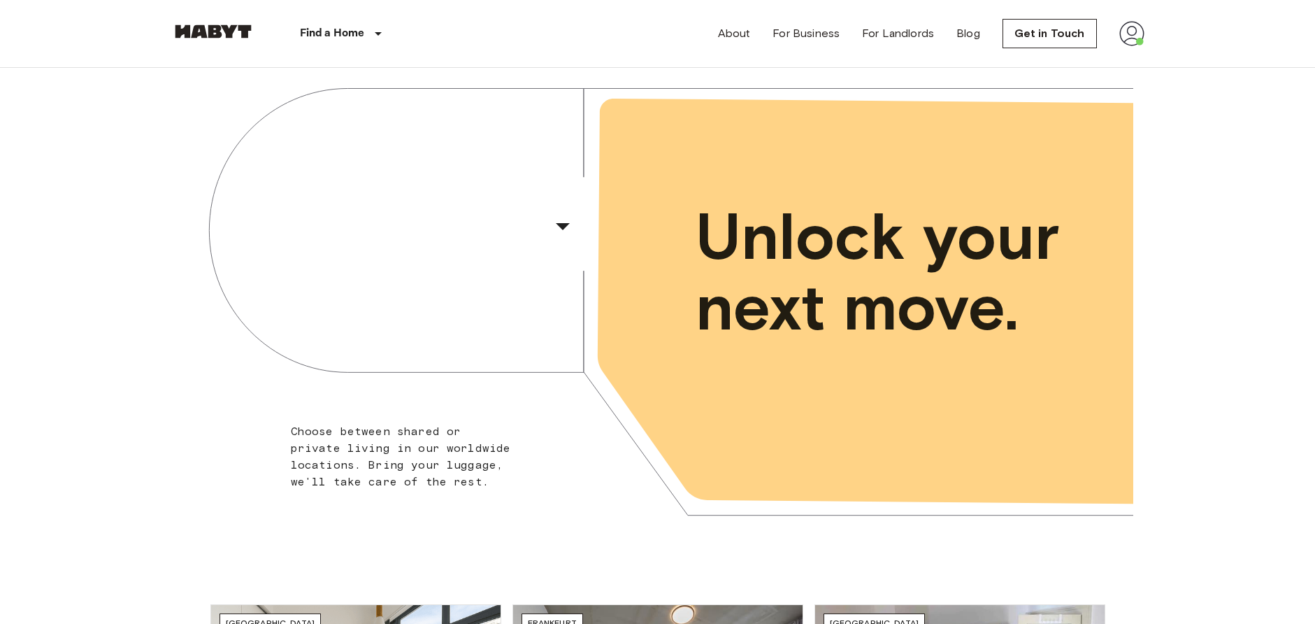
click at [236, 31] on img at bounding box center [213, 31] width 84 height 14
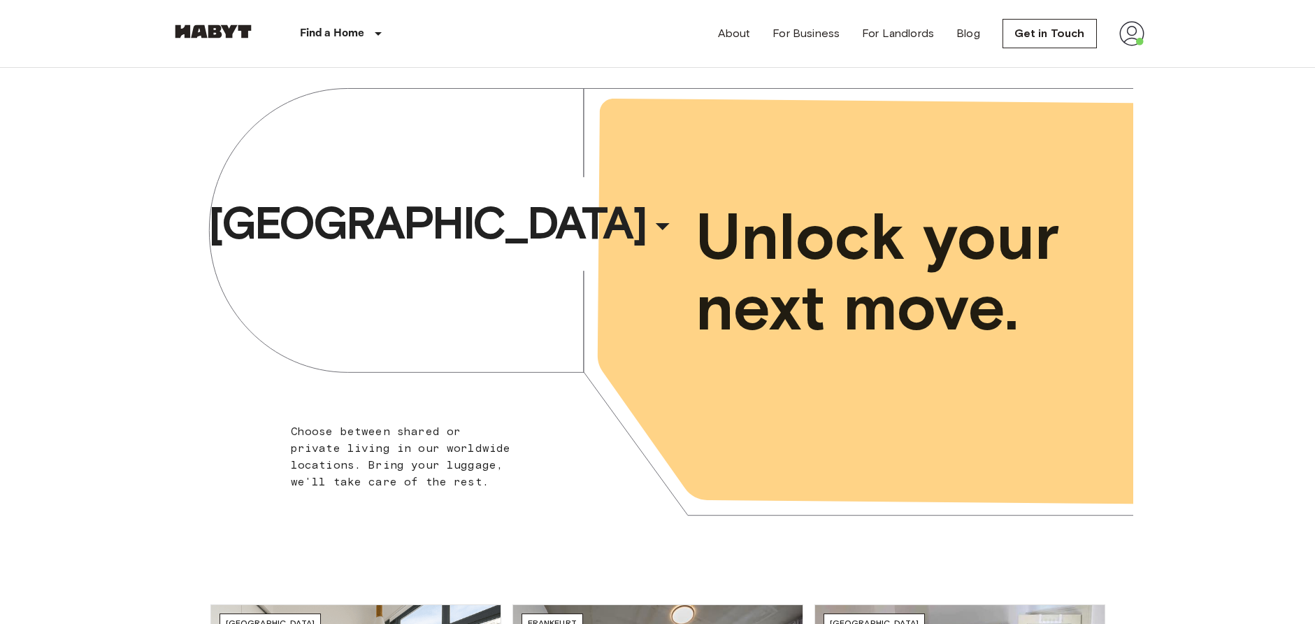
click at [1188, 394] on div "Berlin ​ ​ Choose between shared or private living in our worldwide locations. …" at bounding box center [657, 311] width 1315 height 486
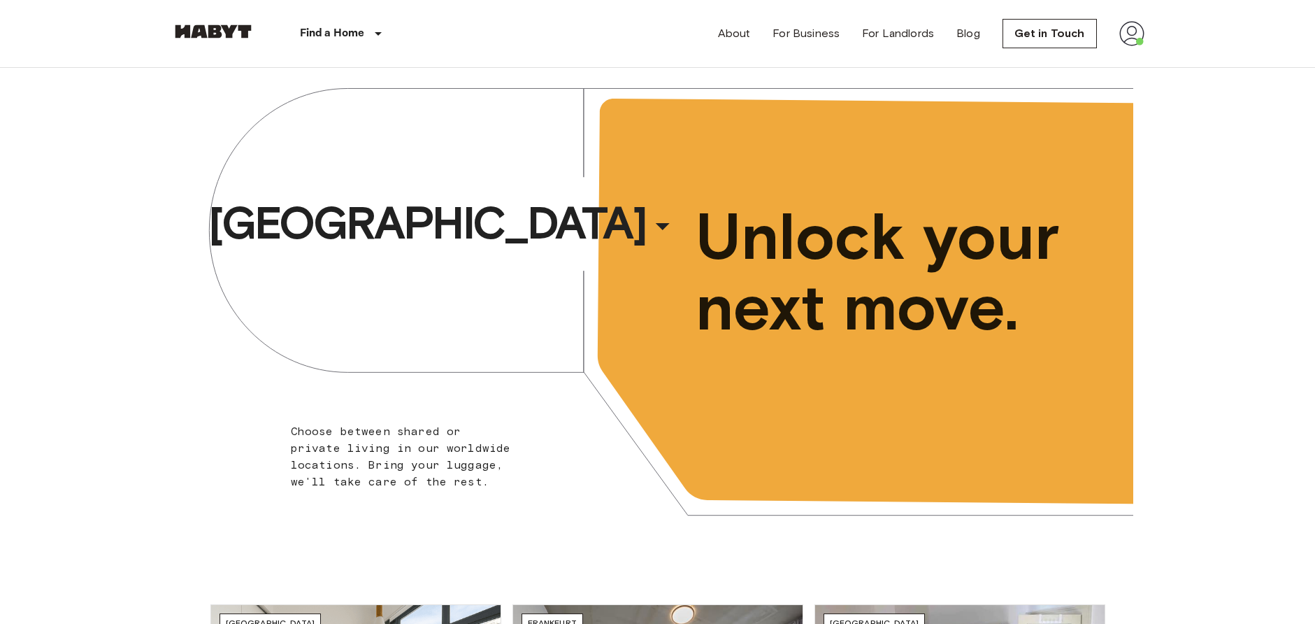
click at [1132, 36] on img at bounding box center [1131, 33] width 25 height 25
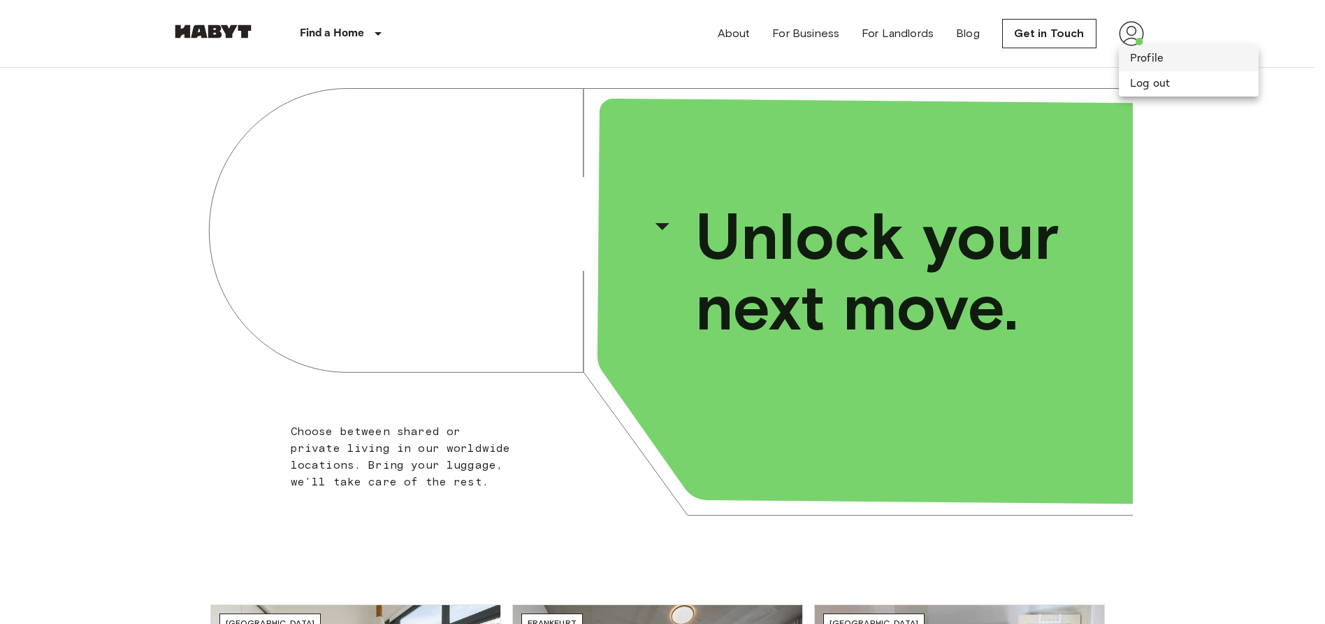
click at [1153, 57] on li "Profile" at bounding box center [1189, 58] width 140 height 25
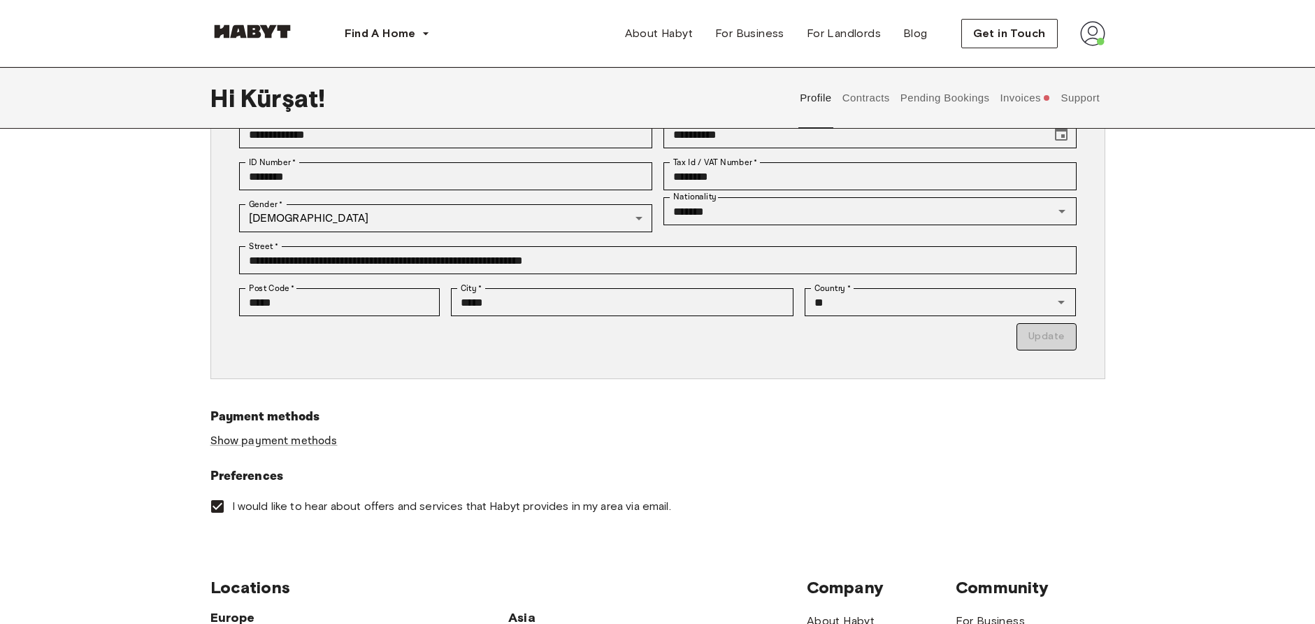
click at [1175, 331] on div "**********" at bounding box center [657, 231] width 1315 height 577
click at [1019, 106] on button "Invoices" at bounding box center [1025, 98] width 54 height 62
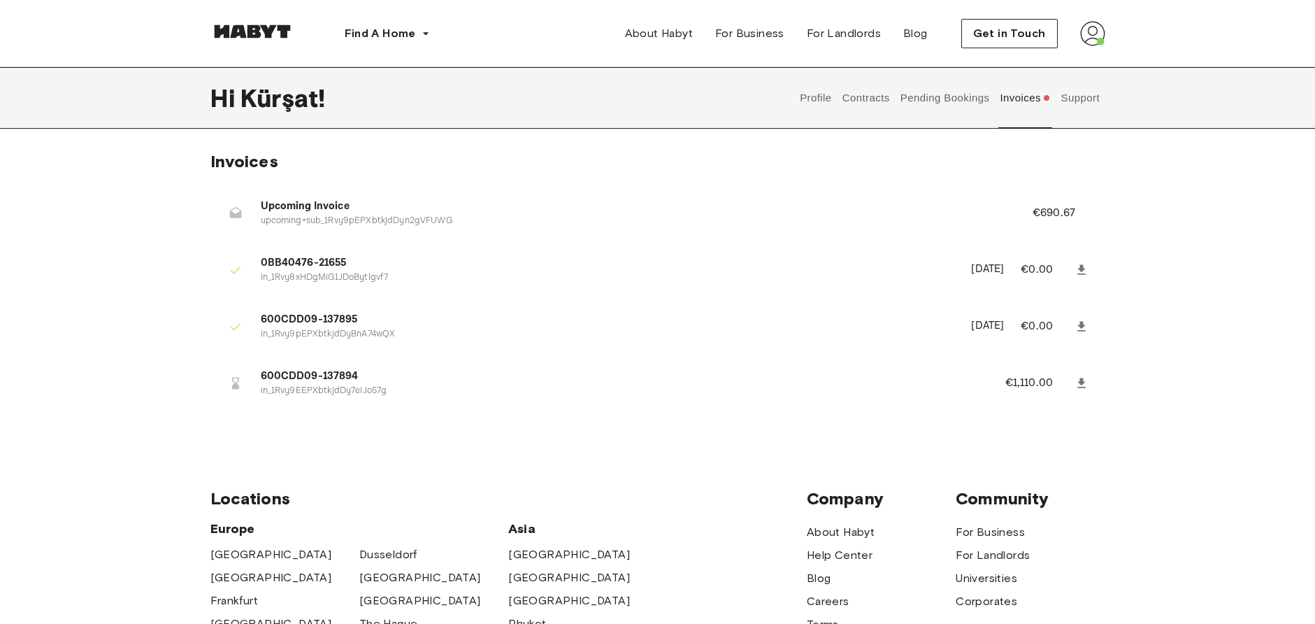
drag, startPoint x: 253, startPoint y: 208, endPoint x: 464, endPoint y: 205, distance: 210.4
click at [464, 205] on li "Upcoming Invoice upcoming+sub_1Rvy9pEPXbtkjdDyn2gVFUWG €690.67" at bounding box center [657, 213] width 895 height 48
drag, startPoint x: 389, startPoint y: 199, endPoint x: 363, endPoint y: 202, distance: 26.8
click at [256, 199] on li "Upcoming Invoice upcoming+sub_1Rvy9pEPXbtkjdDyn2gVFUWG €690.67" at bounding box center [657, 213] width 895 height 48
click at [455, 214] on div "Upcoming Invoice upcoming+sub_1Rvy9pEPXbtkjdDyn2gVFUWG" at bounding box center [630, 213] width 738 height 29
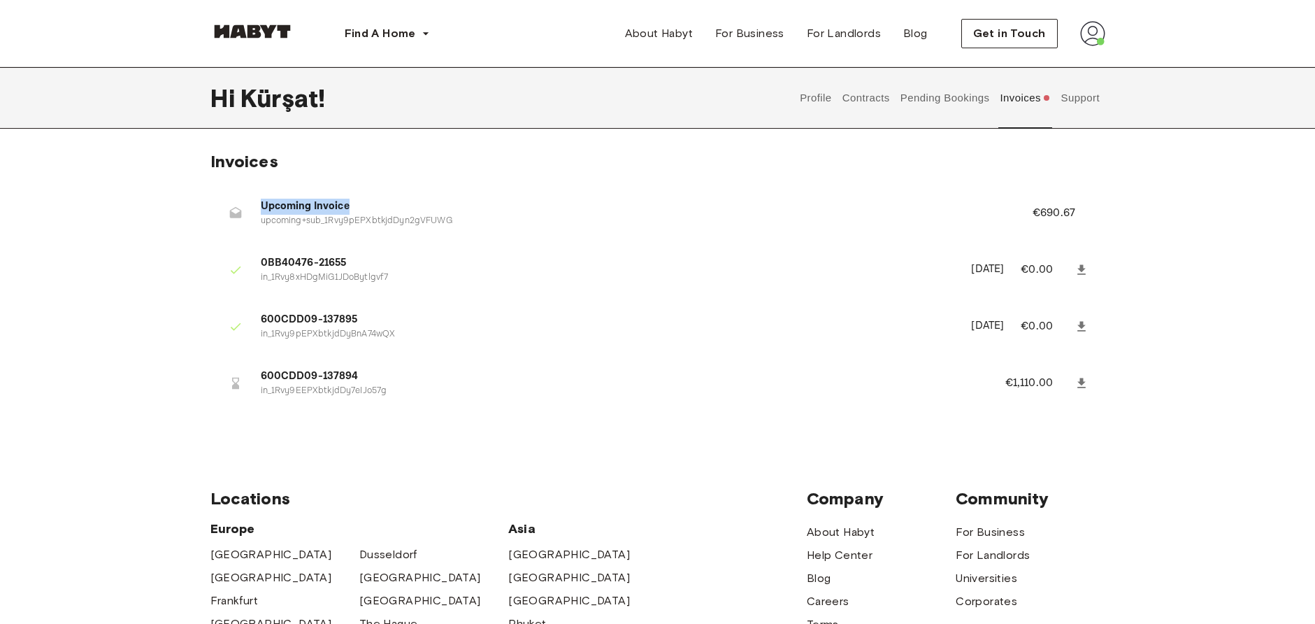
click at [666, 201] on span "Upcoming Invoice" at bounding box center [630, 207] width 738 height 16
click at [1076, 114] on button "Support" at bounding box center [1080, 98] width 43 height 62
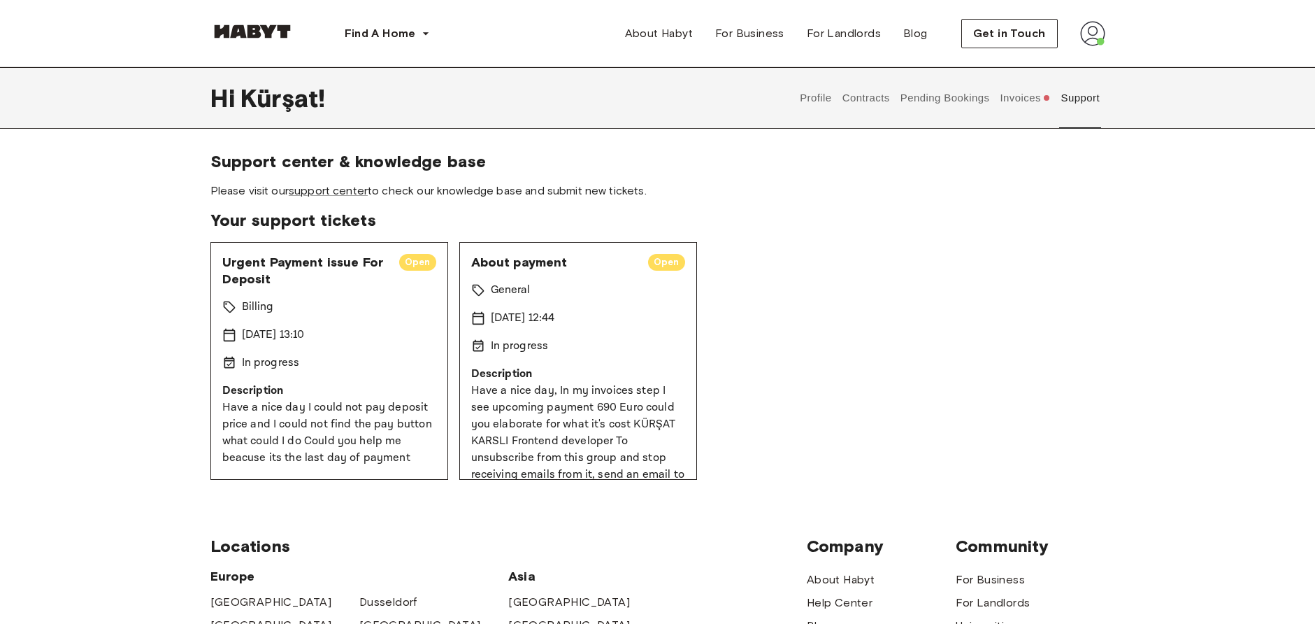
click at [1002, 96] on button "Invoices" at bounding box center [1025, 98] width 54 height 62
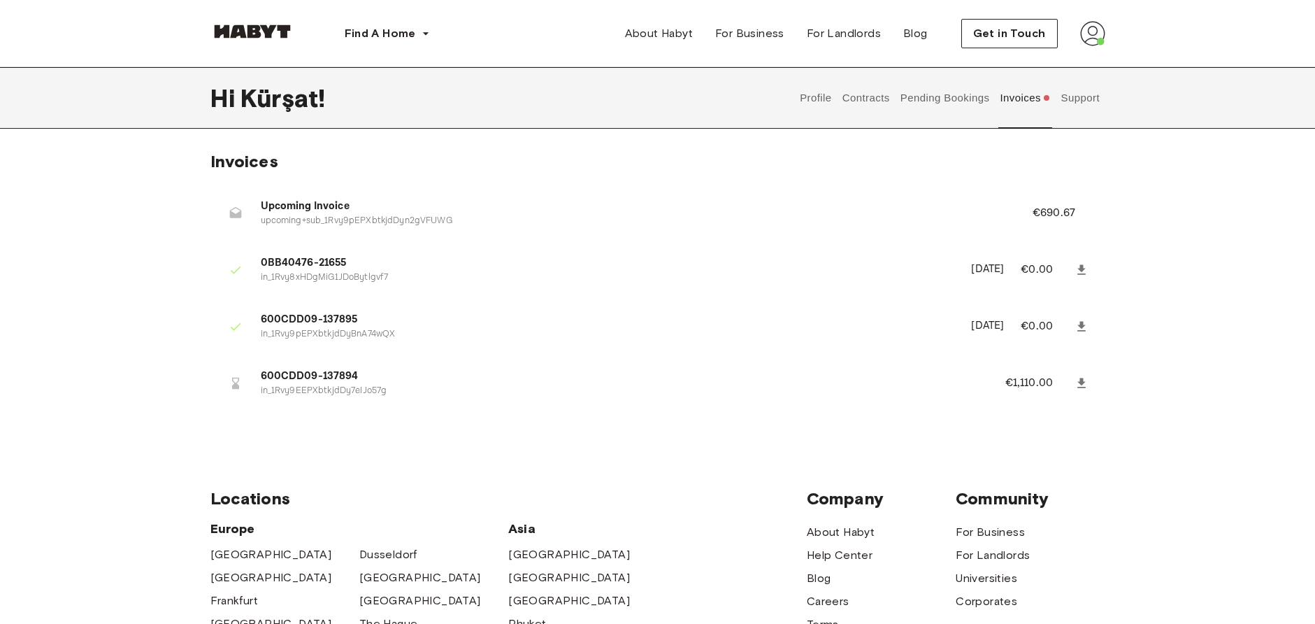
click at [1163, 257] on div "Invoices Upcoming Invoice upcoming+sub_1Rvy9pEPXbtkjdDyn2gVFUWG €690.67 0BB4047…" at bounding box center [657, 291] width 1315 height 281
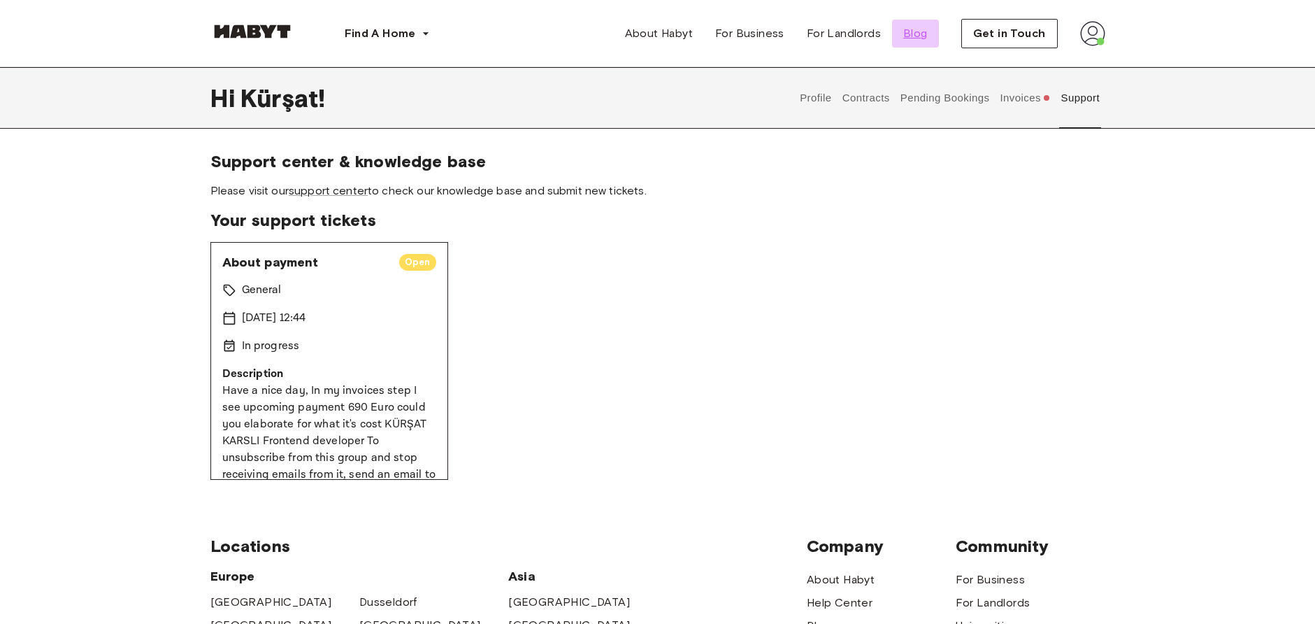
click at [905, 35] on link "Blog" at bounding box center [915, 34] width 47 height 28
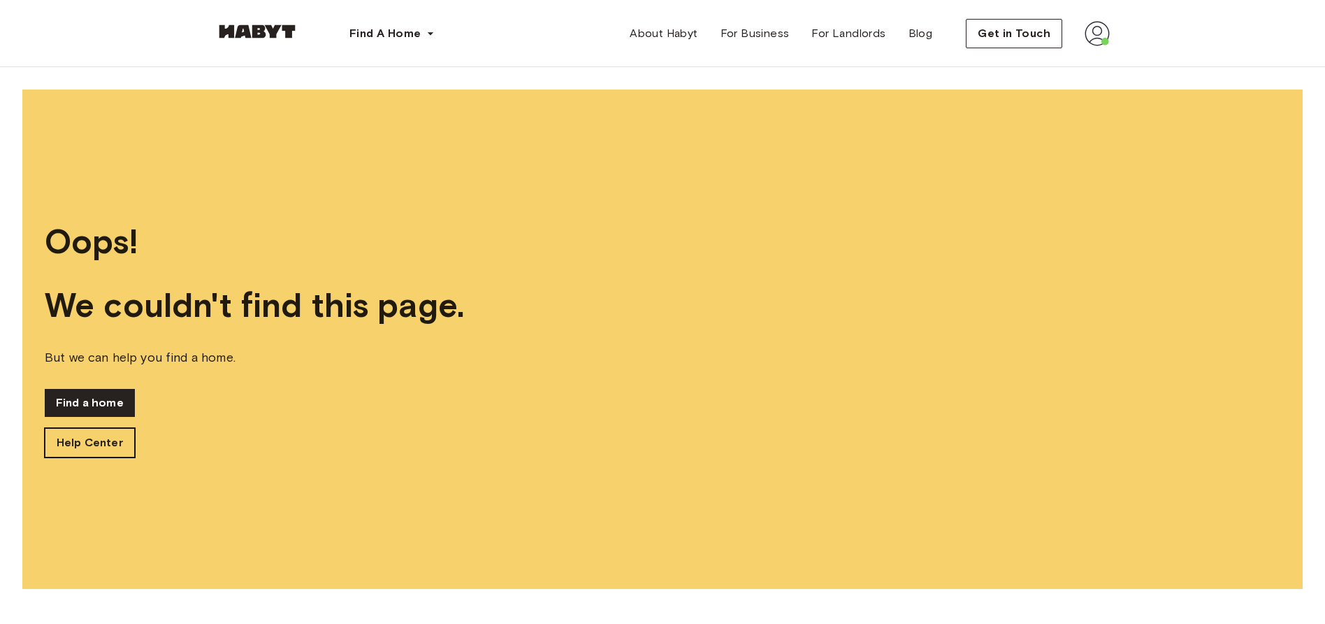
click at [101, 445] on link "Help Center" at bounding box center [90, 442] width 90 height 29
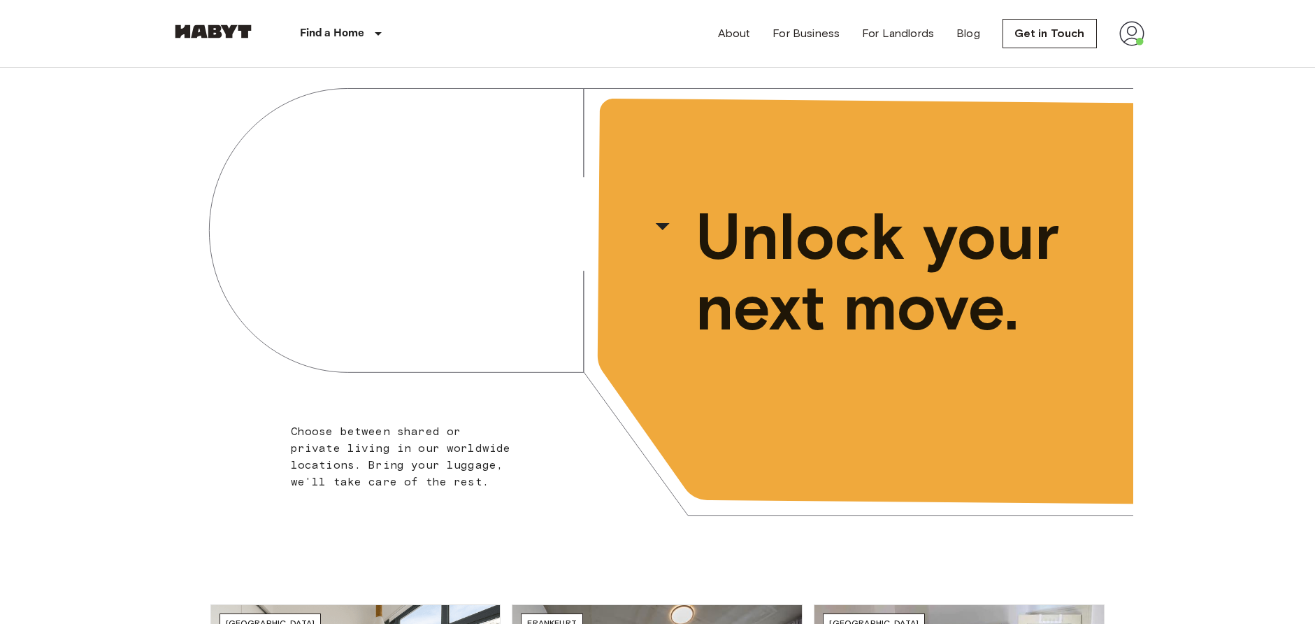
click at [196, 27] on img at bounding box center [213, 31] width 84 height 14
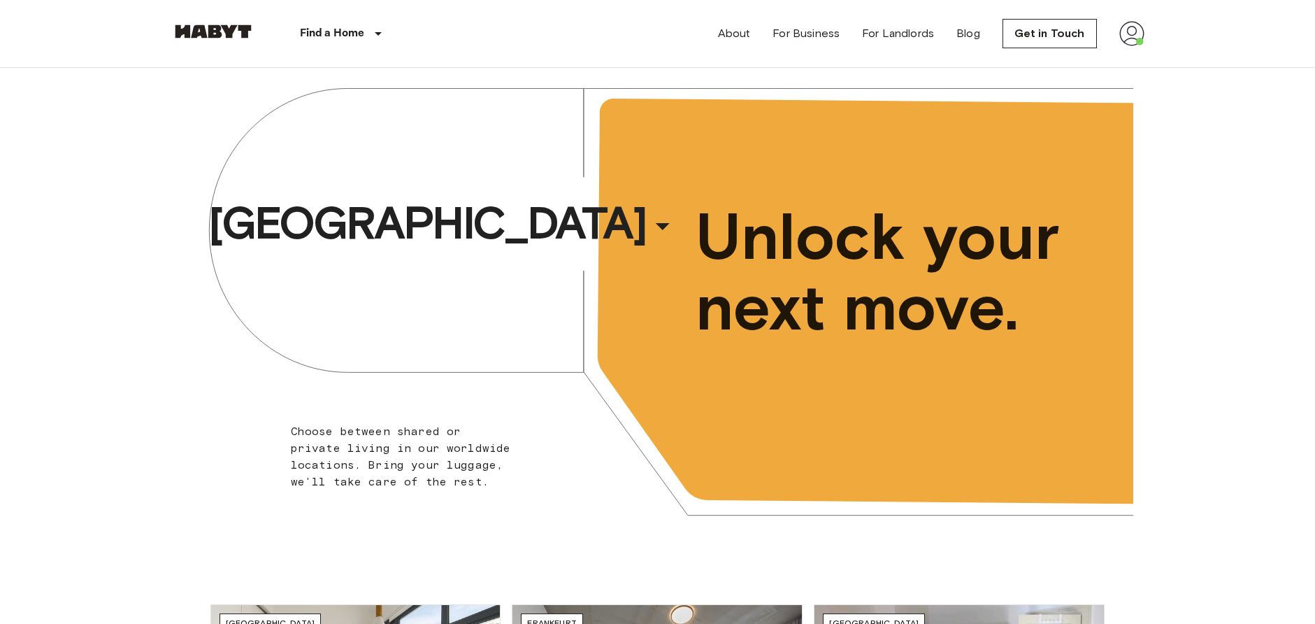
click at [1133, 45] on img at bounding box center [1131, 33] width 25 height 25
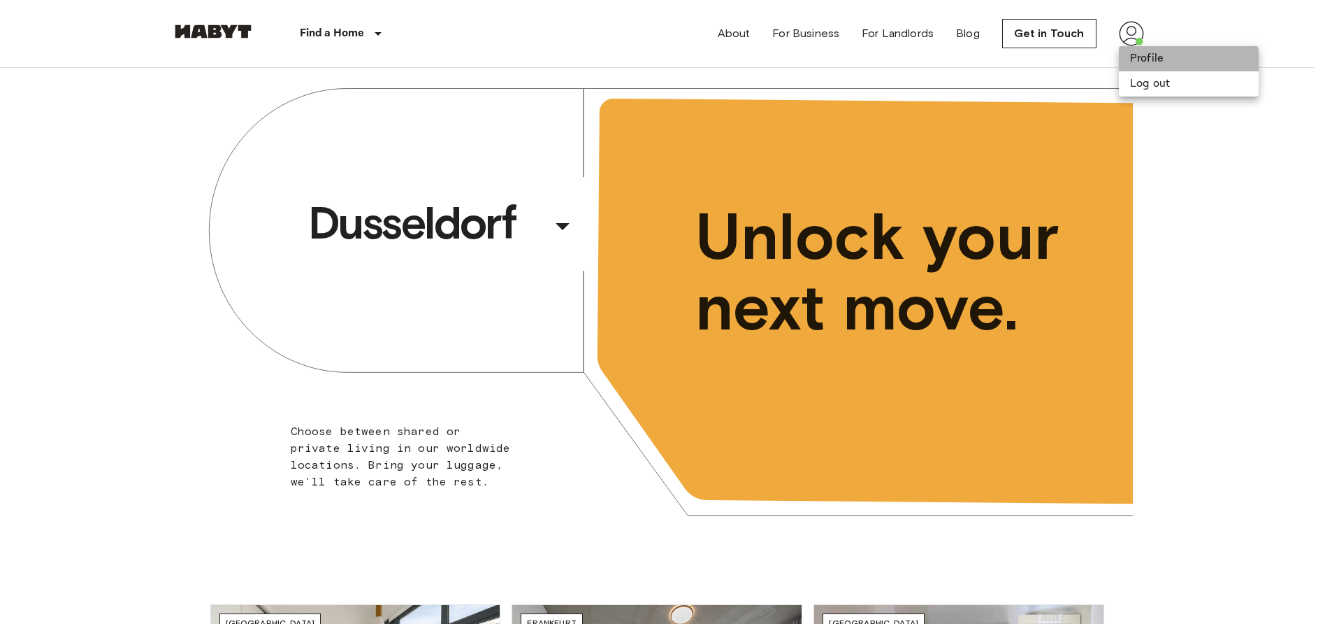
click at [1131, 64] on li "Profile" at bounding box center [1189, 58] width 140 height 25
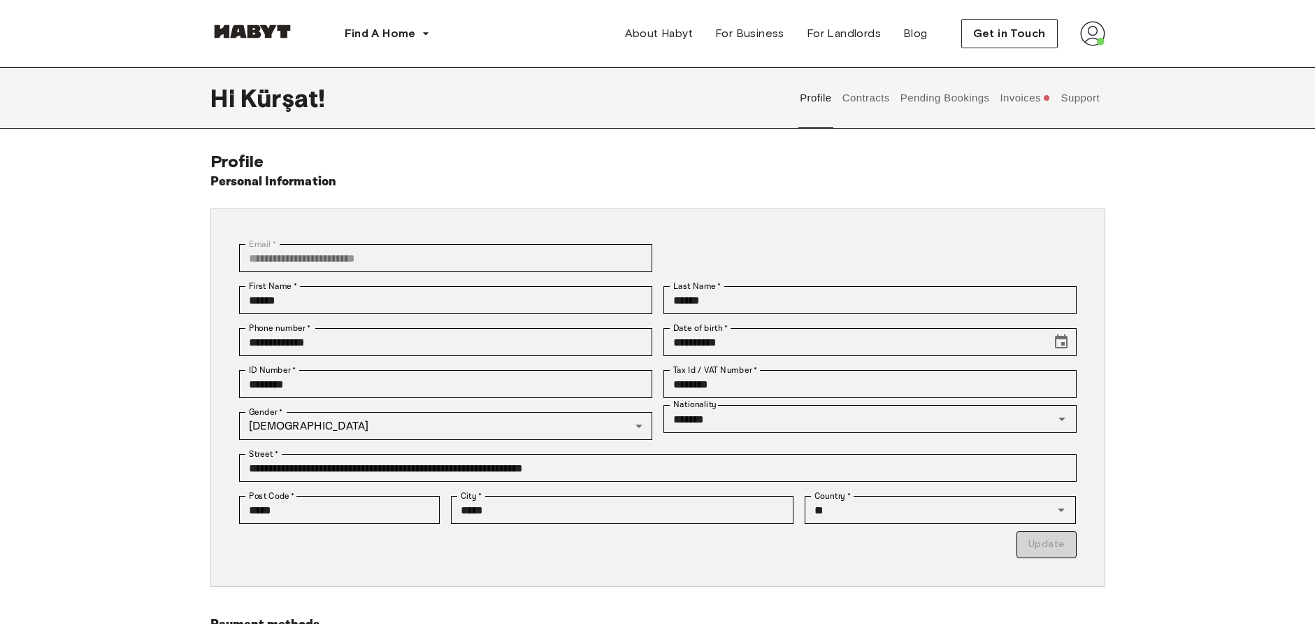
click at [1029, 107] on button "Invoices" at bounding box center [1025, 98] width 54 height 62
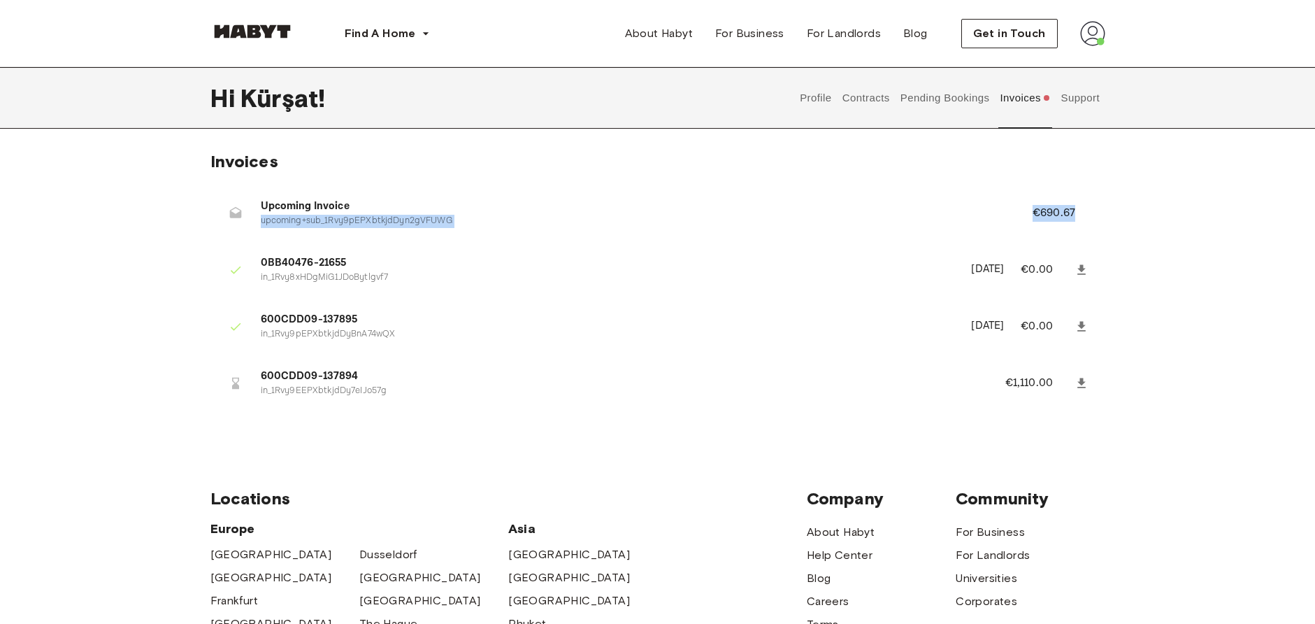
drag, startPoint x: 944, startPoint y: 204, endPoint x: 1202, endPoint y: 187, distance: 258.6
click at [1202, 187] on div "Invoices Upcoming Invoice upcoming+sub_1Rvy9pEPXbtkjdDyn2gVFUWG €690.67 0BB4047…" at bounding box center [657, 291] width 1315 height 281
click at [1188, 219] on div "Invoices Upcoming Invoice upcoming+sub_1Rvy9pEPXbtkjdDyn2gVFUWG €690.67 0BB4047…" at bounding box center [657, 291] width 1315 height 281
click at [868, 102] on button "Contracts" at bounding box center [865, 98] width 51 height 62
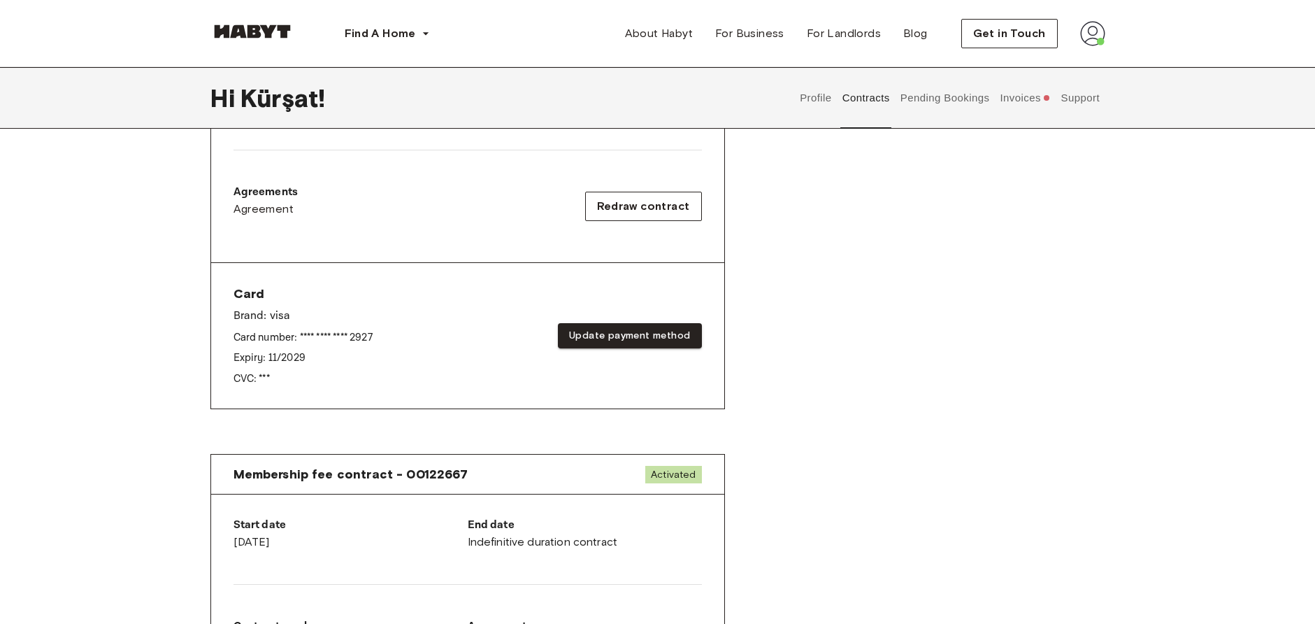
scroll to position [423, 0]
click at [677, 210] on span "Redraw contract" at bounding box center [643, 205] width 93 height 17
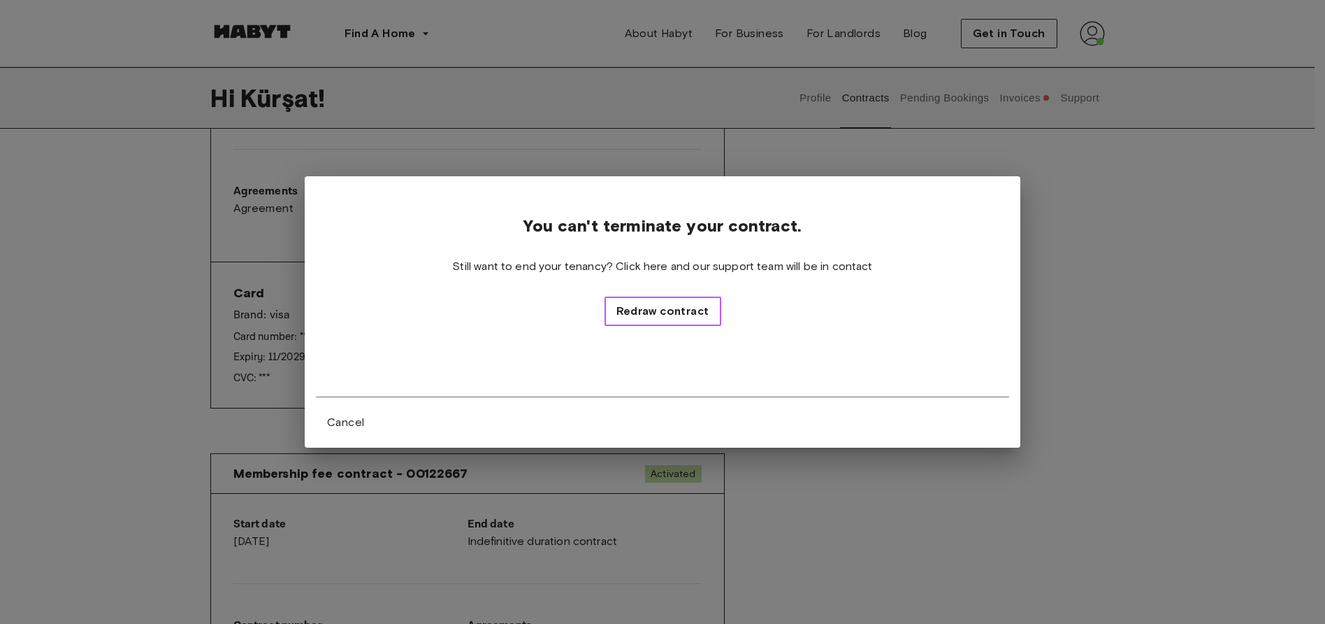
click at [694, 319] on span "Redraw contract" at bounding box center [663, 311] width 93 height 17
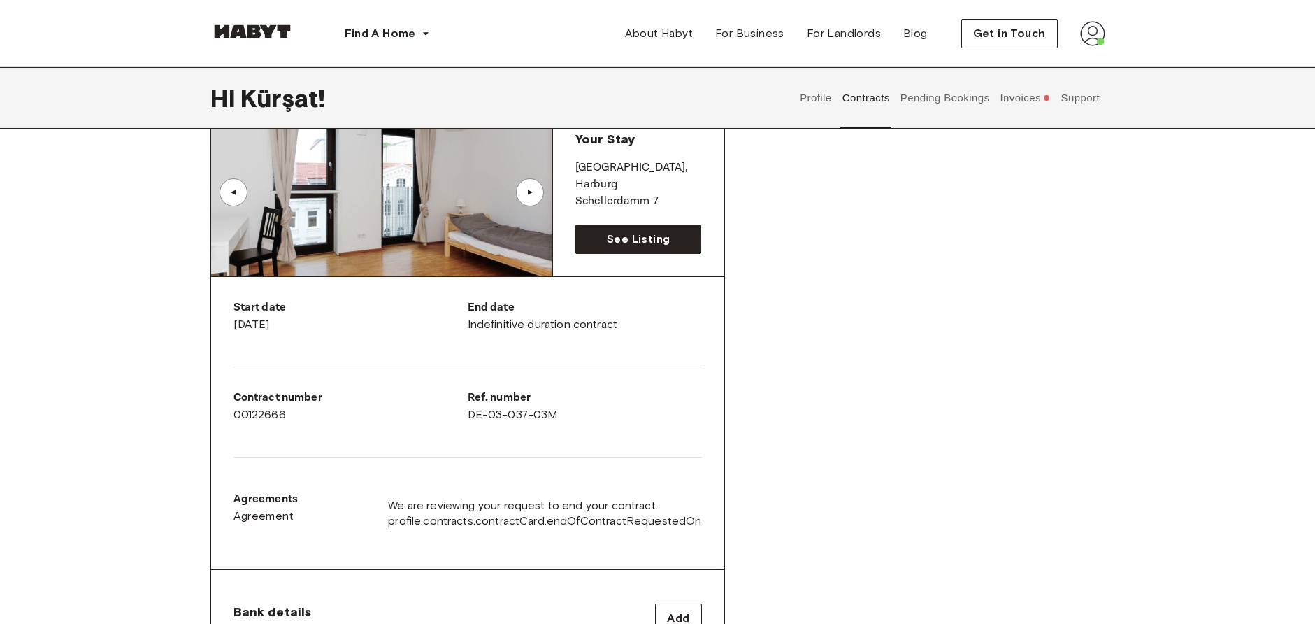
scroll to position [95, 0]
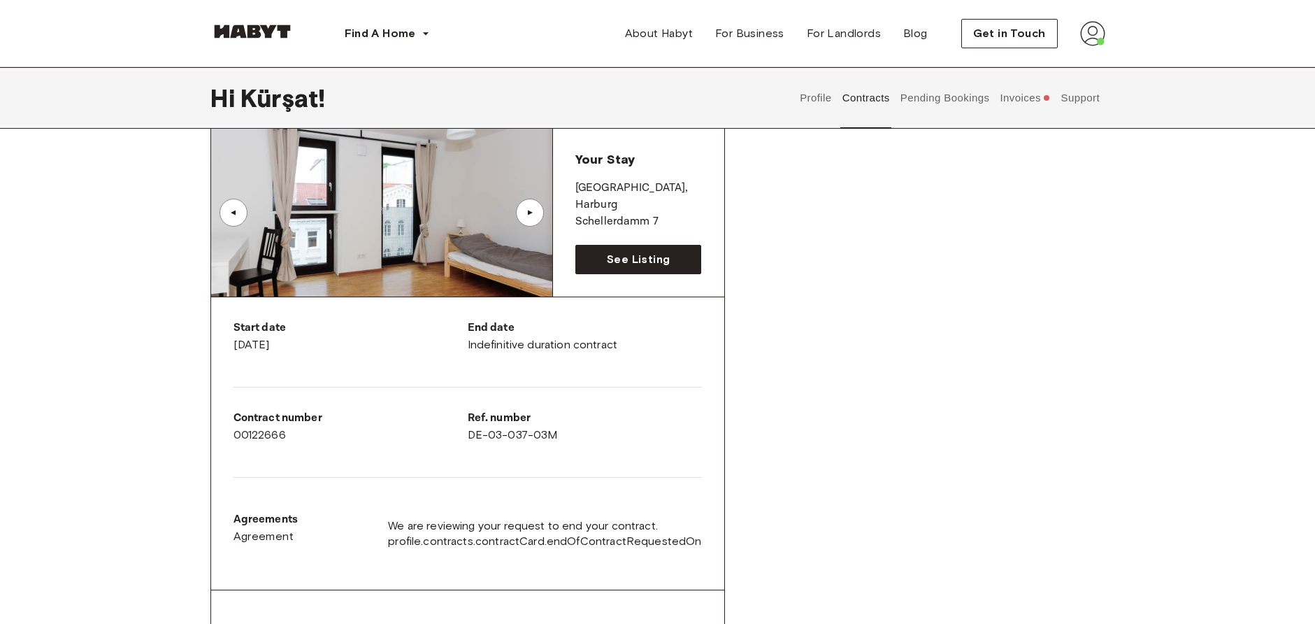
drag, startPoint x: 826, startPoint y: 227, endPoint x: 824, endPoint y: 310, distance: 82.5
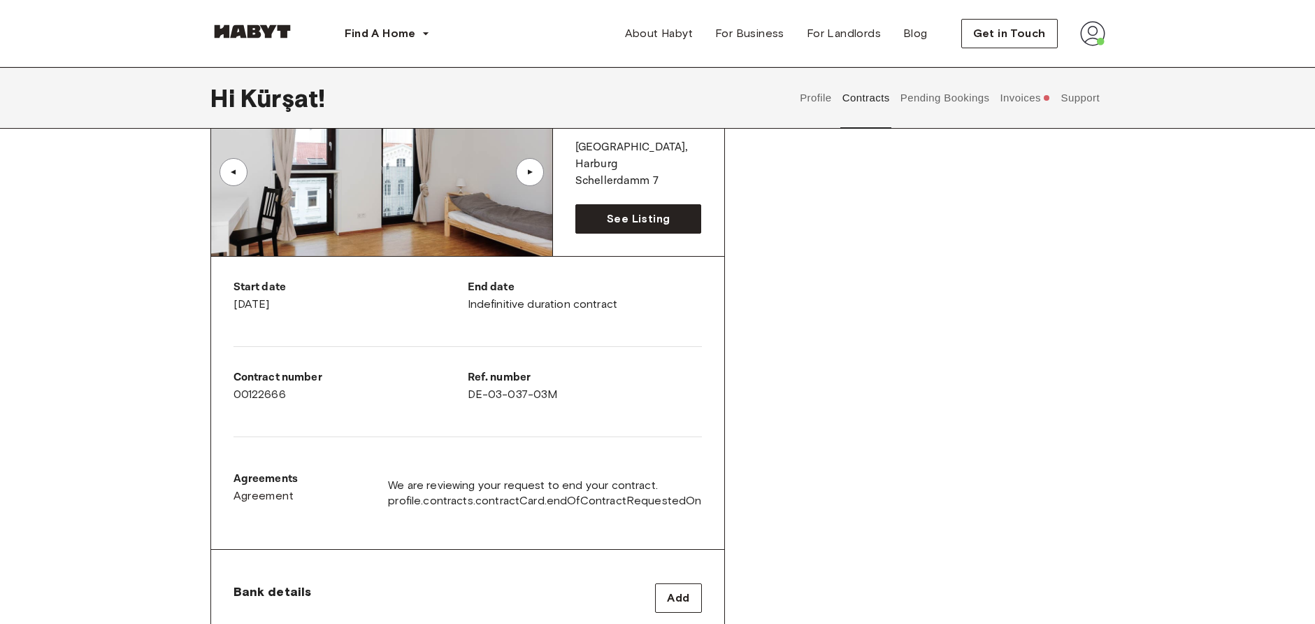
scroll to position [135, 0]
click at [1007, 100] on button "Invoices" at bounding box center [1025, 98] width 54 height 62
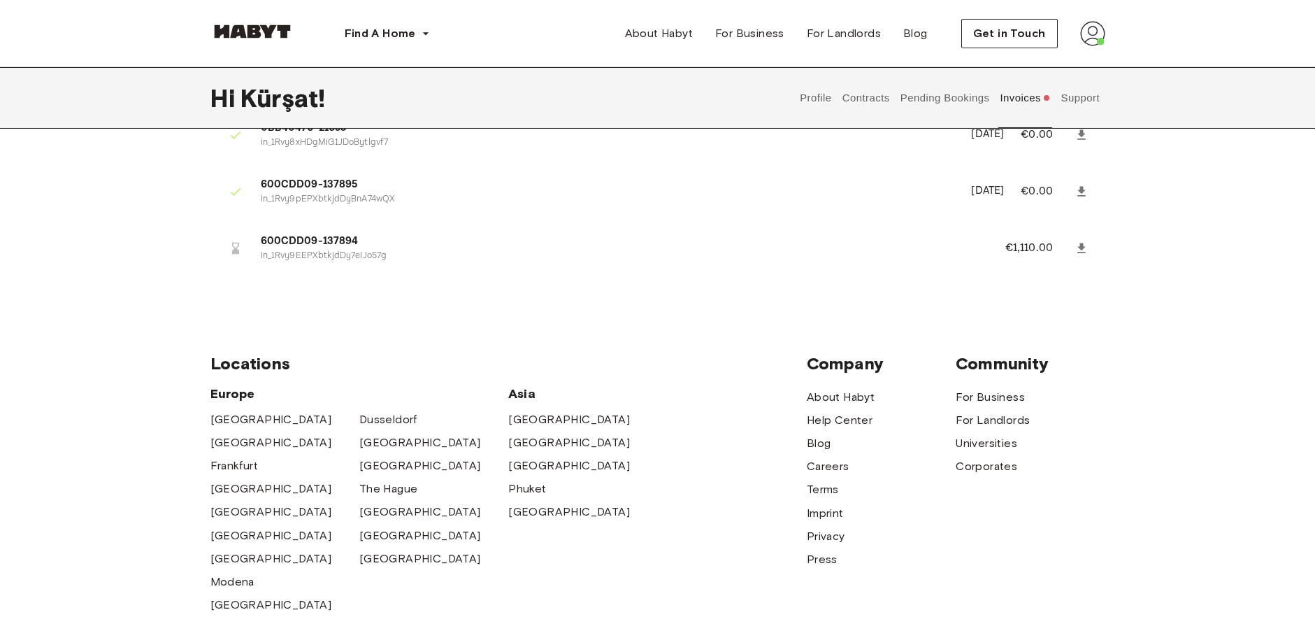
drag, startPoint x: 1180, startPoint y: 348, endPoint x: 1152, endPoint y: 264, distance: 89.1
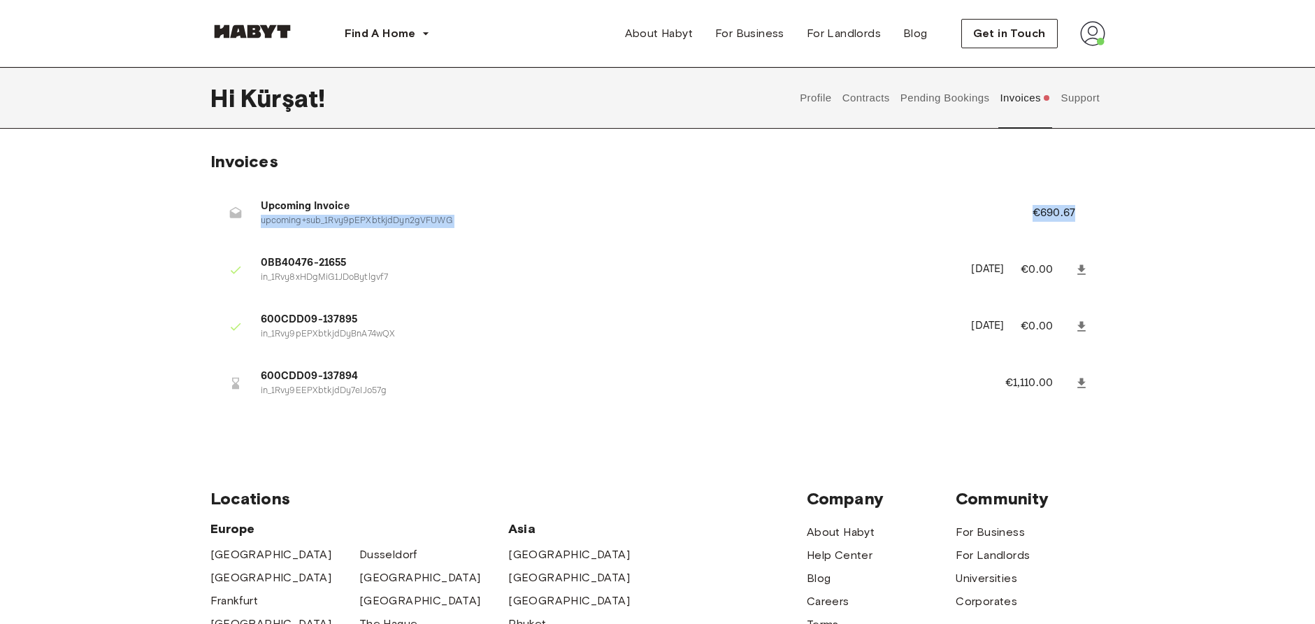
drag, startPoint x: 1325, startPoint y: 201, endPoint x: 1370, endPoint y: 194, distance: 44.7
click at [1314, 194] on html "Find A Home [GEOGRAPHIC_DATA] [GEOGRAPHIC_DATA] [GEOGRAPHIC_DATA] [GEOGRAPHIC_D…" at bounding box center [657, 543] width 1315 height 1086
click at [1216, 288] on div "Invoices Upcoming Invoice upcoming+sub_1Rvy9pEPXbtkjdDyn2gVFUWG €690.67 0BB4047…" at bounding box center [657, 291] width 1315 height 281
click at [1030, 92] on button "Invoices" at bounding box center [1025, 98] width 54 height 62
click at [817, 93] on button "Profile" at bounding box center [816, 98] width 36 height 62
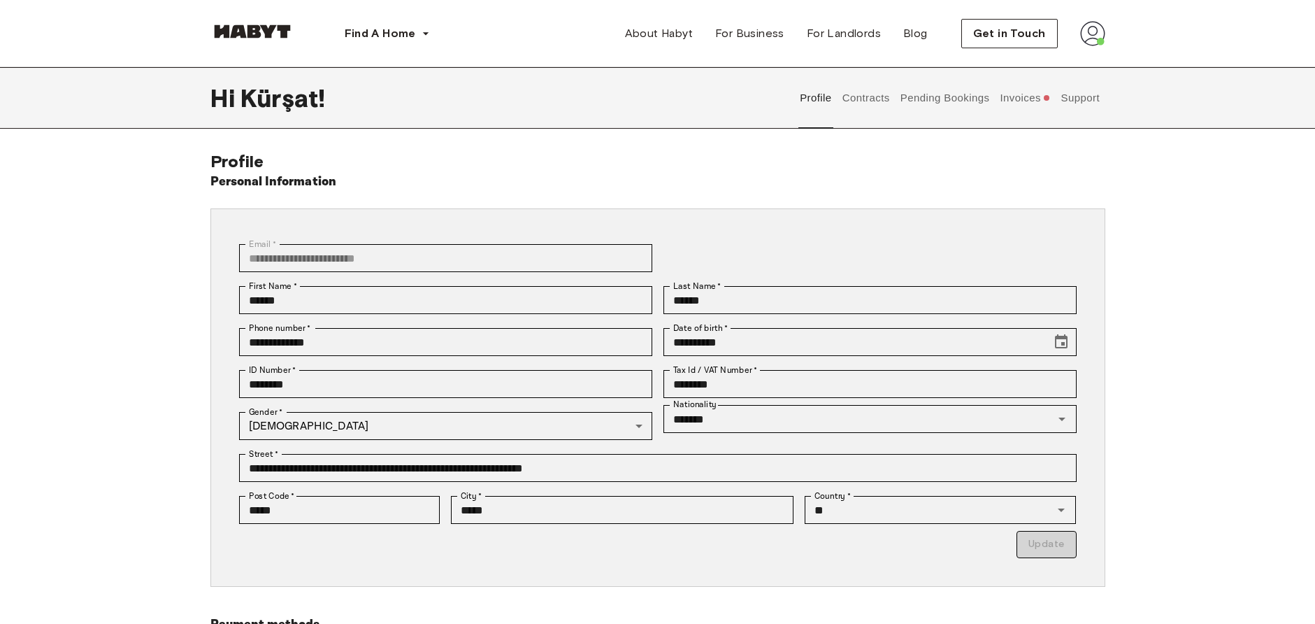
click at [865, 101] on button "Contracts" at bounding box center [865, 98] width 51 height 62
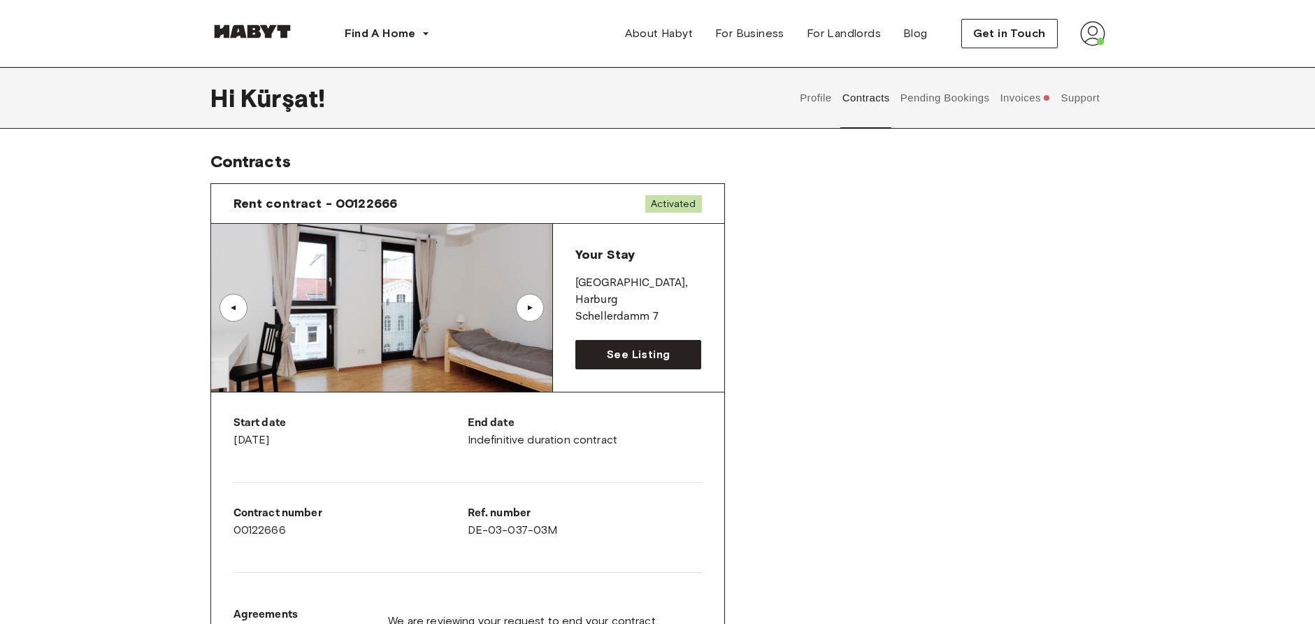
click at [922, 96] on button "Pending Bookings" at bounding box center [944, 98] width 93 height 62
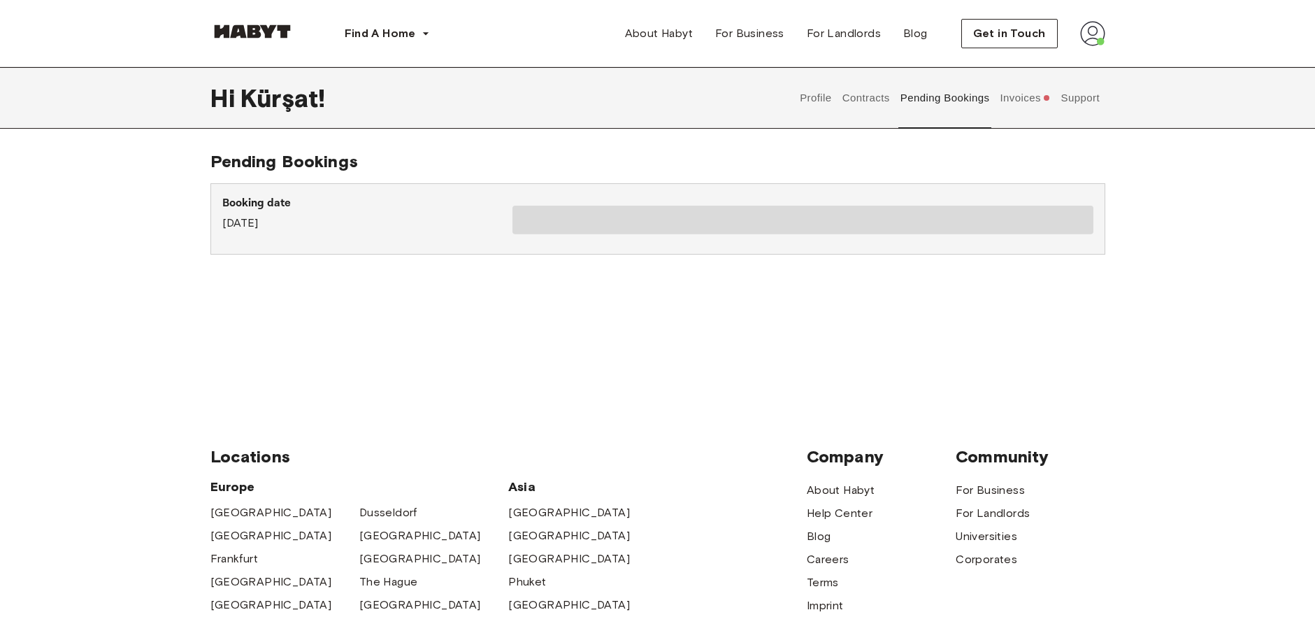
click at [861, 103] on button "Contracts" at bounding box center [865, 98] width 51 height 62
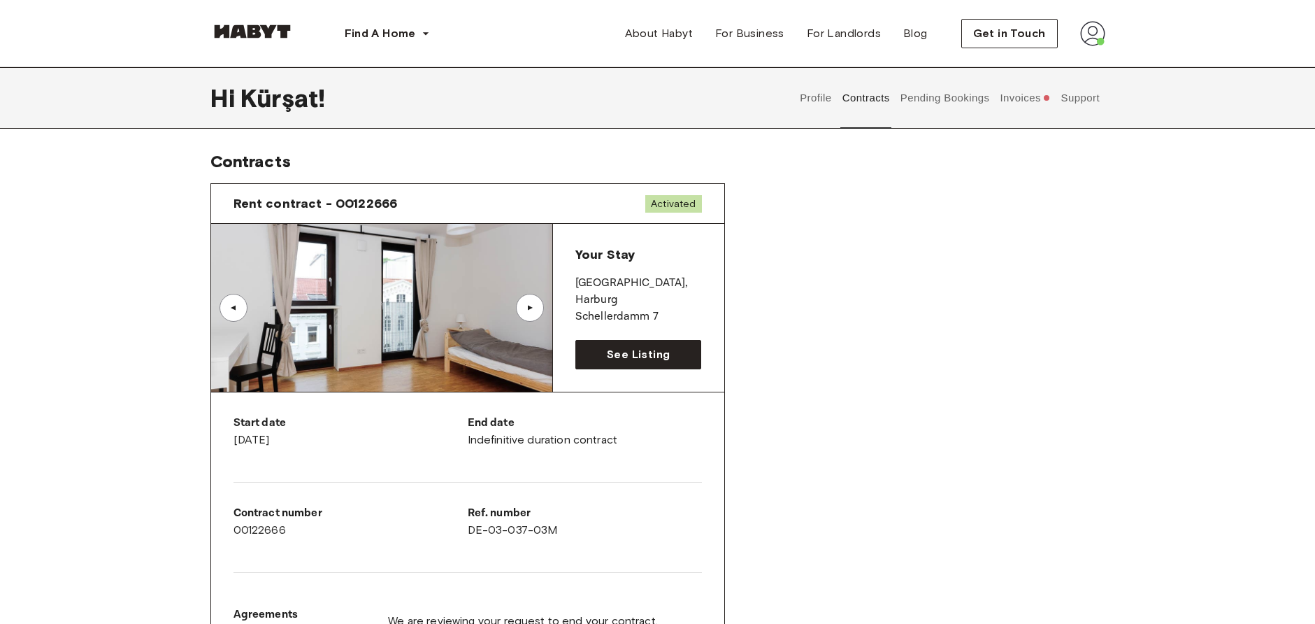
drag, startPoint x: 856, startPoint y: 194, endPoint x: 834, endPoint y: 310, distance: 118.2
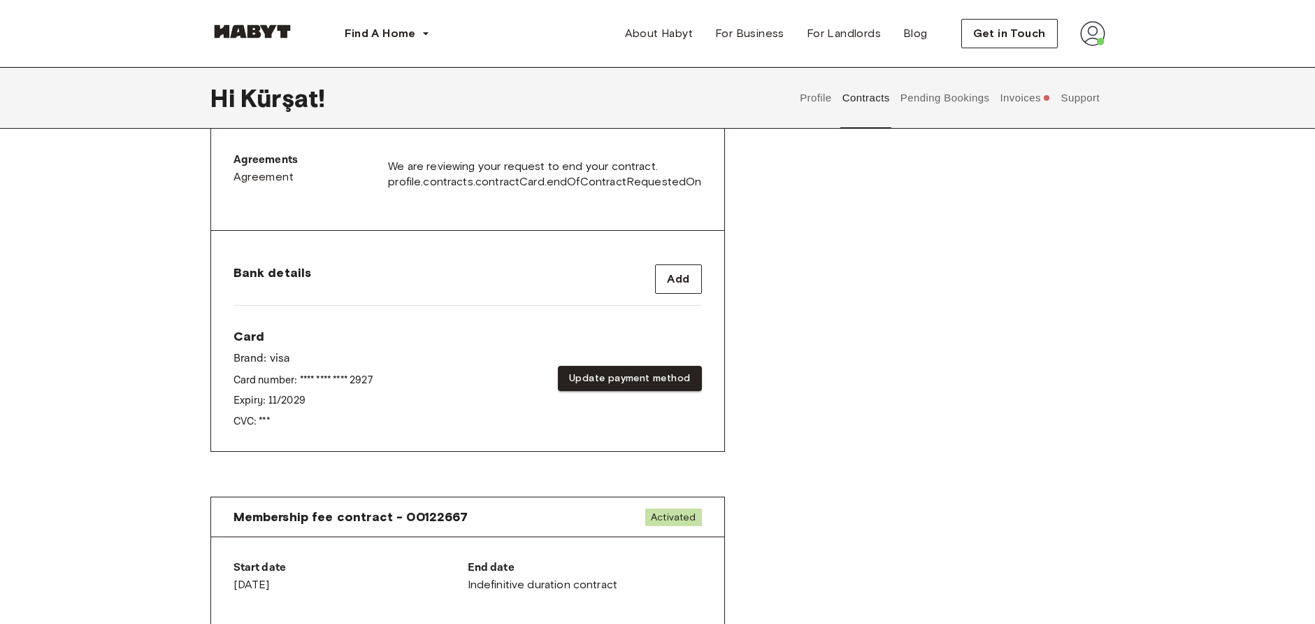
scroll to position [464, 0]
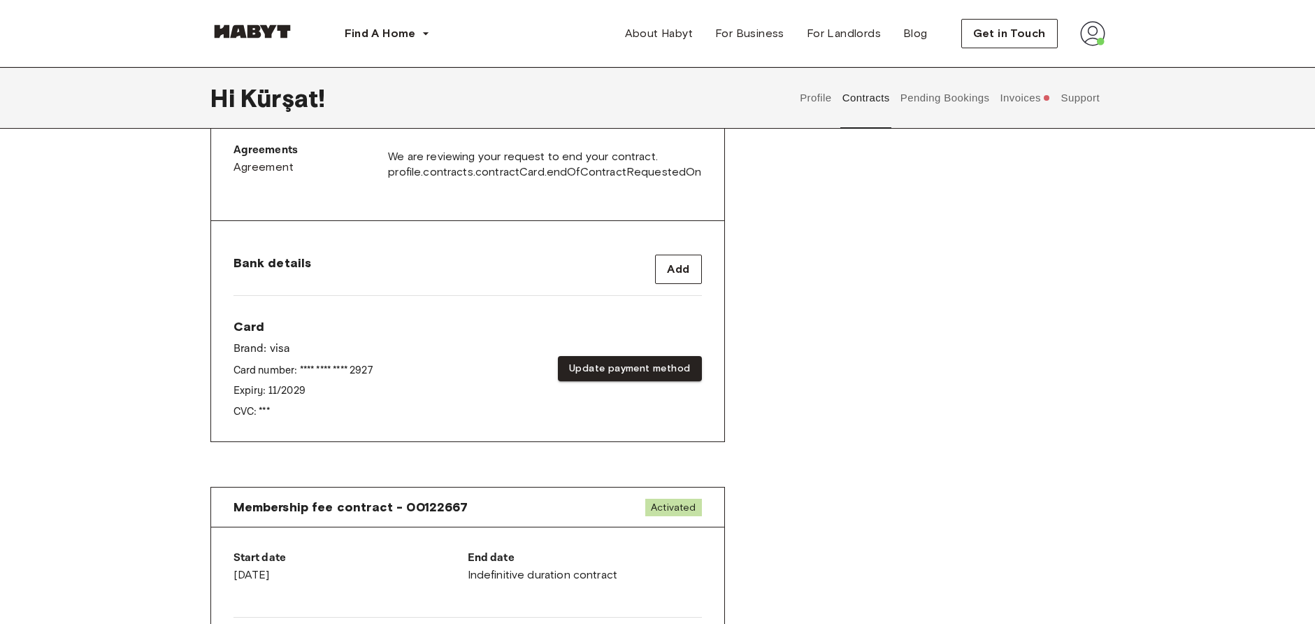
drag, startPoint x: 820, startPoint y: 265, endPoint x: 823, endPoint y: 341, distance: 76.3
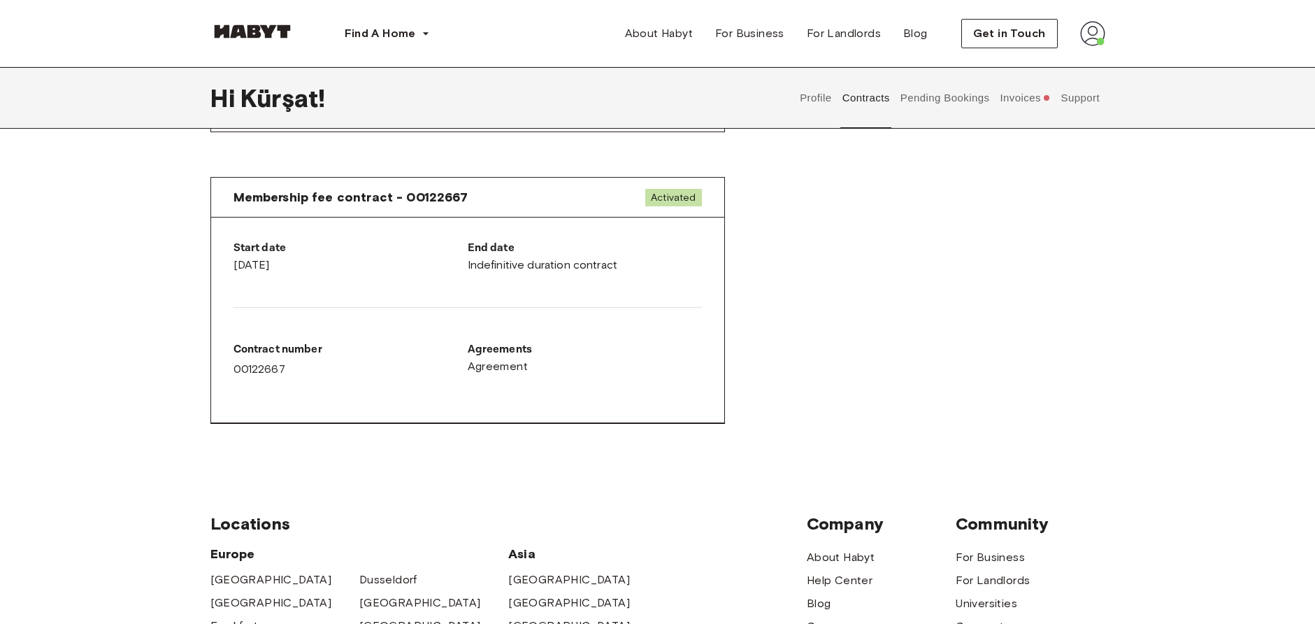
scroll to position [777, 0]
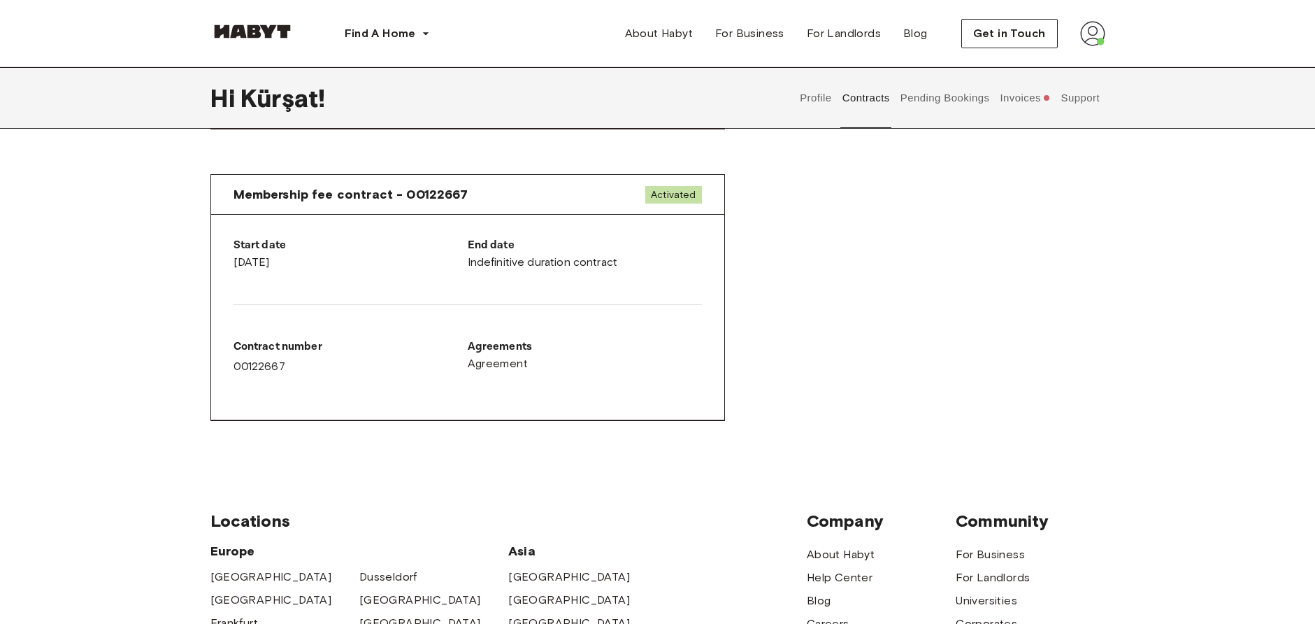
click at [664, 199] on span "Activated" at bounding box center [673, 194] width 56 height 17
click at [259, 25] on img at bounding box center [252, 31] width 84 height 14
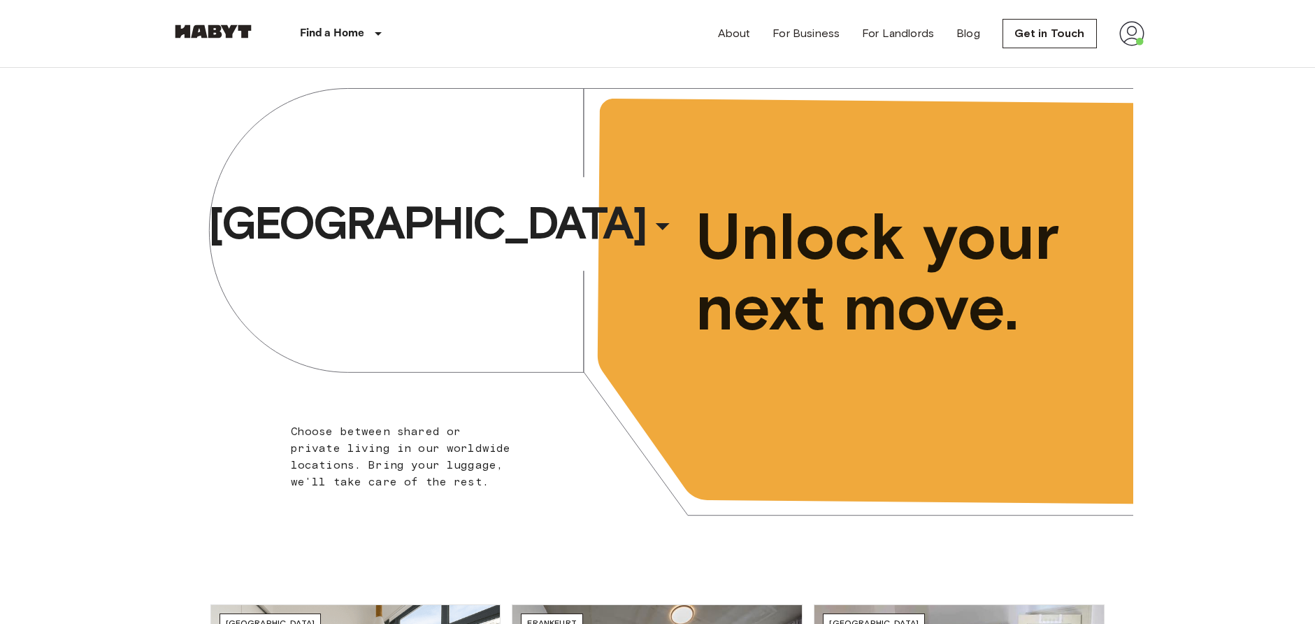
click at [232, 32] on img at bounding box center [213, 31] width 84 height 14
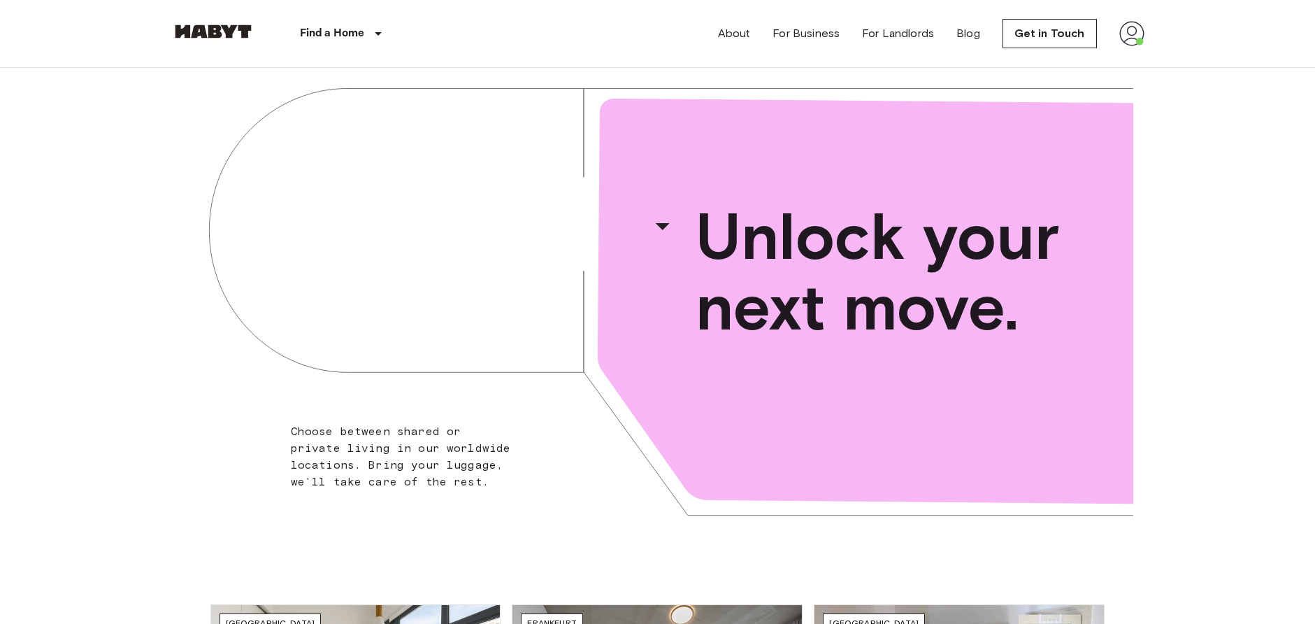
drag, startPoint x: 1111, startPoint y: 35, endPoint x: 1120, endPoint y: 35, distance: 9.1
click at [1114, 35] on div "About For Business For Landlords Blog Get in Touch" at bounding box center [931, 33] width 426 height 67
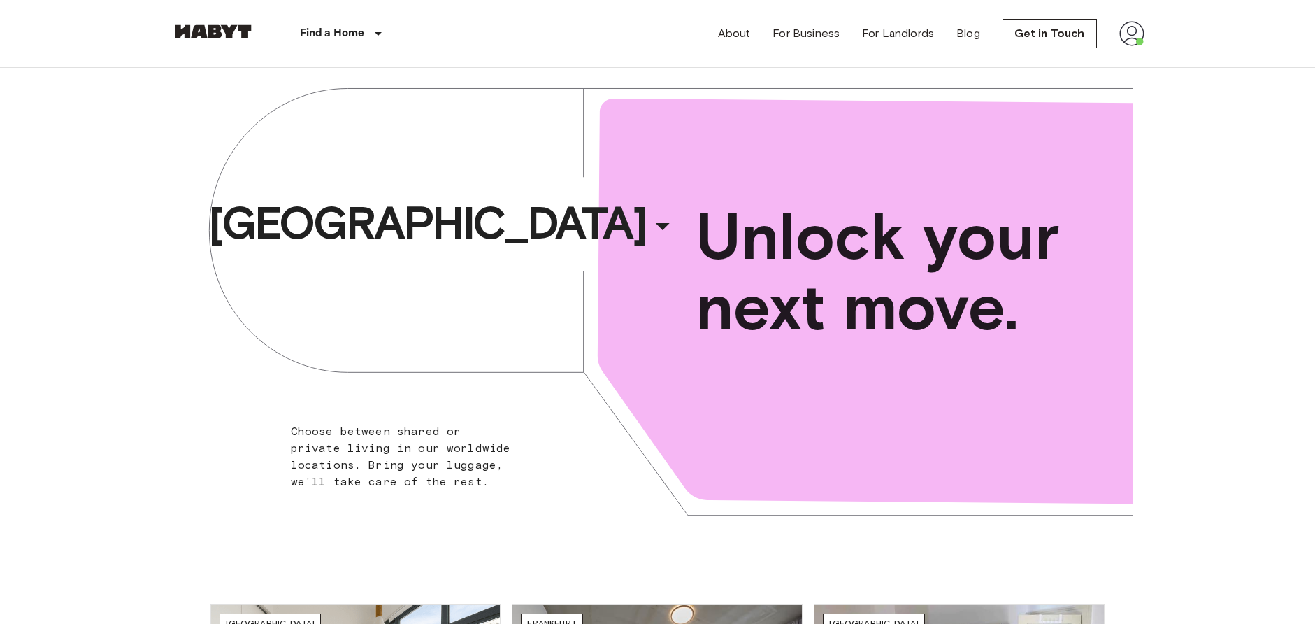
click at [1122, 35] on img at bounding box center [1131, 33] width 25 height 25
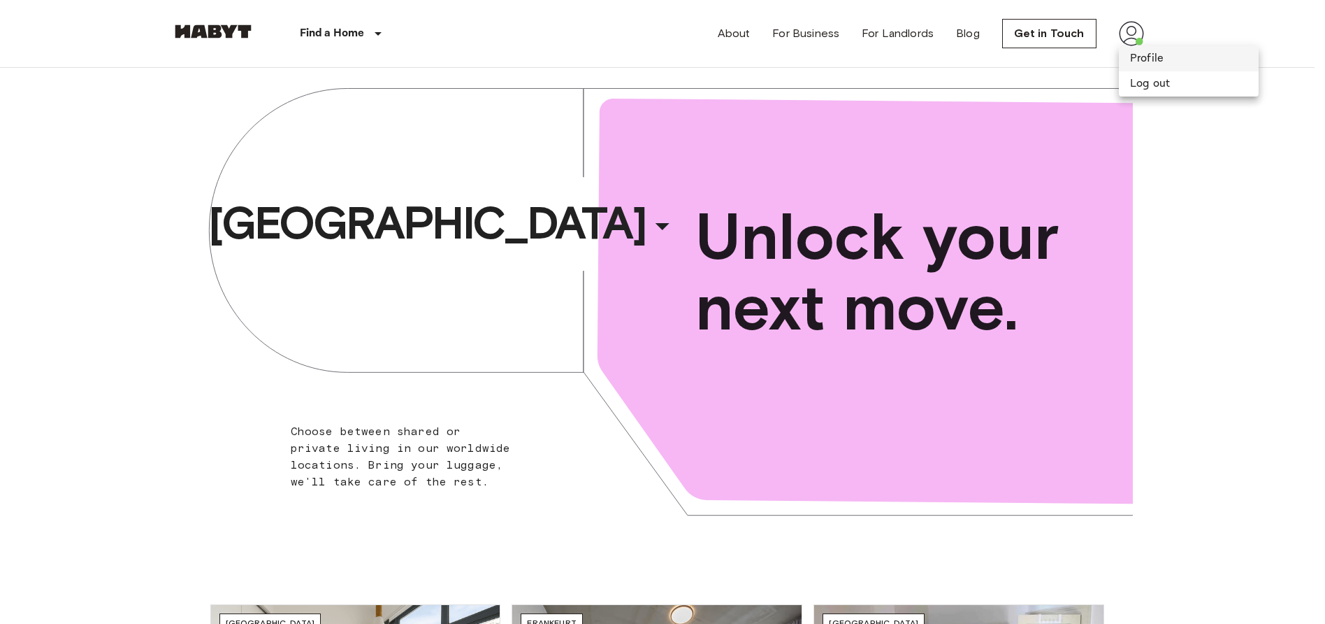
click at [1161, 62] on li "Profile" at bounding box center [1189, 58] width 140 height 25
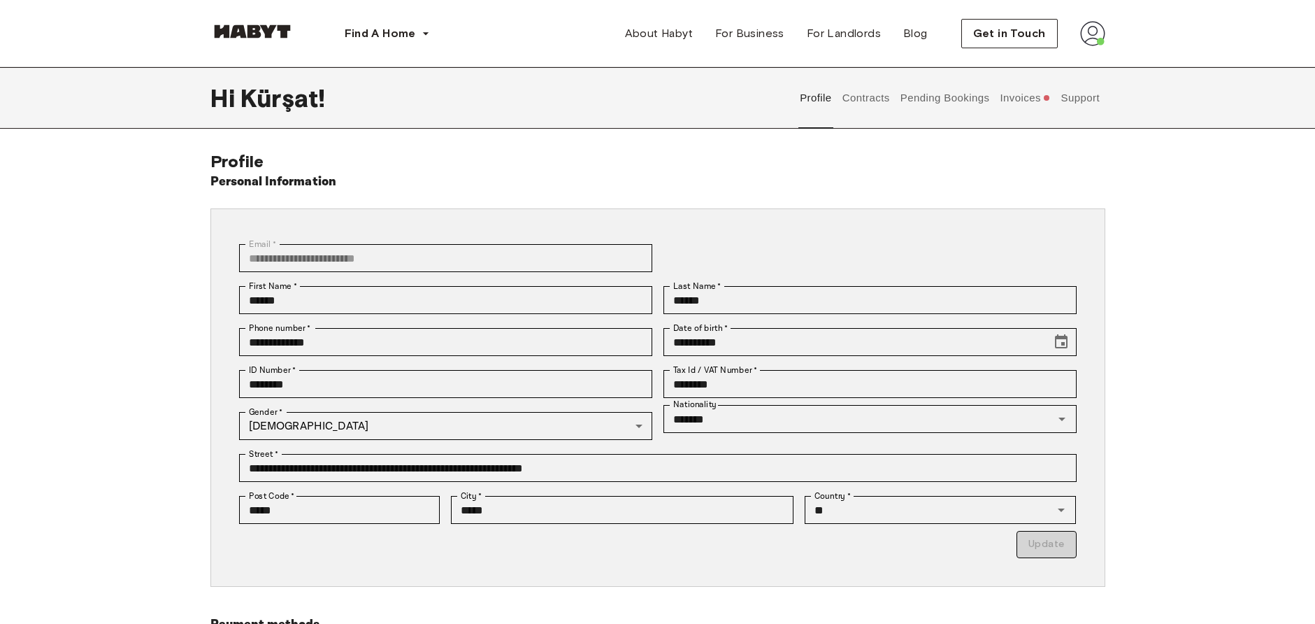
click at [1011, 105] on button "Invoices" at bounding box center [1025, 98] width 54 height 62
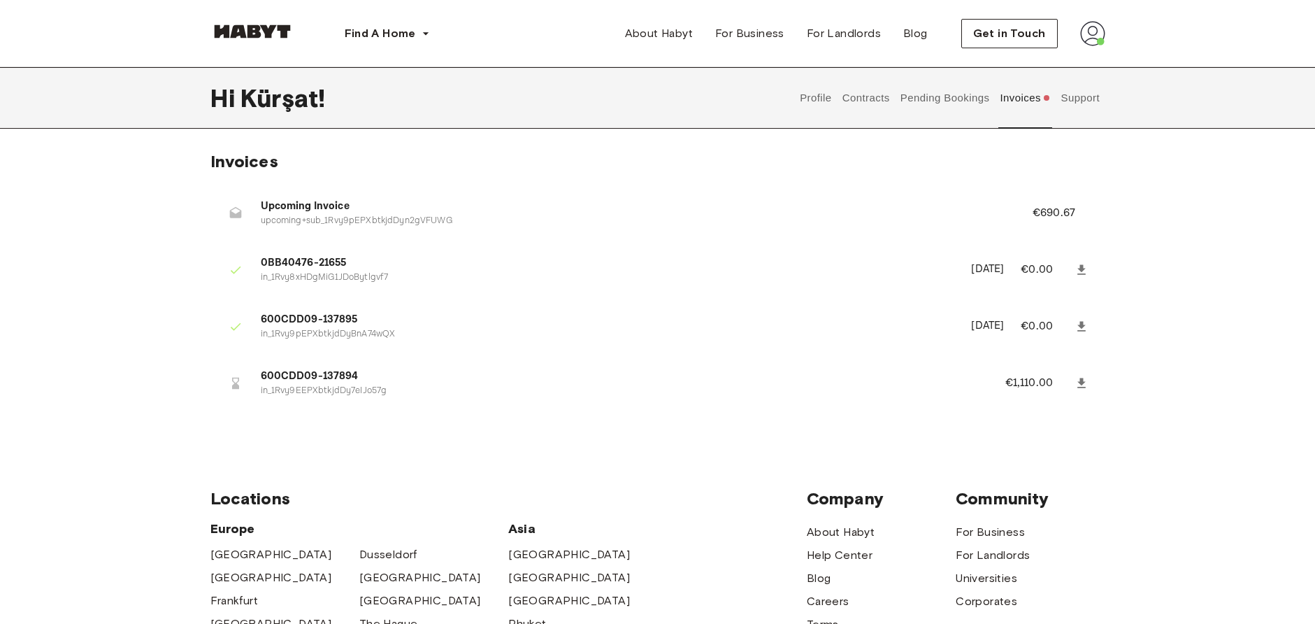
click at [876, 93] on button "Contracts" at bounding box center [865, 98] width 51 height 62
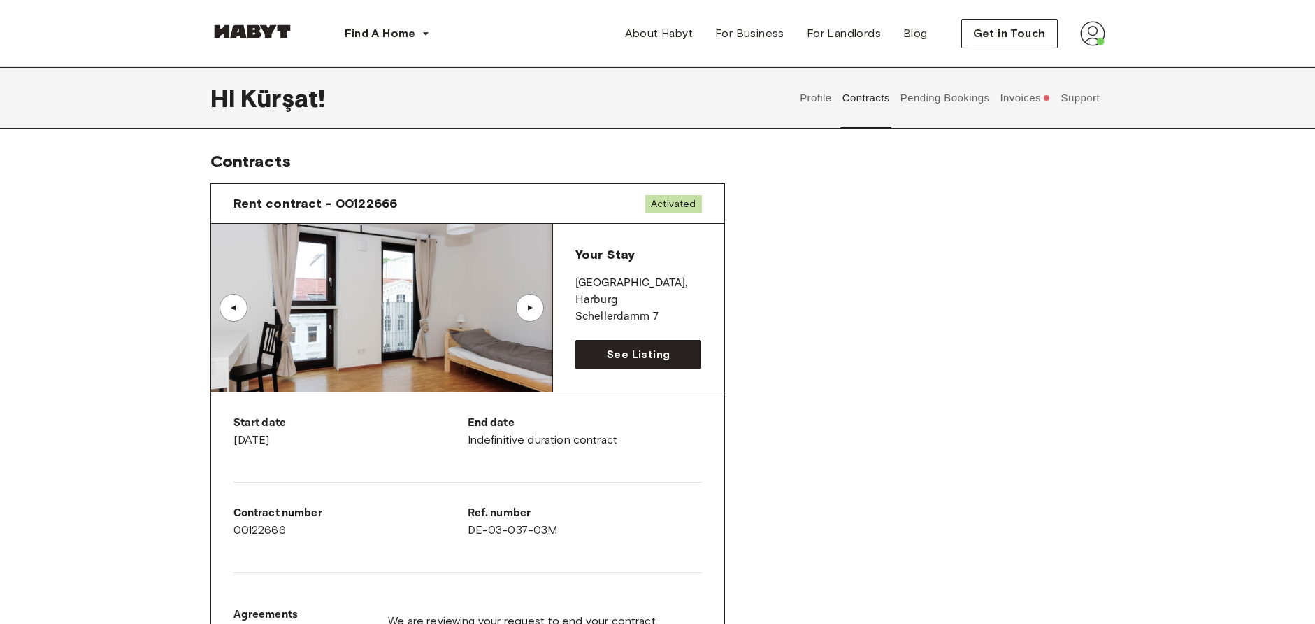
drag, startPoint x: 828, startPoint y: 264, endPoint x: 809, endPoint y: 324, distance: 63.0
click at [684, 203] on span "Activated" at bounding box center [673, 203] width 56 height 17
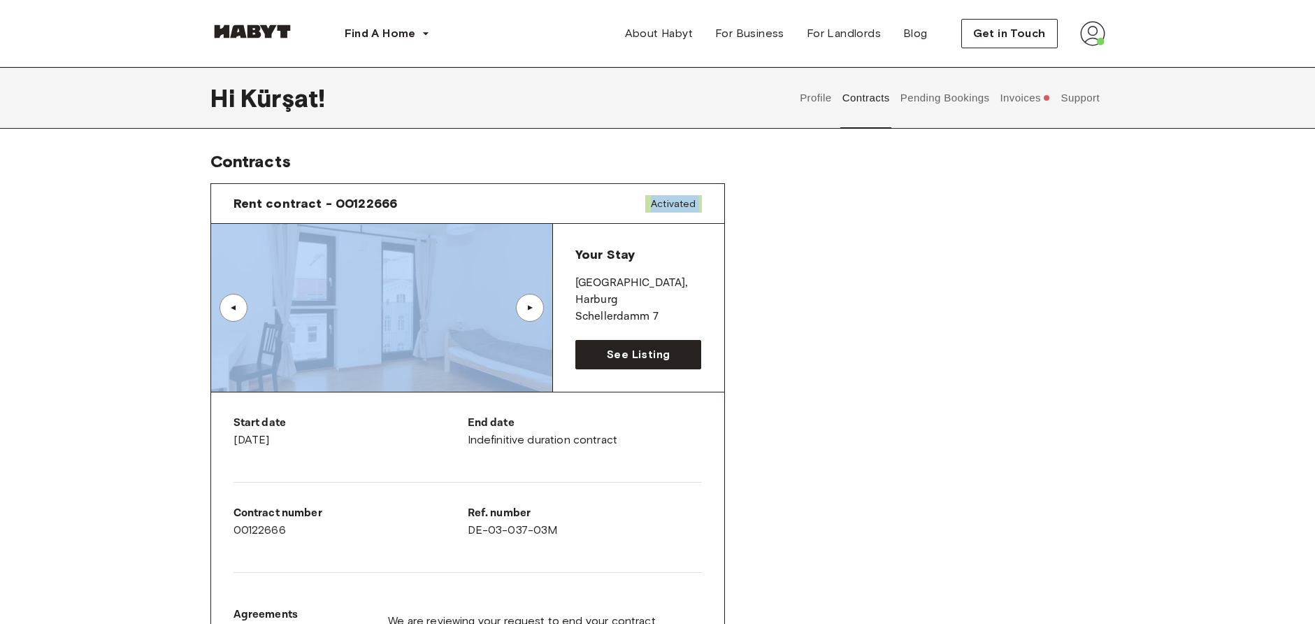
click at [684, 203] on span "Activated" at bounding box center [673, 203] width 56 height 17
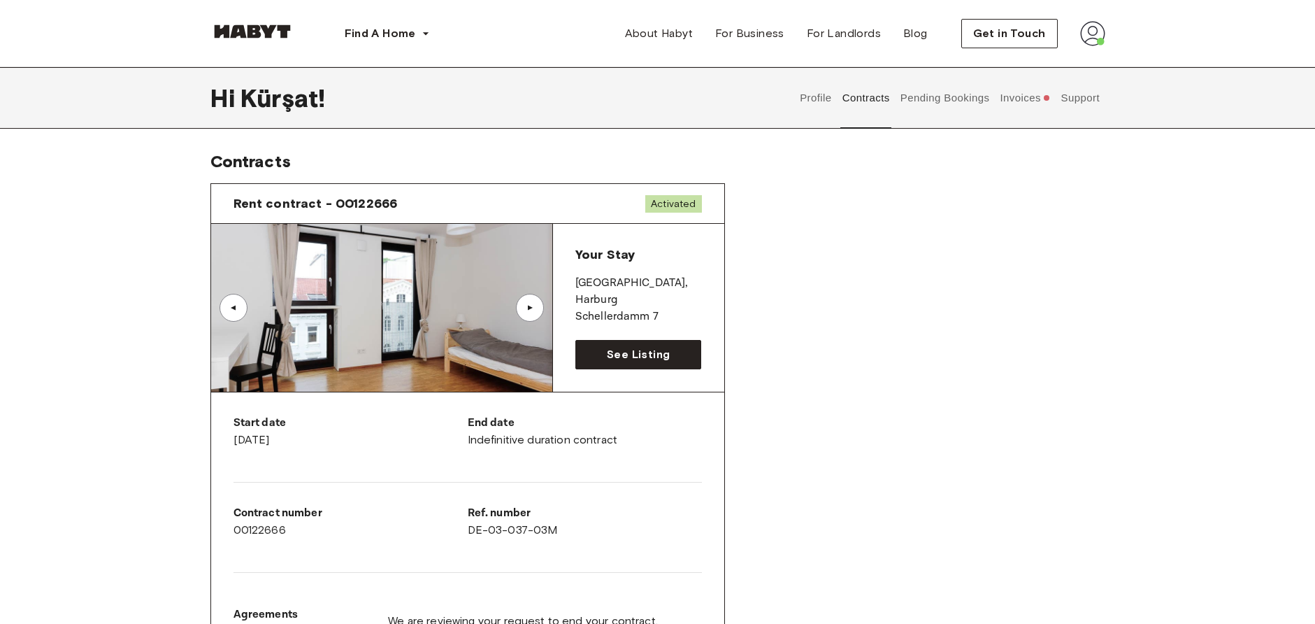
click at [868, 257] on div "Rent contract - 00122666 Activated ▲ ▲ Your Stay [GEOGRAPHIC_DATA] , [GEOGRAPHI…" at bounding box center [657, 556] width 895 height 768
click at [931, 96] on button "Pending Bookings" at bounding box center [944, 98] width 93 height 62
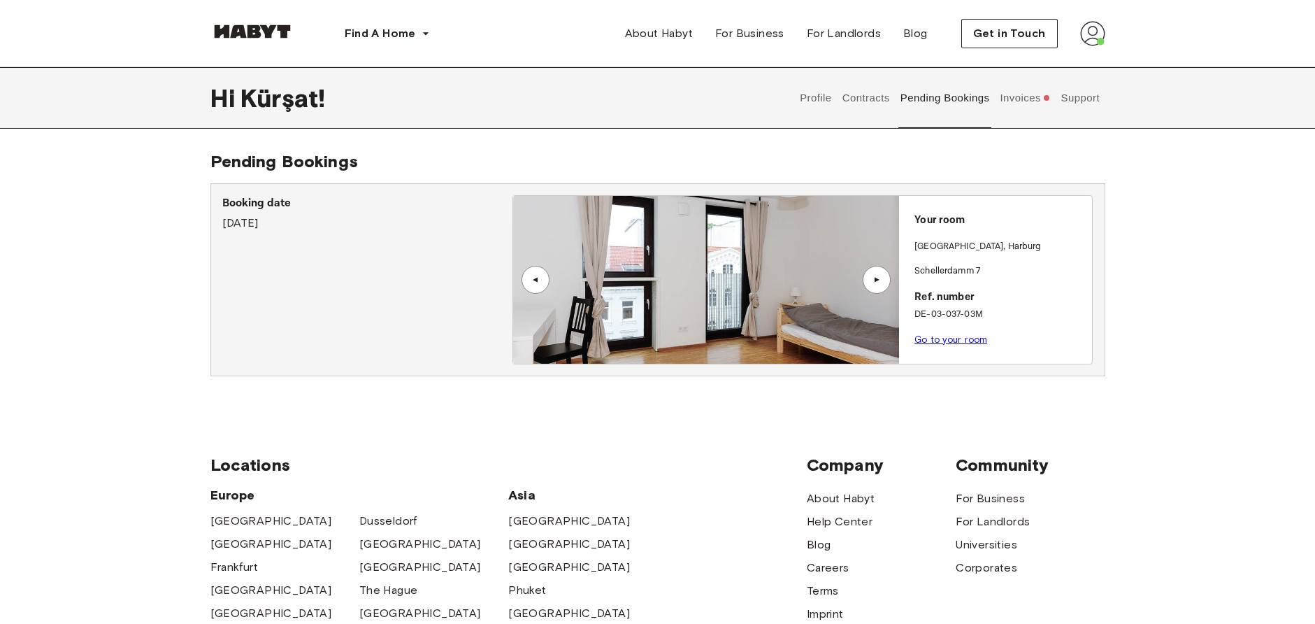
click at [1151, 261] on div "Pending Bookings Booking date [DATE] ▲ ▲ Your room [GEOGRAPHIC_DATA] , [GEOGRAP…" at bounding box center [658, 274] width 1007 height 247
click at [1026, 104] on button "Invoices" at bounding box center [1025, 98] width 54 height 62
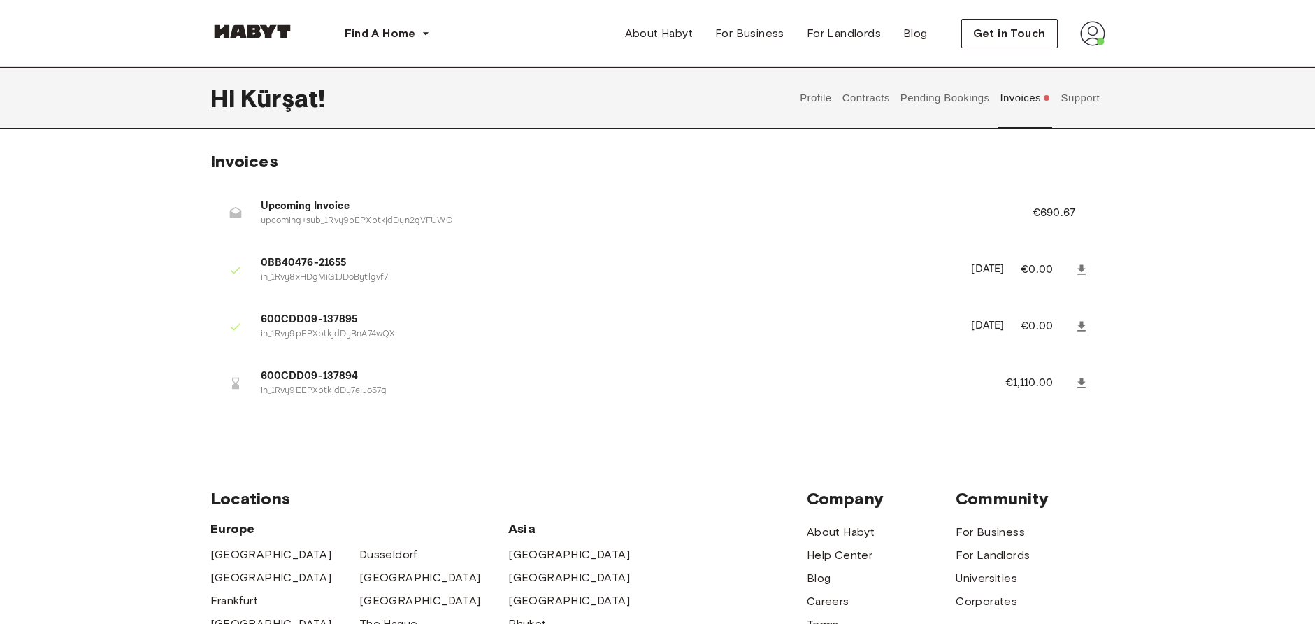
click at [1086, 99] on button "Support" at bounding box center [1080, 98] width 43 height 62
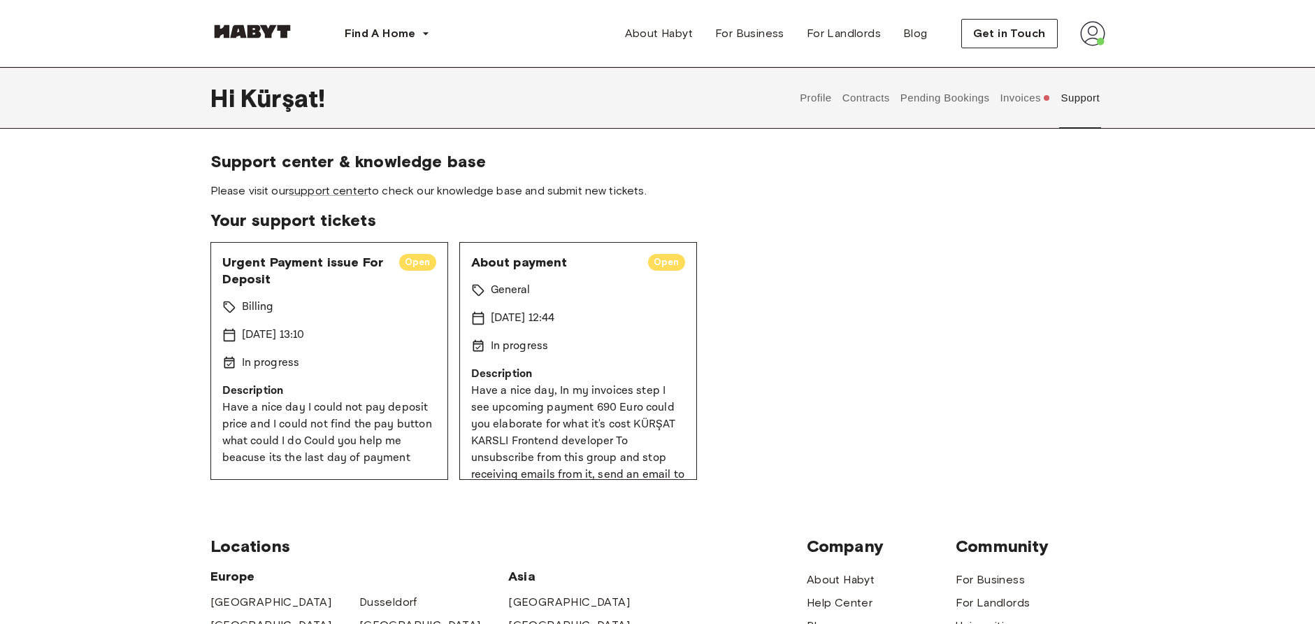
drag, startPoint x: 773, startPoint y: 287, endPoint x: 756, endPoint y: 373, distance: 87.7
